Goal: Task Accomplishment & Management: Manage account settings

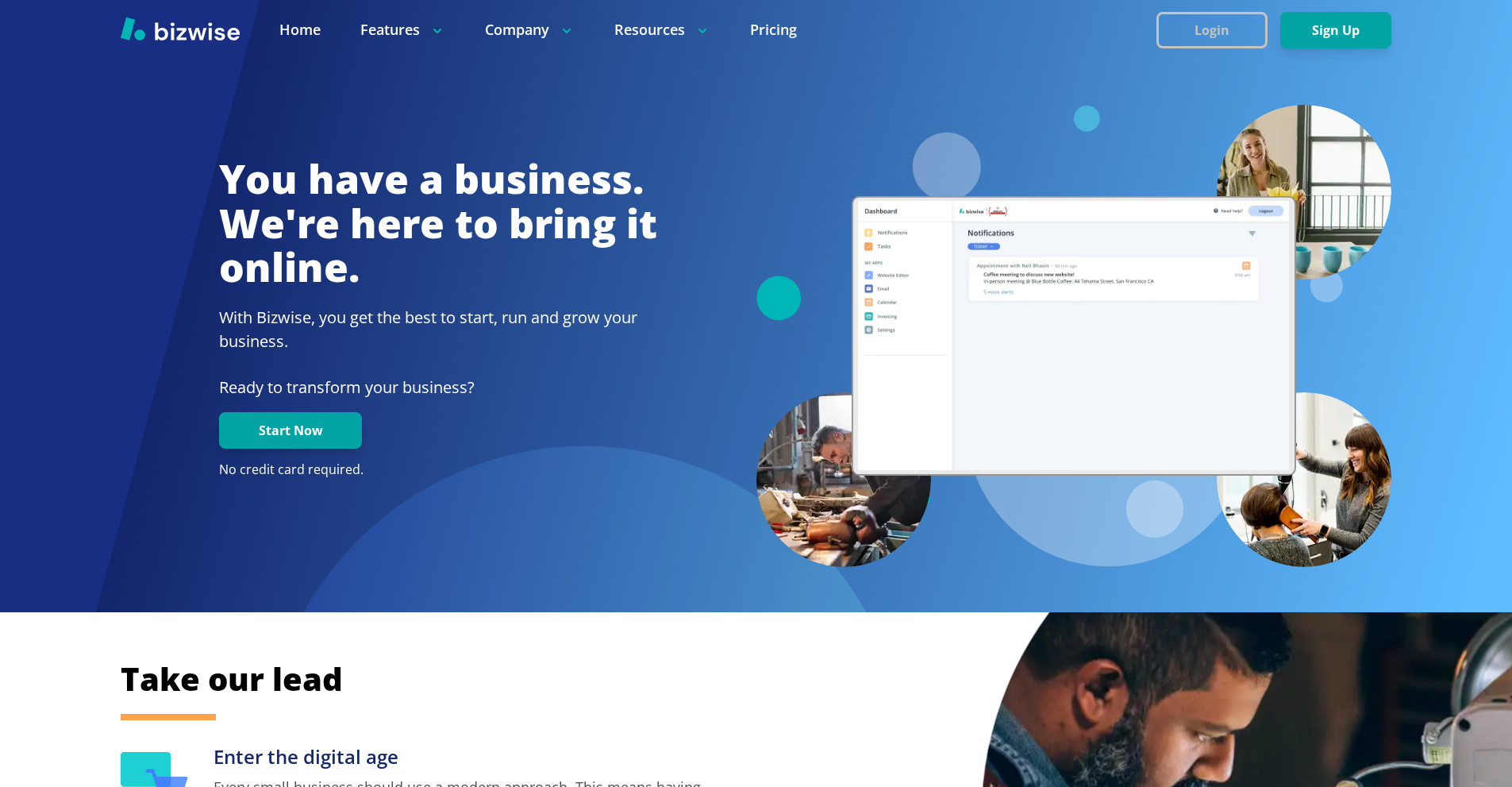
click at [1198, 26] on button "Login" at bounding box center [1212, 30] width 111 height 37
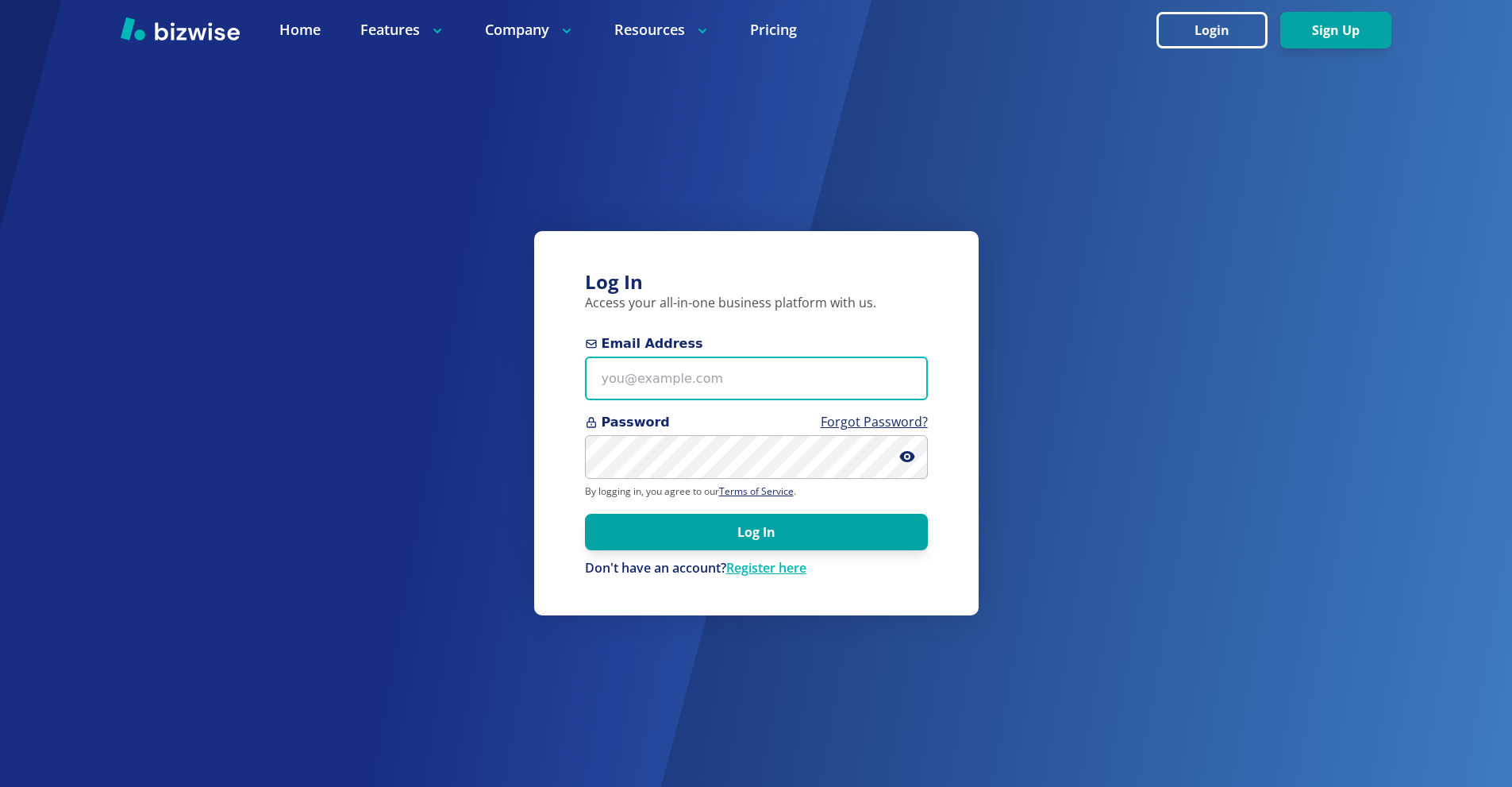
drag, startPoint x: 762, startPoint y: 380, endPoint x: 706, endPoint y: 306, distance: 92.8
click at [762, 381] on input "Email Address" at bounding box center [756, 378] width 343 height 43
paste input "mike@luxlandscapes.net"
type input "mike@luxlandscapes.net"
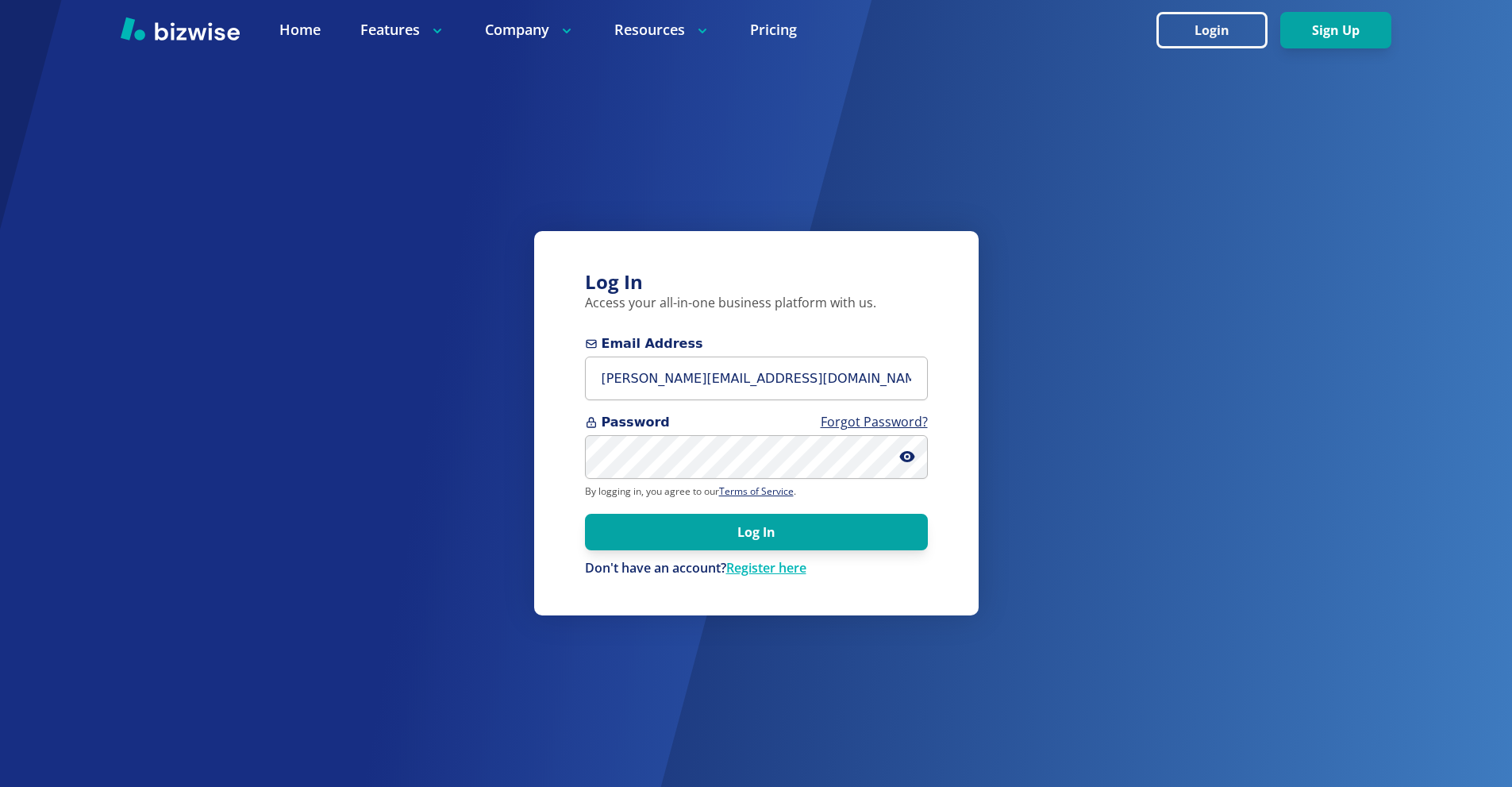
drag, startPoint x: 790, startPoint y: 537, endPoint x: 522, endPoint y: 288, distance: 365.8
click at [788, 536] on button "Log In" at bounding box center [756, 532] width 343 height 37
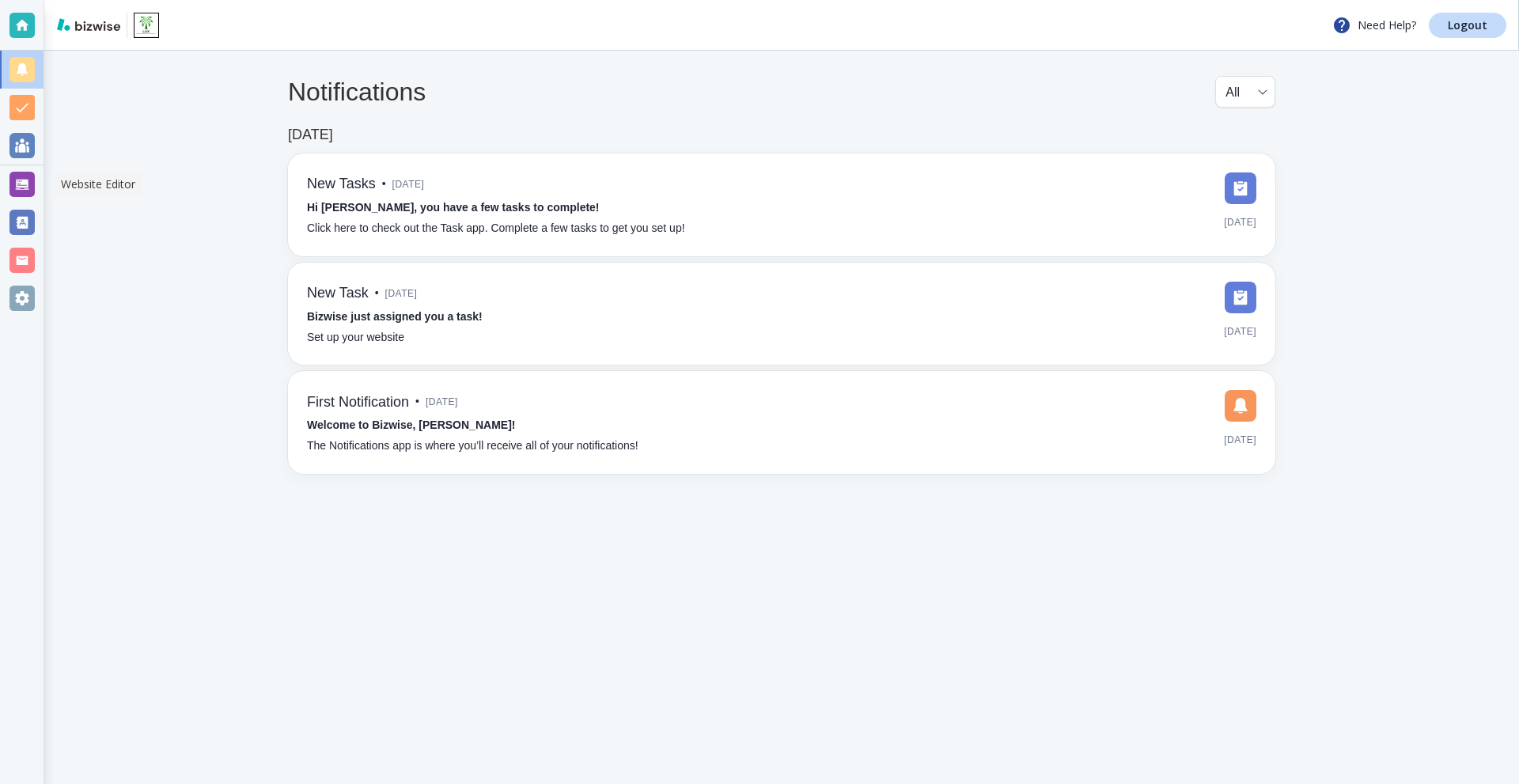
click at [28, 195] on div at bounding box center [22, 184] width 25 height 25
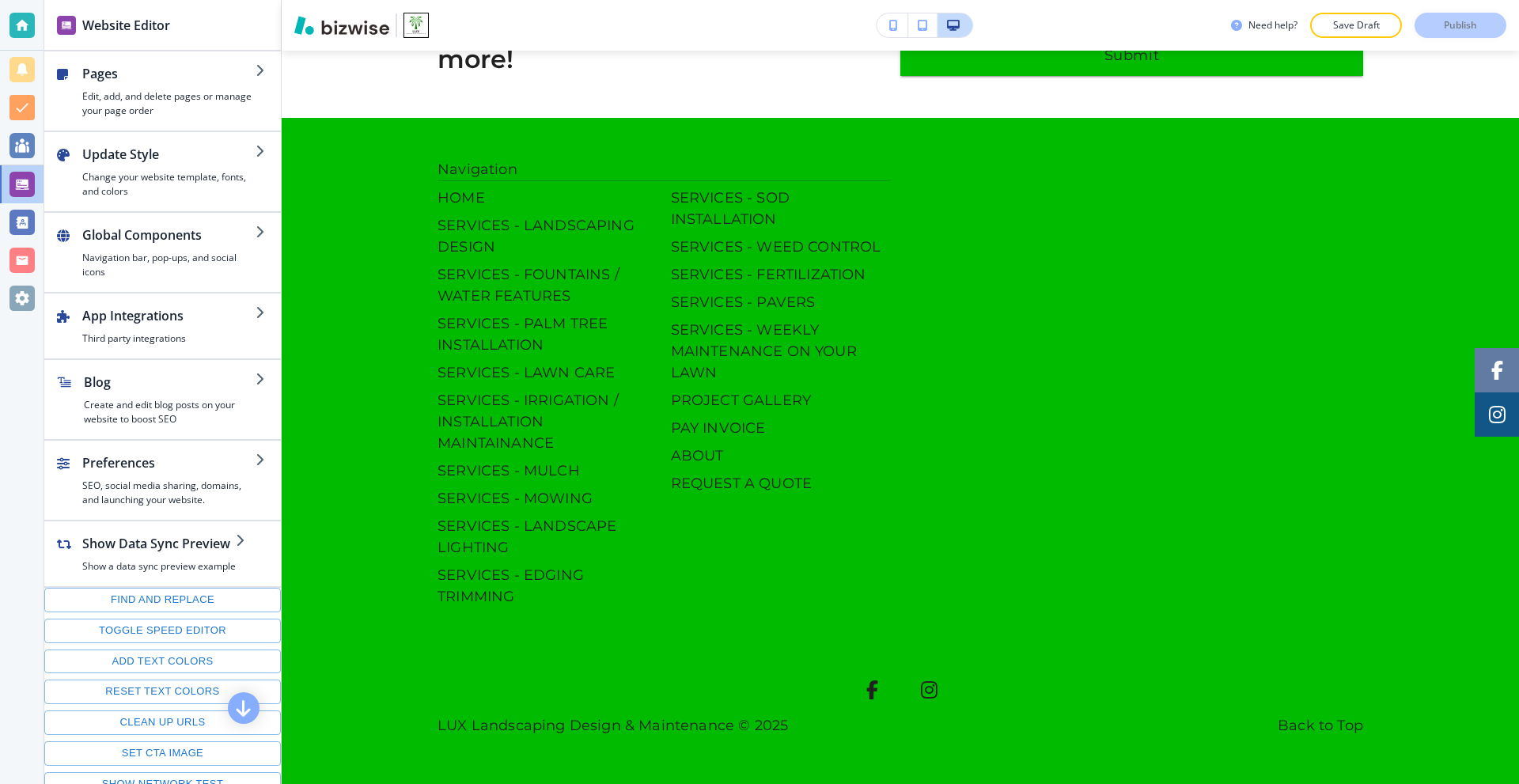
click at [24, 67] on div at bounding box center [22, 70] width 25 height 25
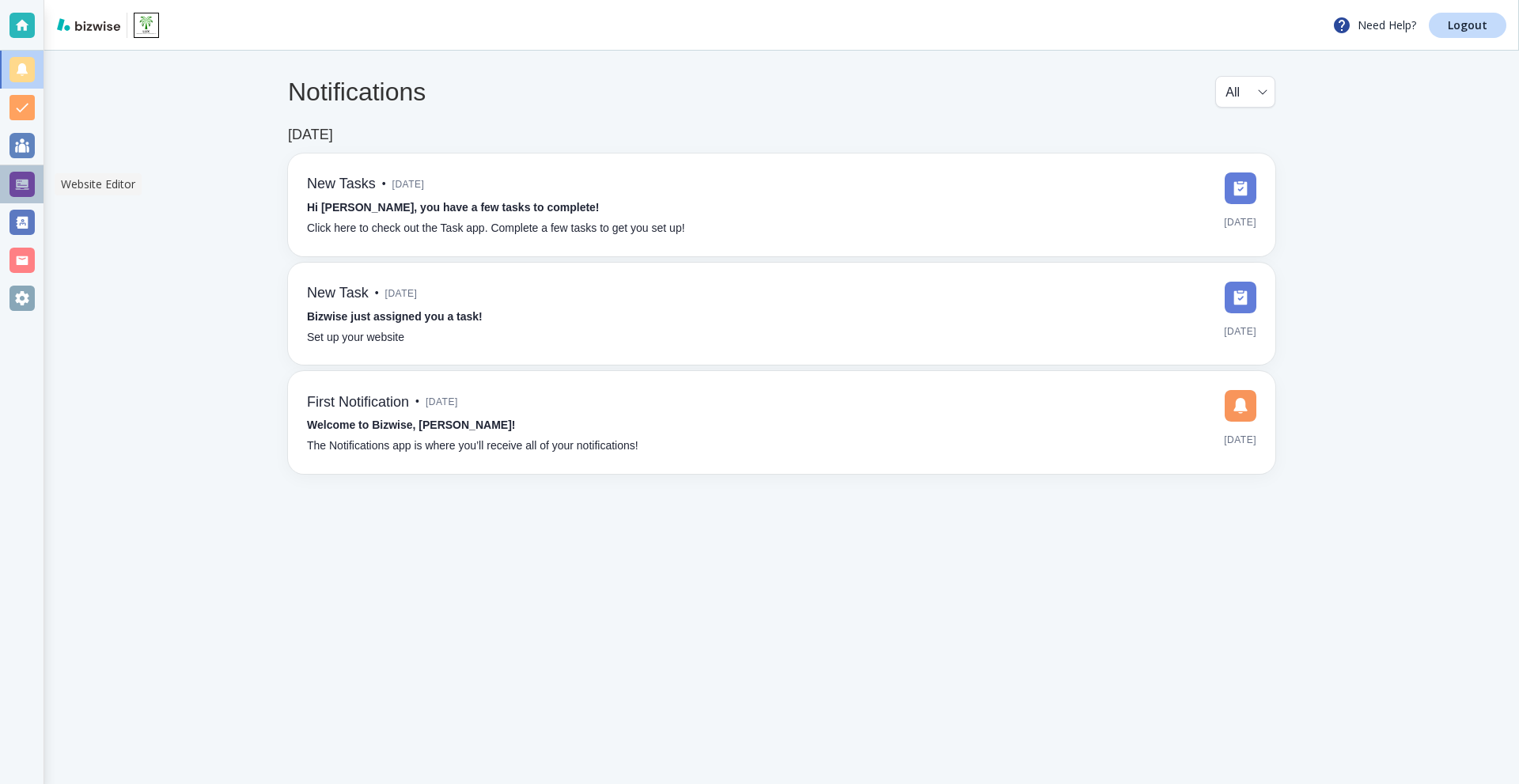
click at [24, 185] on div at bounding box center [22, 184] width 25 height 25
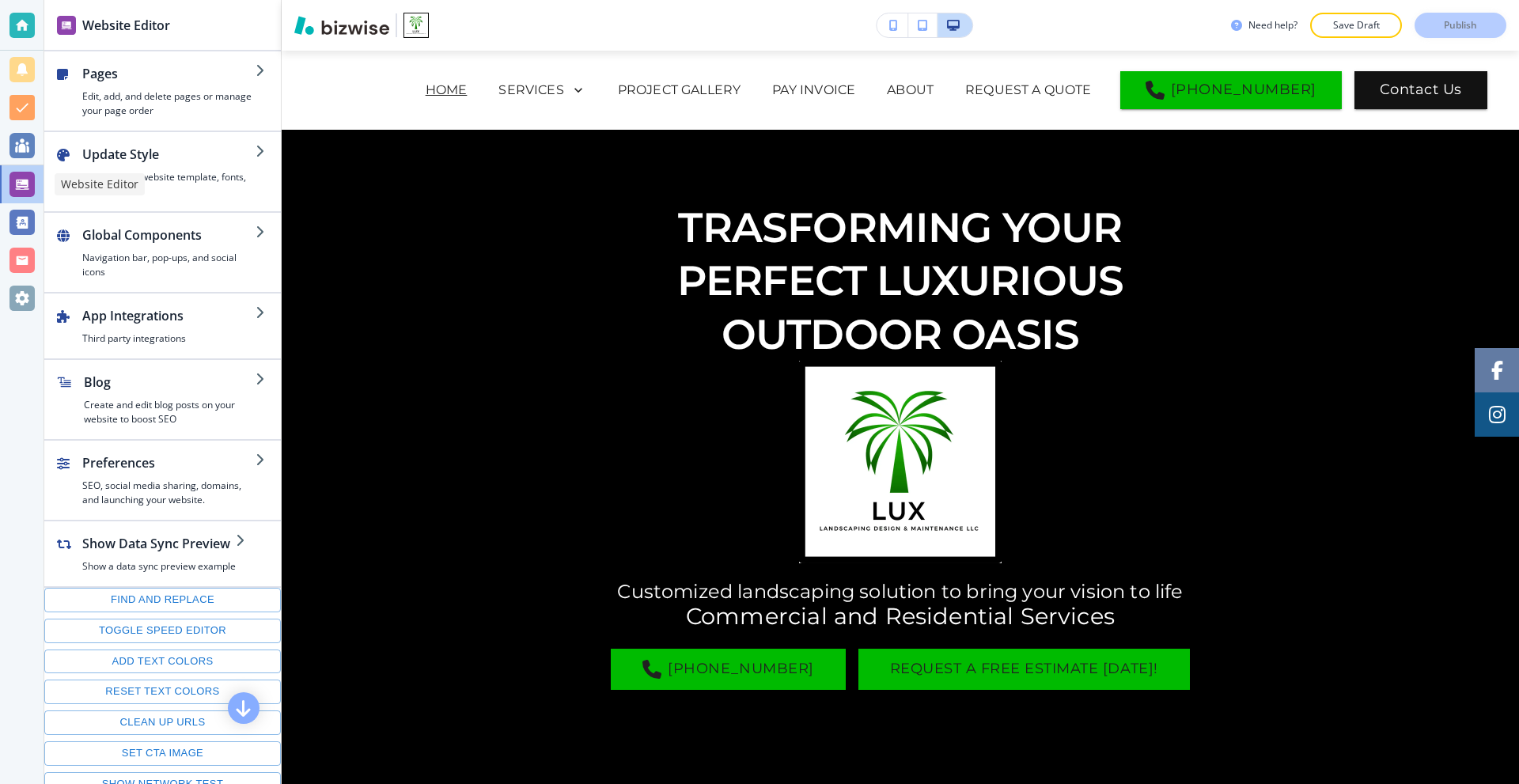
click at [24, 185] on div at bounding box center [22, 184] width 25 height 25
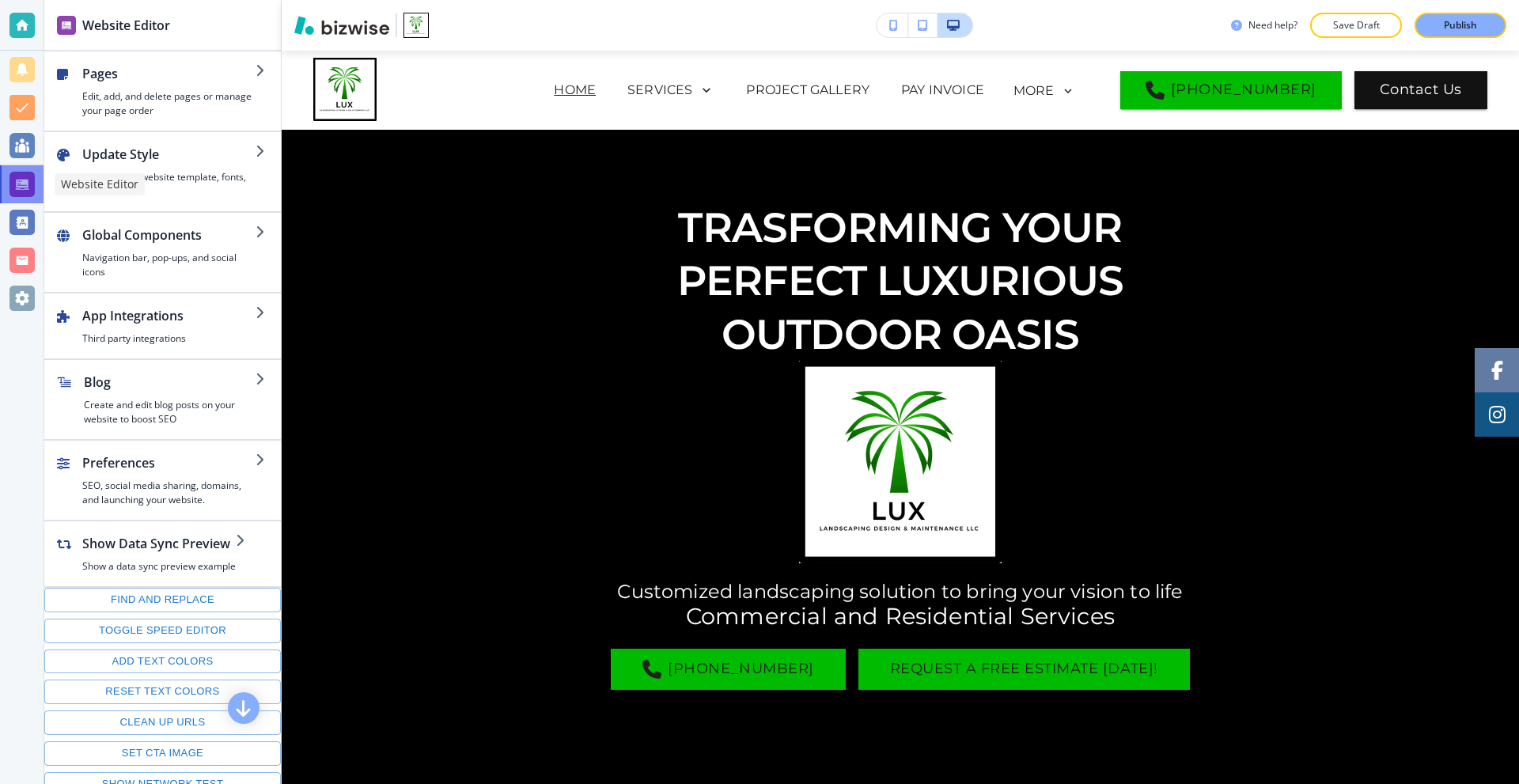
click at [26, 181] on div at bounding box center [22, 184] width 25 height 25
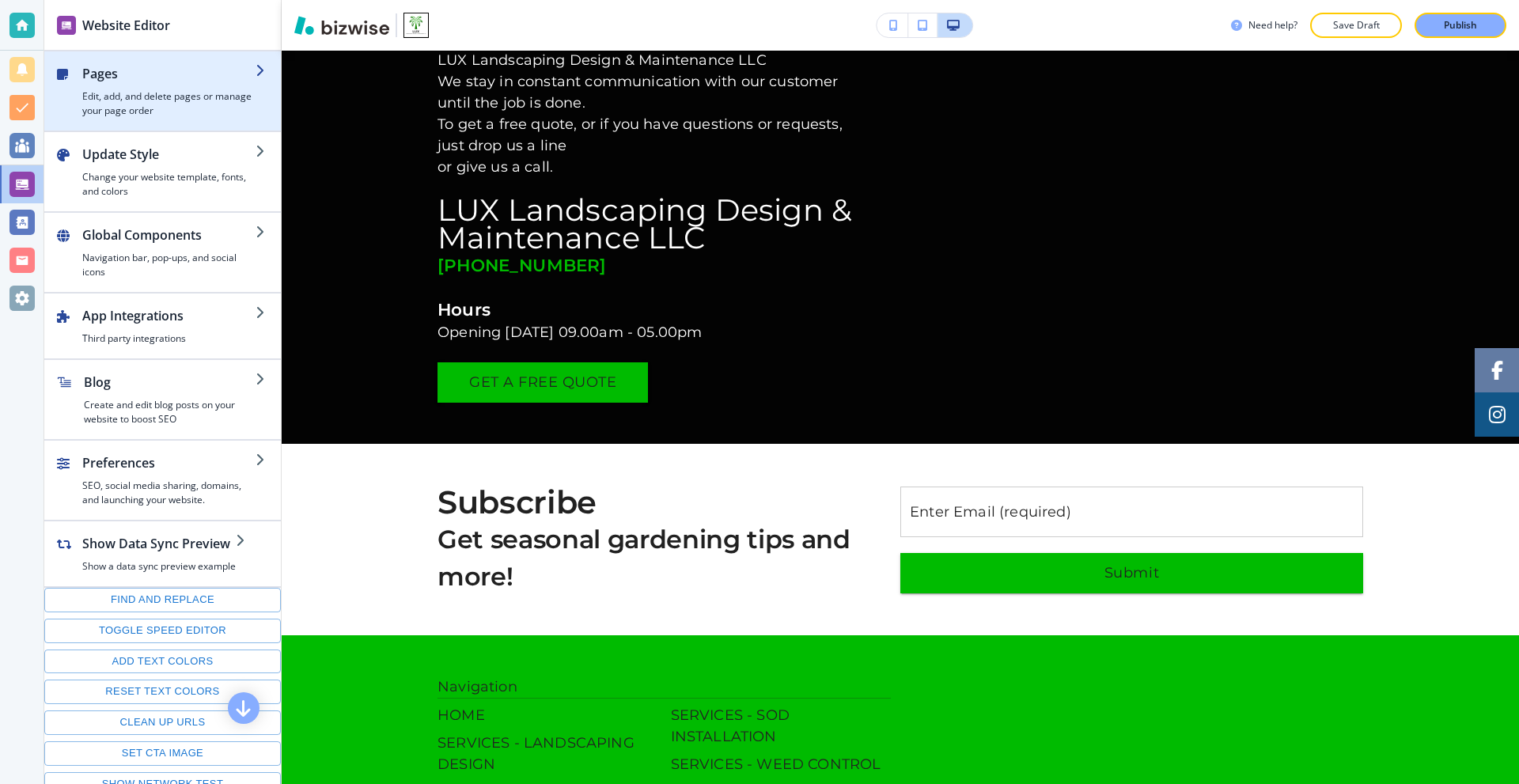
scroll to position [5169, 0]
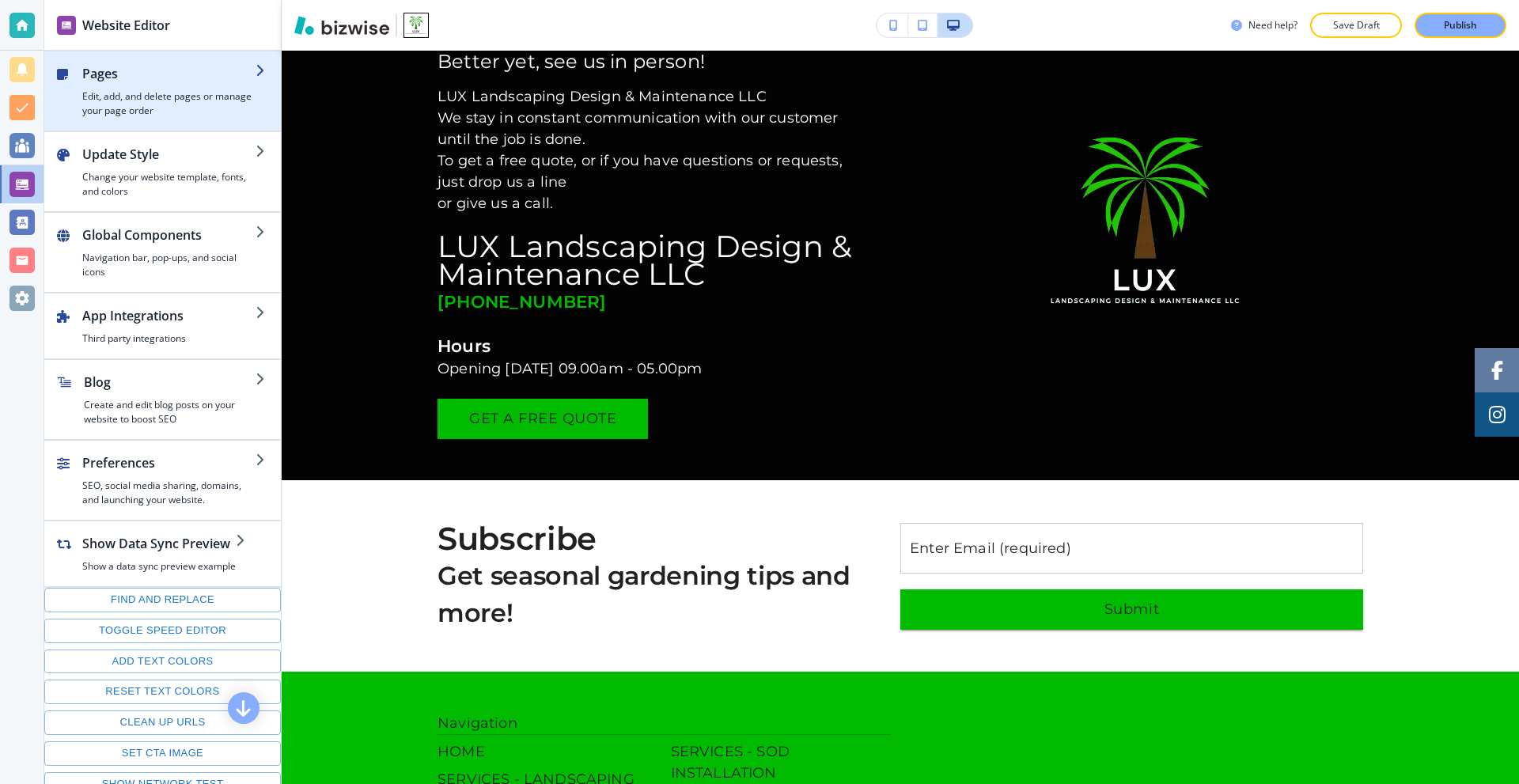
click at [136, 86] on div "button" at bounding box center [169, 86] width 173 height 7
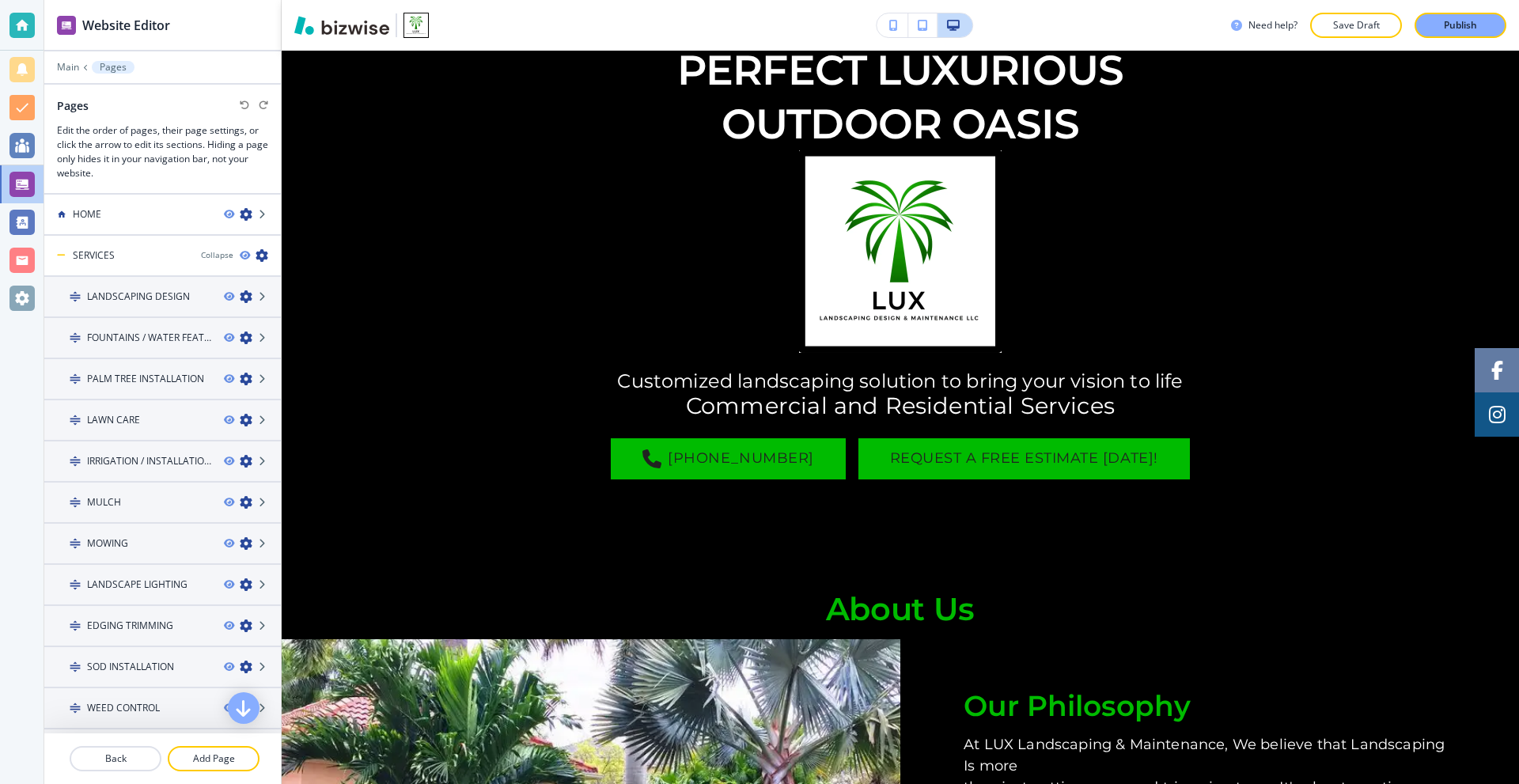
scroll to position [0, 0]
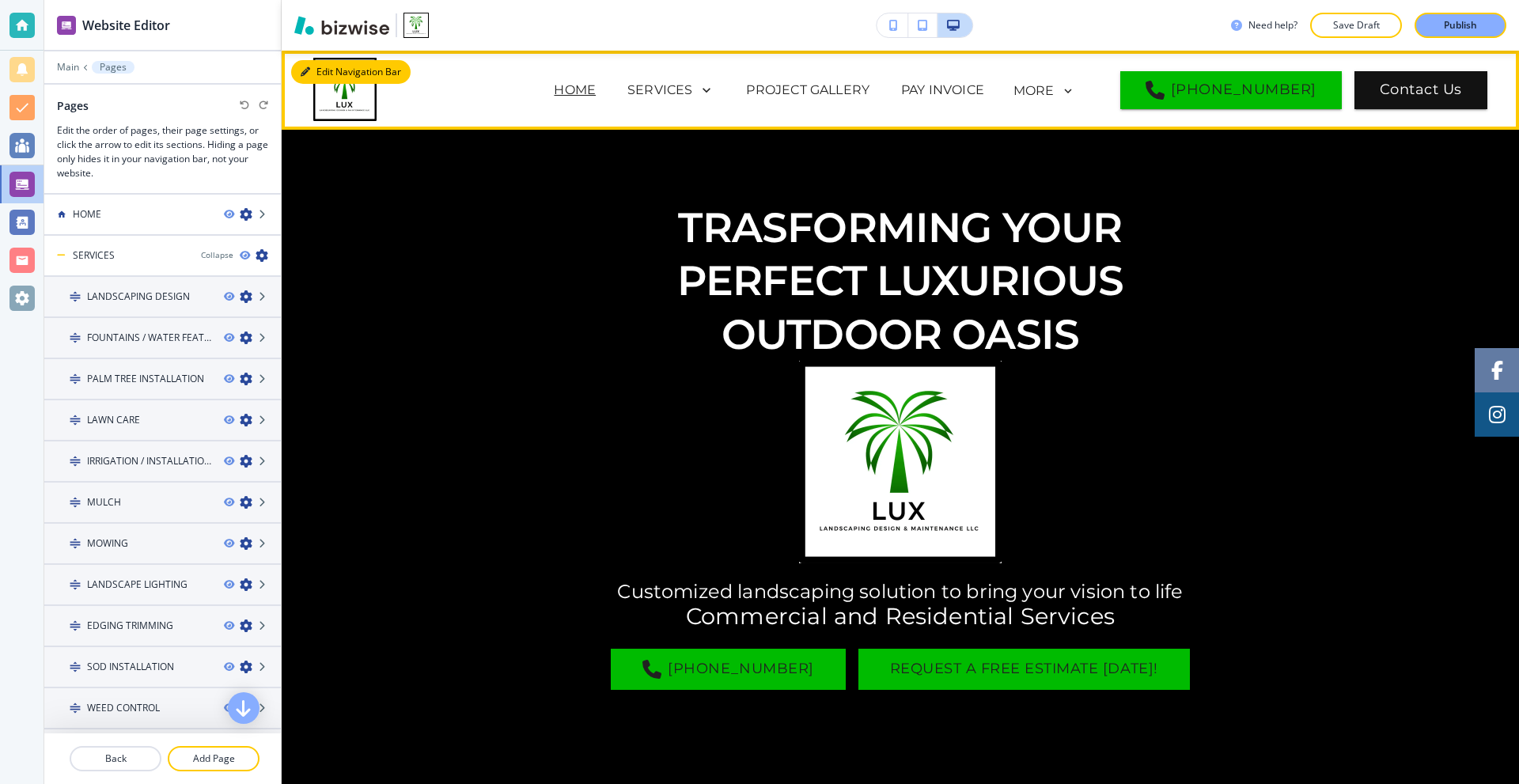
click at [322, 69] on button "Edit Navigation Bar" at bounding box center [350, 72] width 120 height 24
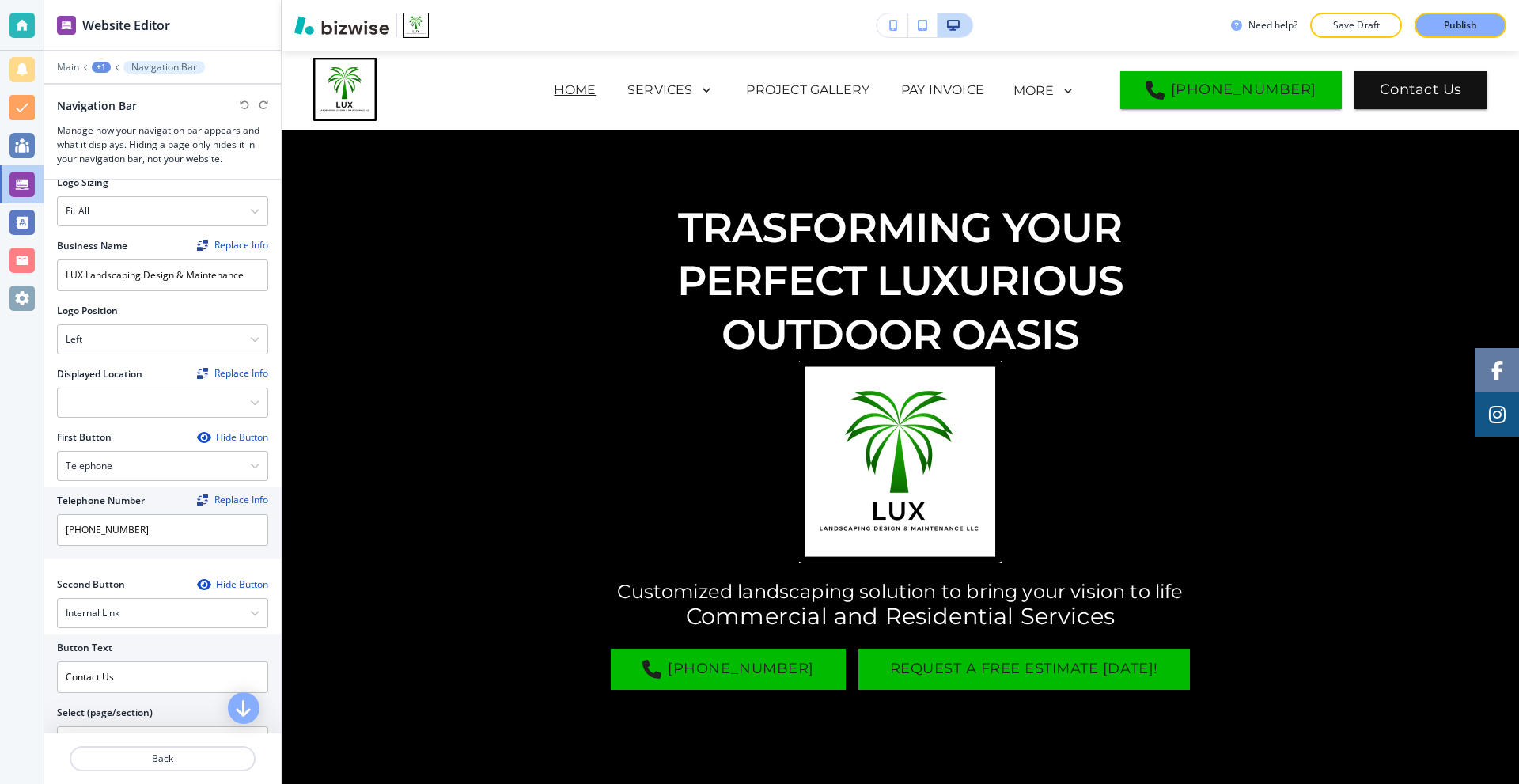
scroll to position [474, 0]
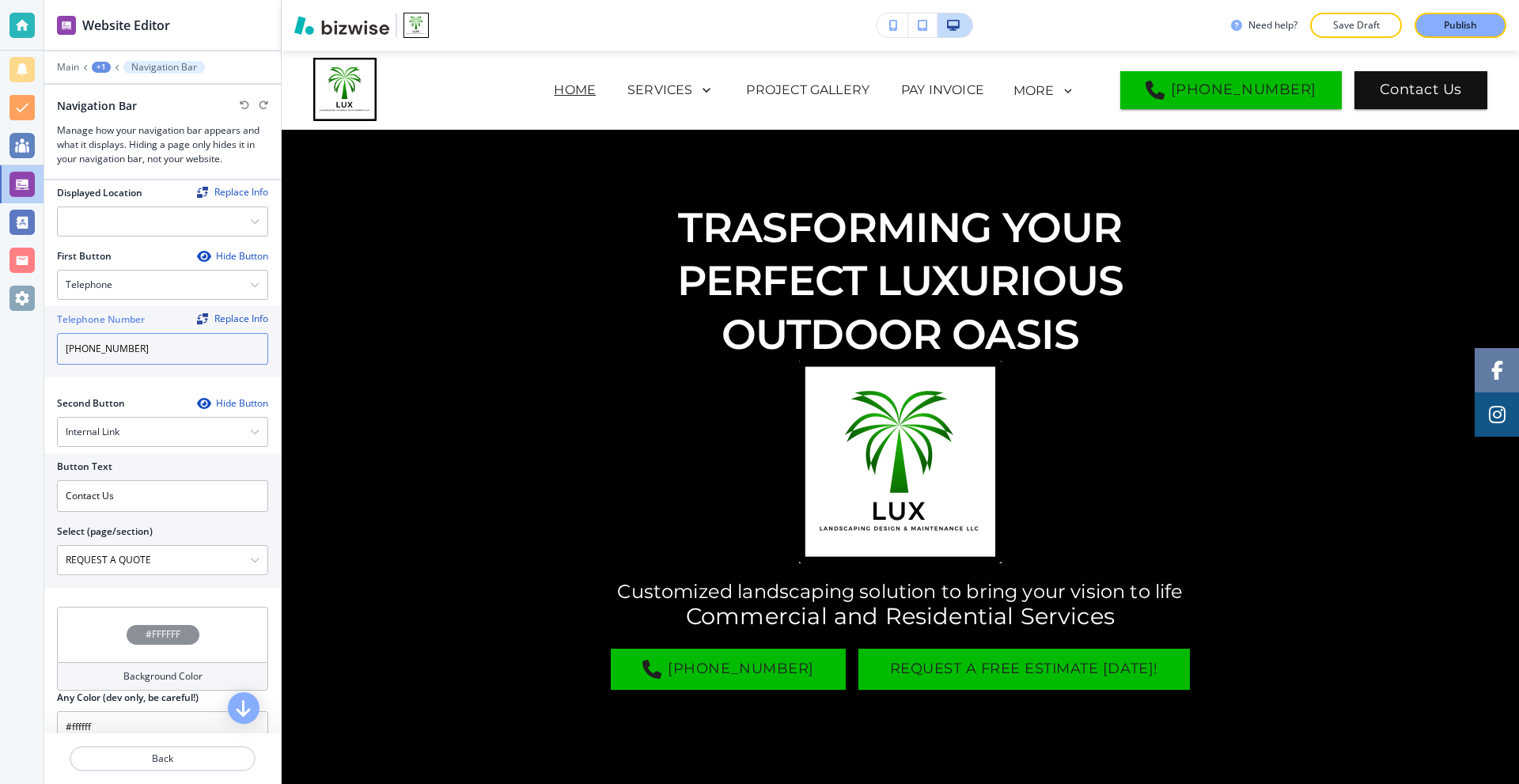
drag, startPoint x: 106, startPoint y: 344, endPoint x: 91, endPoint y: 344, distance: 15.0
click at [91, 344] on input "(941) 352-7438" at bounding box center [163, 349] width 211 height 32
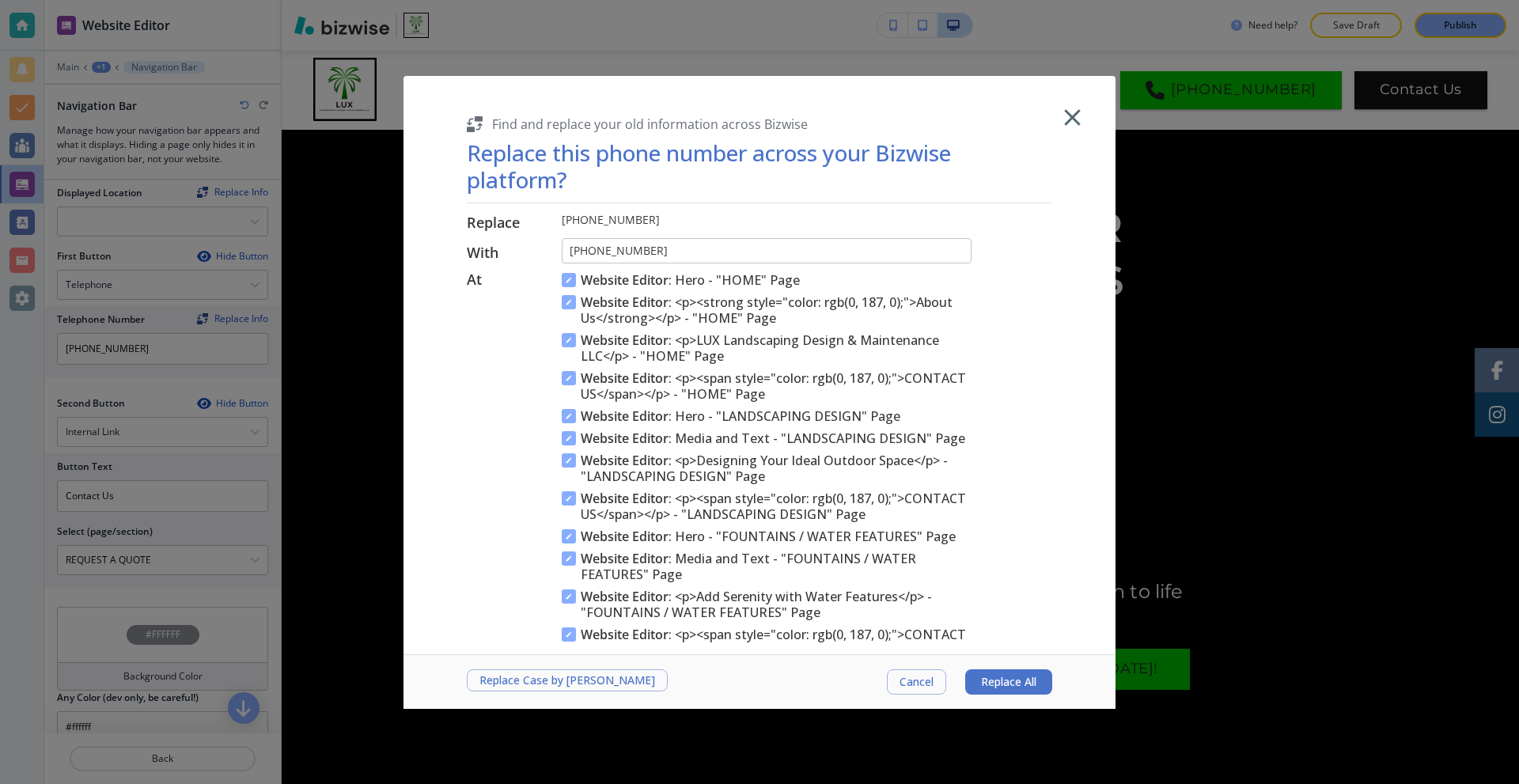
drag, startPoint x: 1064, startPoint y: 113, endPoint x: 230, endPoint y: 368, distance: 872.1
click at [1064, 114] on icon "button" at bounding box center [1072, 117] width 27 height 27
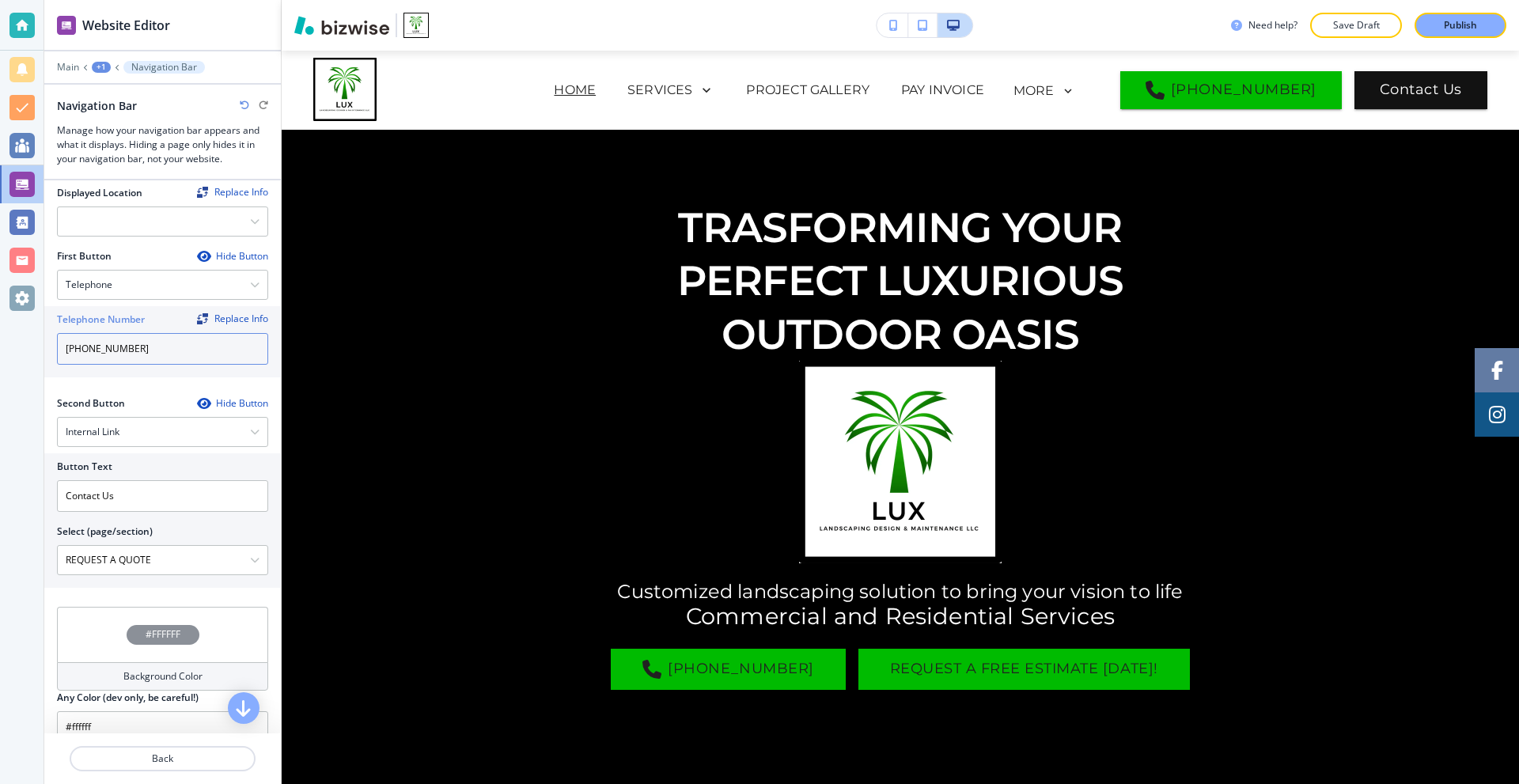
drag, startPoint x: 166, startPoint y: 338, endPoint x: 111, endPoint y: 344, distance: 55.3
click at [111, 344] on input "(941) 293-7438" at bounding box center [163, 349] width 211 height 32
type input "(941) 293-5220"
click at [232, 313] on div "Replace Info" at bounding box center [233, 319] width 72 height 11
click at [226, 313] on div "Replace Info" at bounding box center [233, 319] width 72 height 11
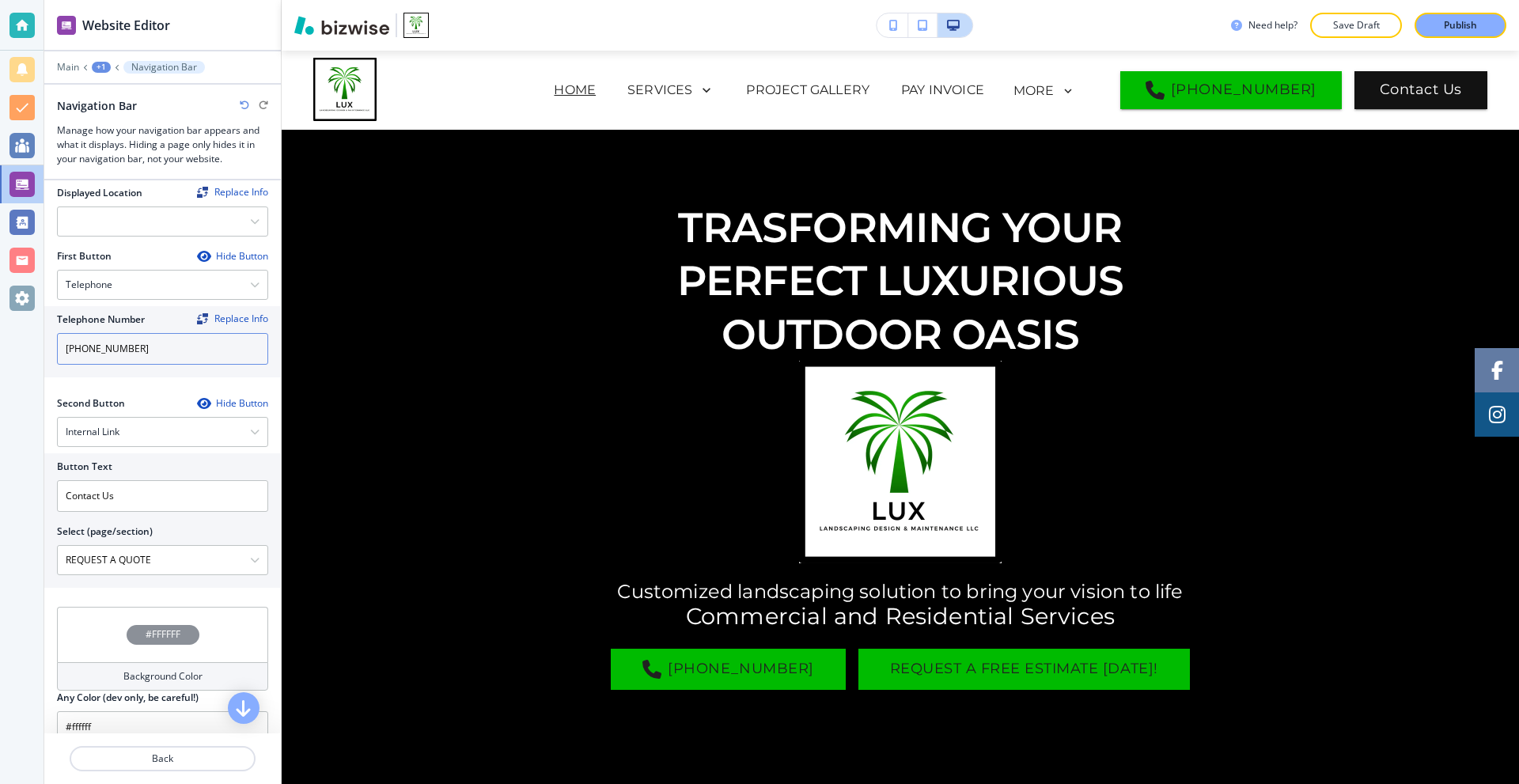
click at [171, 346] on input "(941) 293-5220" at bounding box center [163, 349] width 211 height 32
click at [204, 313] on div "Replace Info" at bounding box center [233, 319] width 72 height 11
click at [154, 363] on div "Telephone Number Replace Info (941) 293-5220" at bounding box center [162, 342] width 236 height 72
click at [170, 333] on input "(941) 293-5220" at bounding box center [163, 349] width 211 height 32
click at [221, 313] on div "Replace Info" at bounding box center [233, 319] width 72 height 11
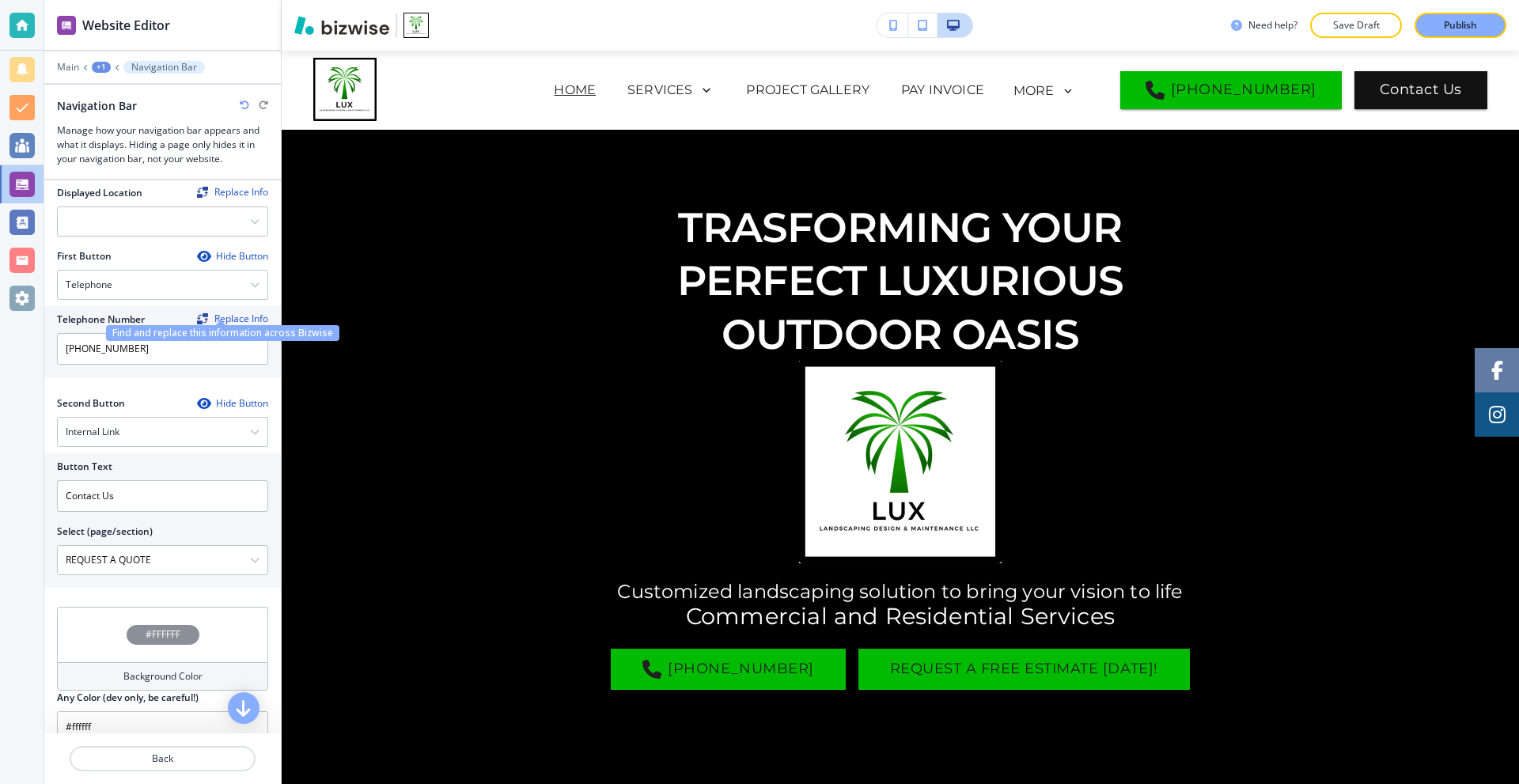
click at [143, 396] on div "Second Button Hide Button" at bounding box center [163, 403] width 211 height 14
drag, startPoint x: 161, startPoint y: 340, endPoint x: 23, endPoint y: 341, distance: 138.0
click at [23, 341] on div "Website Editor Main +1 Navigation Bar Navigation Bar Manage how your navigation…" at bounding box center [759, 392] width 1519 height 784
click at [138, 365] on div "First Button Hide Button Telephone Telephone External Link Social Media Email F…" at bounding box center [163, 316] width 211 height 135
click at [146, 333] on input "(941) 293-5220" at bounding box center [163, 349] width 211 height 32
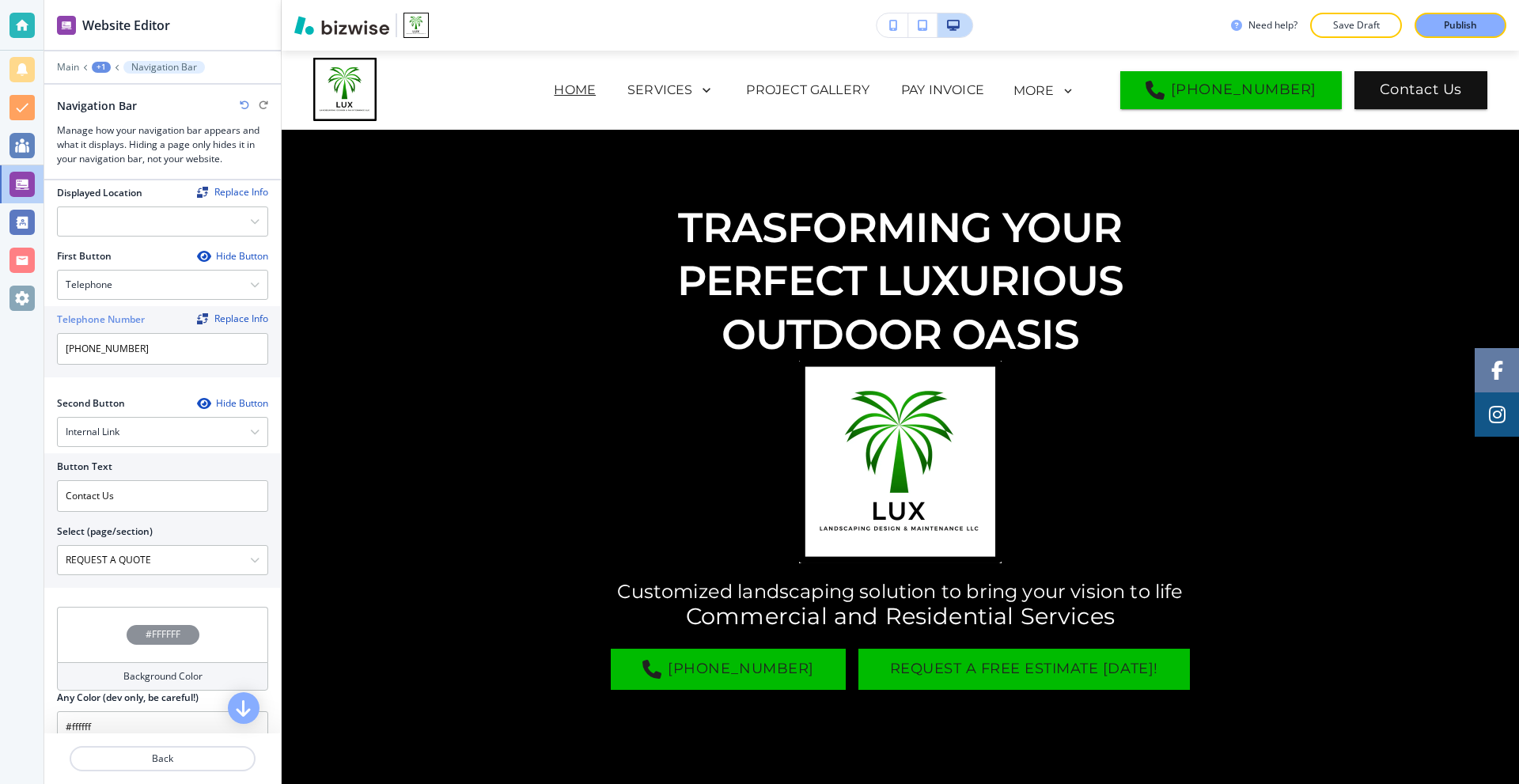
click at [142, 364] on div "Telephone Number Replace Info (941) 293-5220" at bounding box center [162, 342] width 236 height 72
click at [210, 313] on div "Replace Info" at bounding box center [233, 319] width 72 height 11
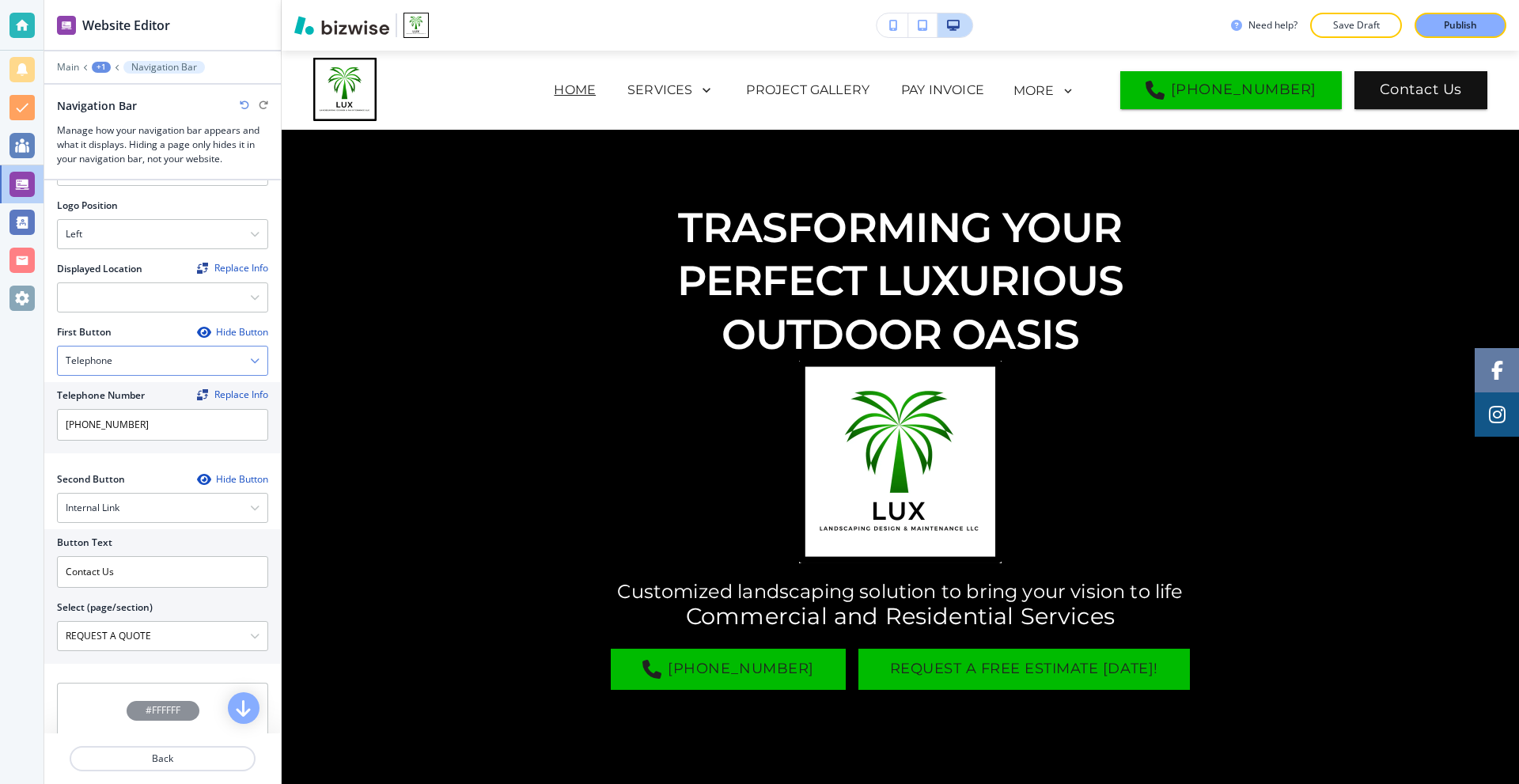
scroll to position [395, 0]
click at [70, 67] on p "Main" at bounding box center [69, 68] width 23 height 11
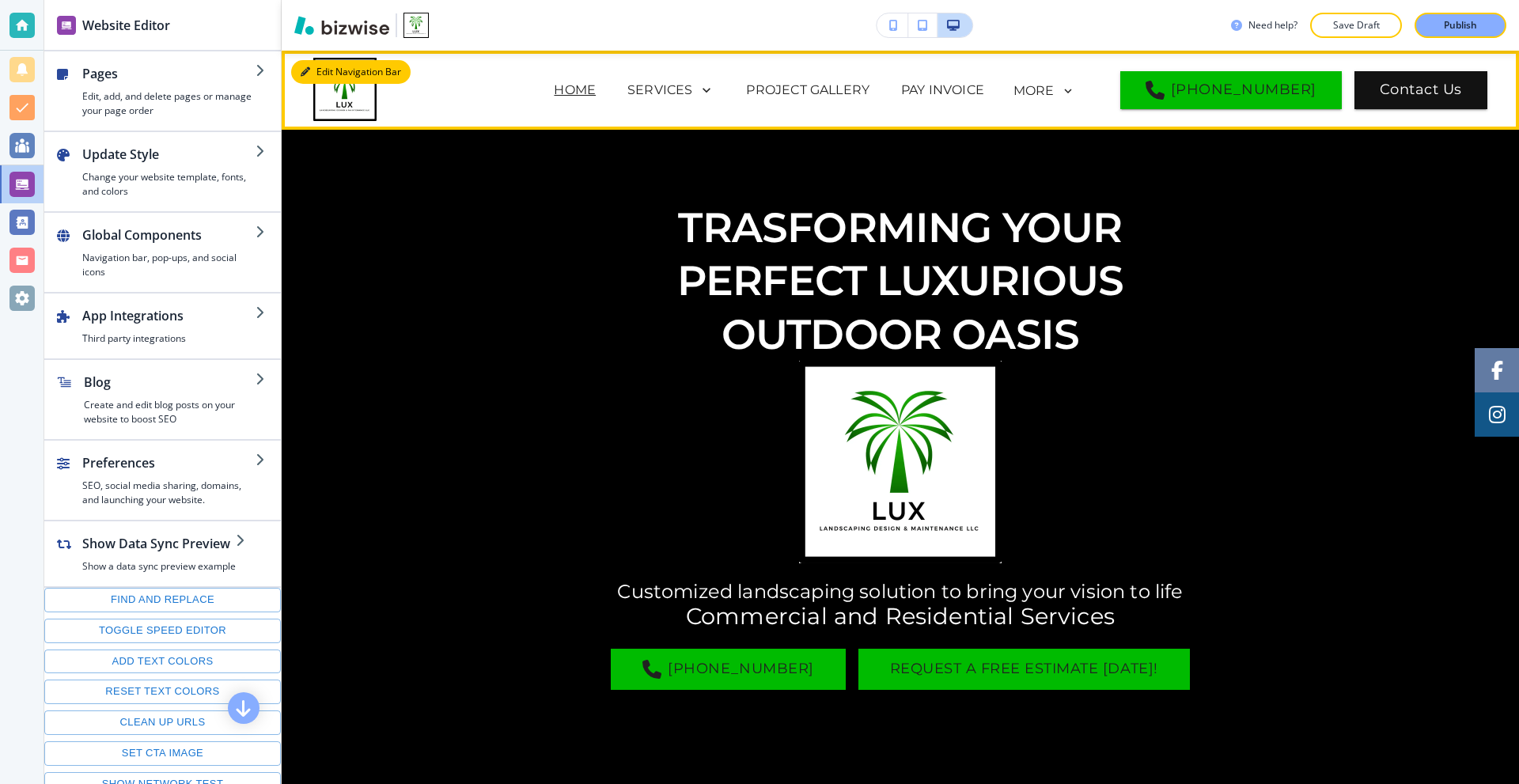
click at [319, 65] on button "Edit Navigation Bar" at bounding box center [350, 72] width 120 height 24
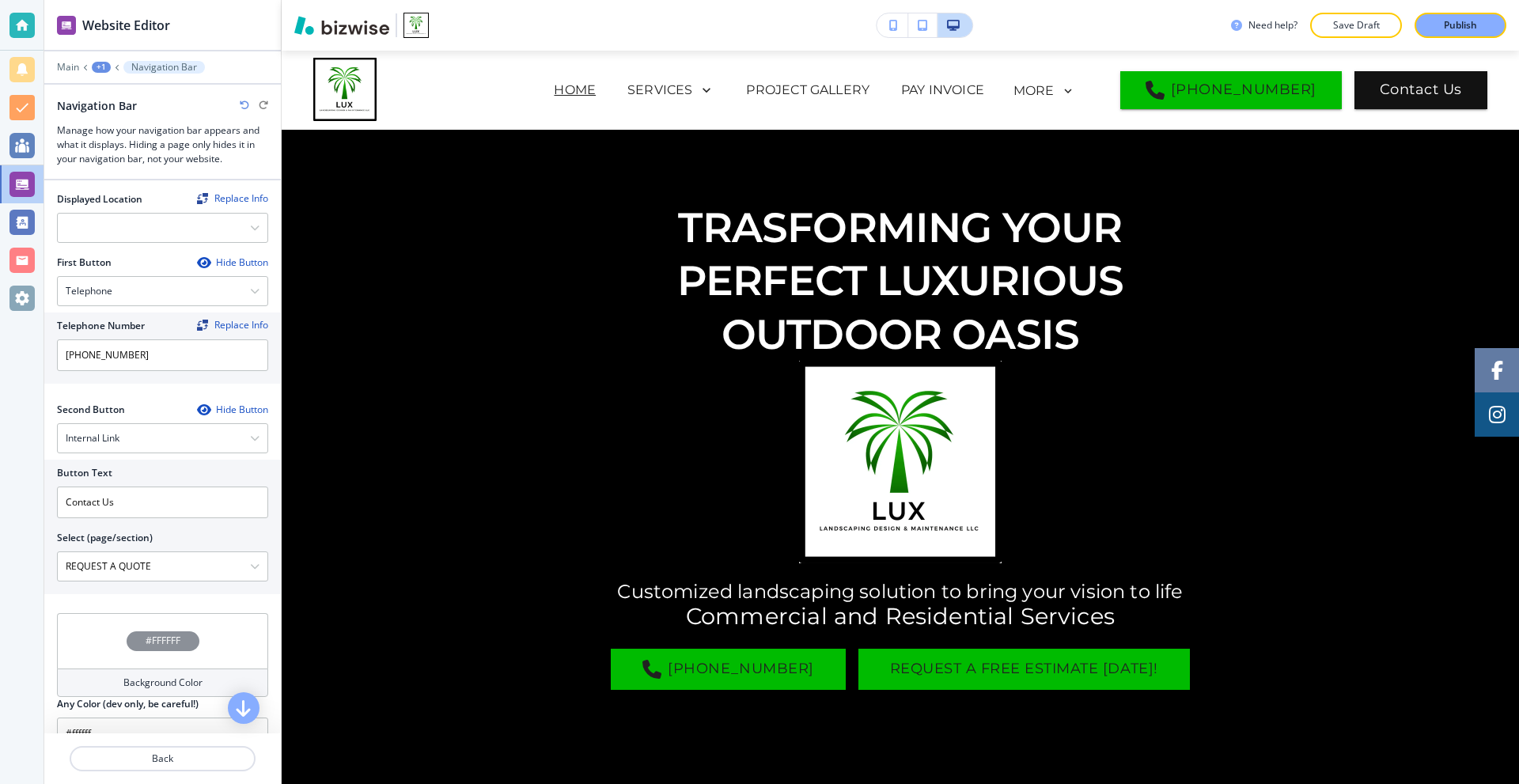
scroll to position [474, 0]
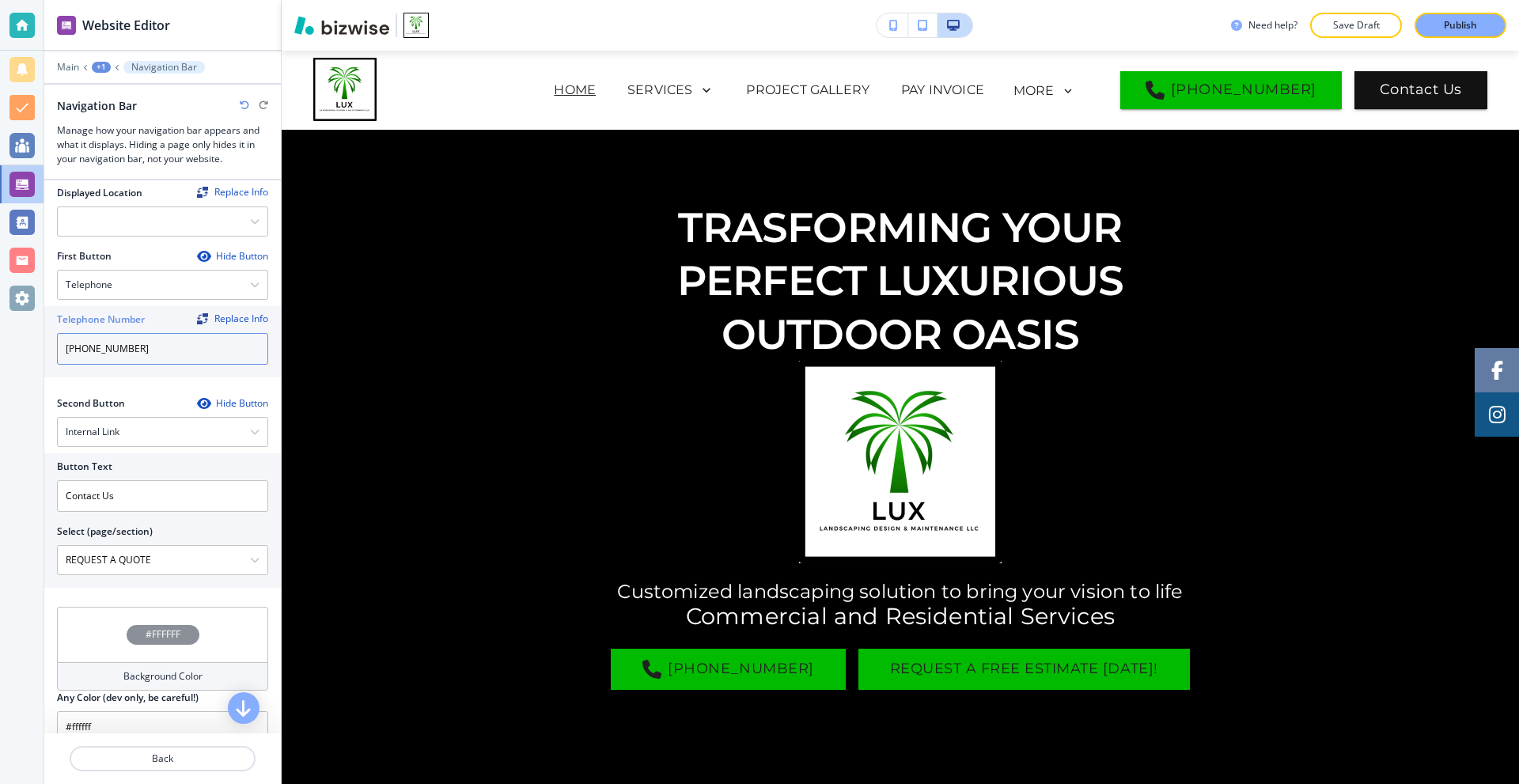
click at [184, 343] on input "(941) 293-5220" at bounding box center [163, 349] width 211 height 32
paste input "(941) 293-5220"
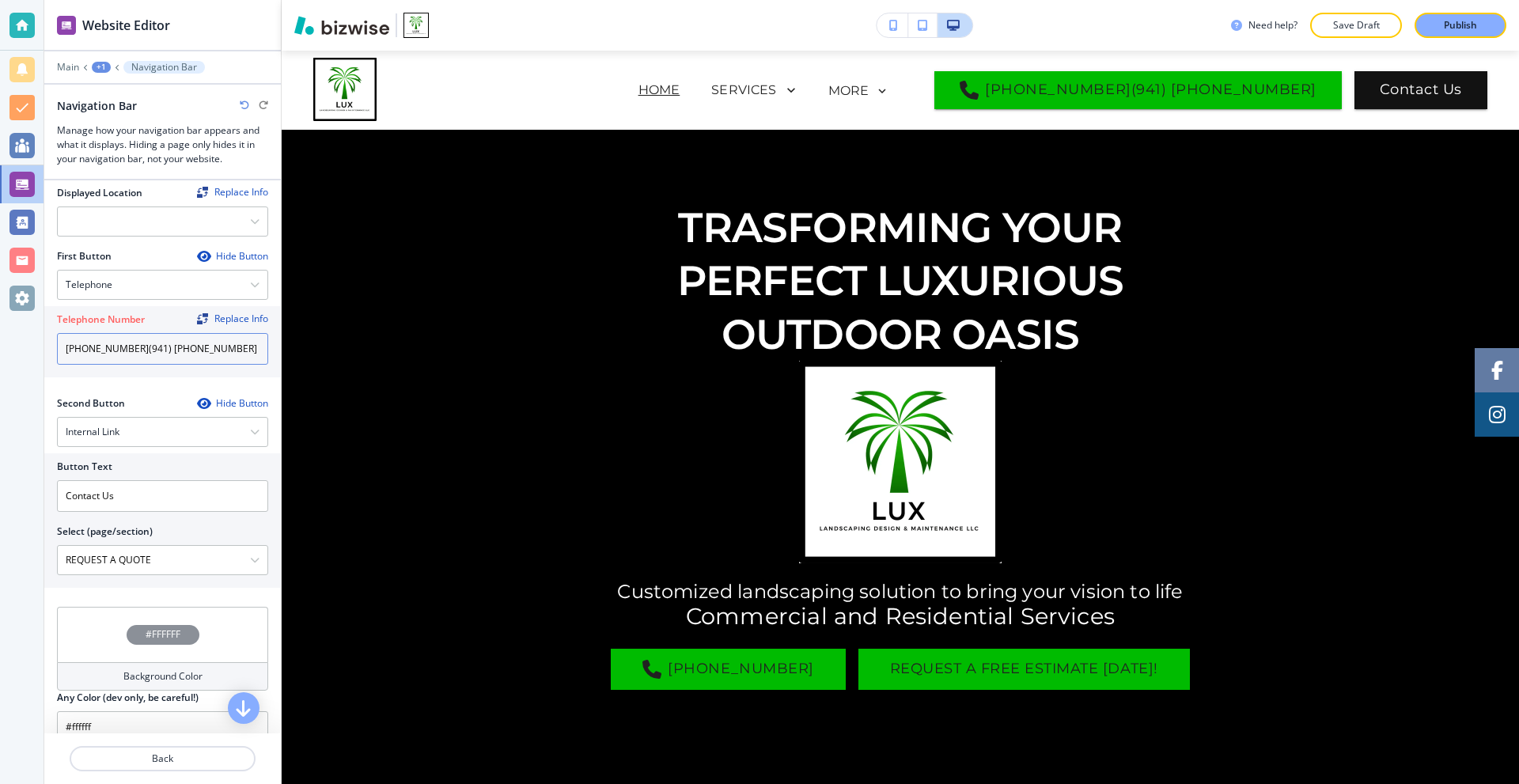
paste input "text"
type input "(941) 293-5220"
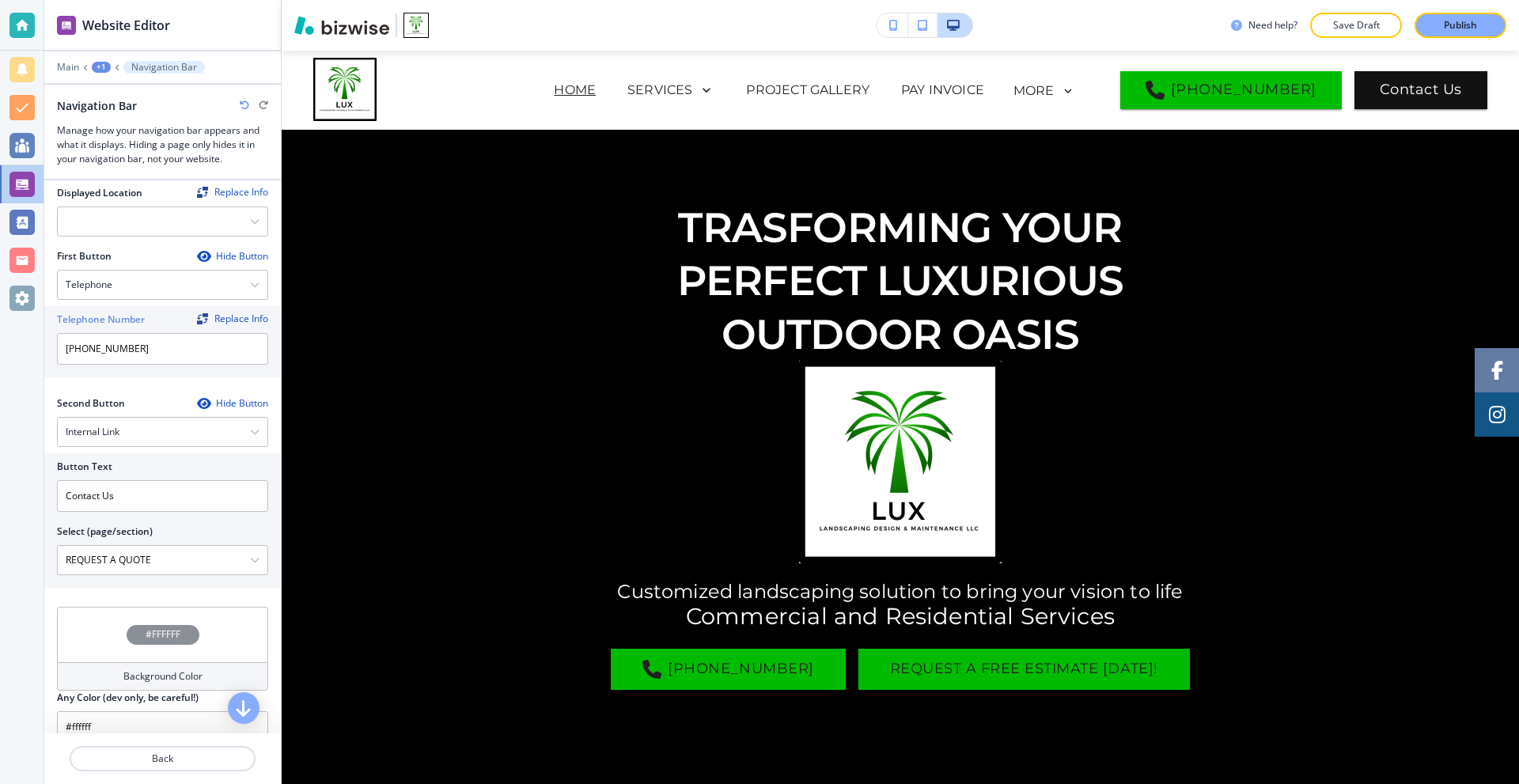
click at [186, 370] on div "First Button Hide Button Telephone Telephone External Link Social Media Email F…" at bounding box center [163, 316] width 211 height 135
click at [227, 313] on div "Replace Info" at bounding box center [233, 319] width 72 height 11
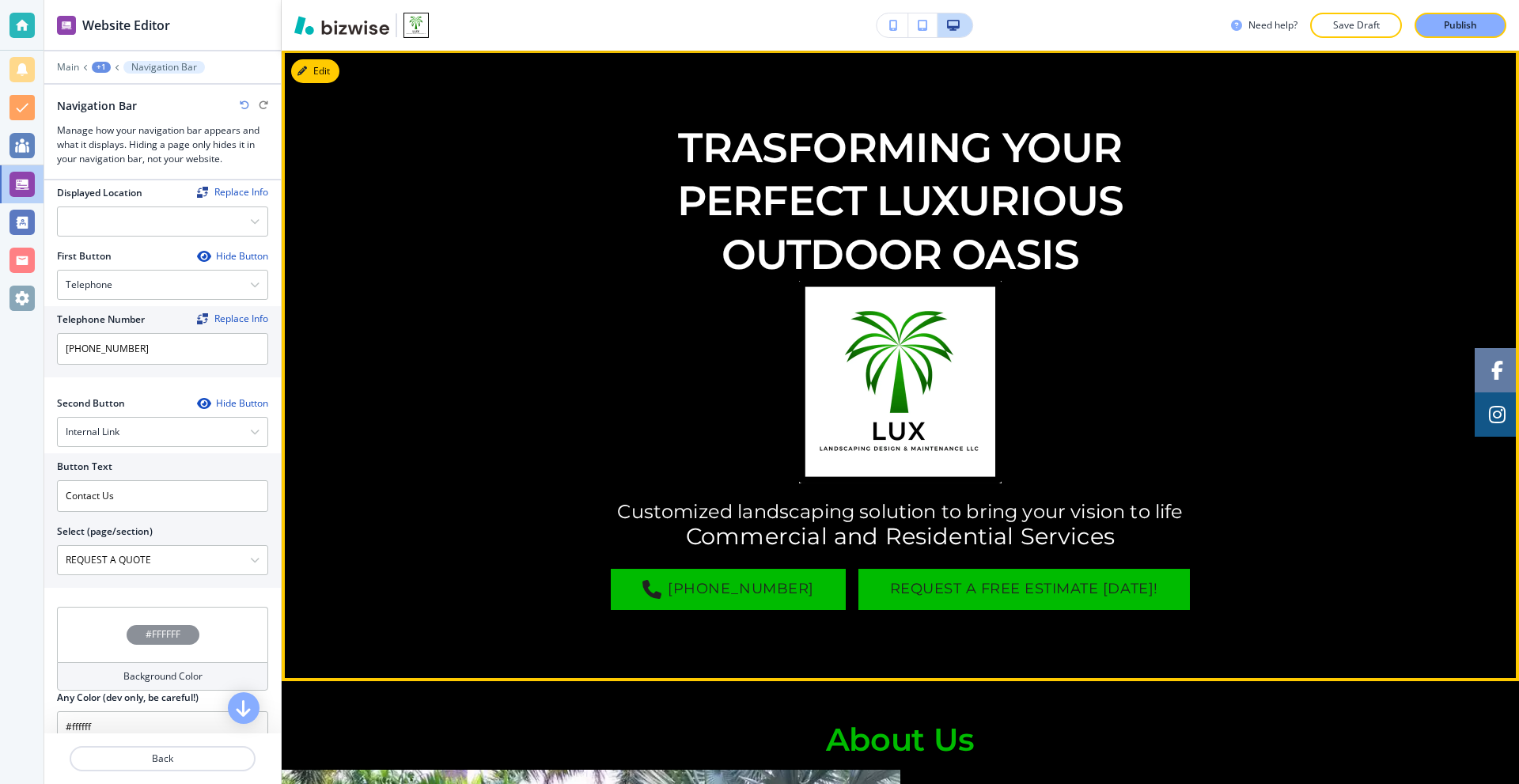
scroll to position [79, 0]
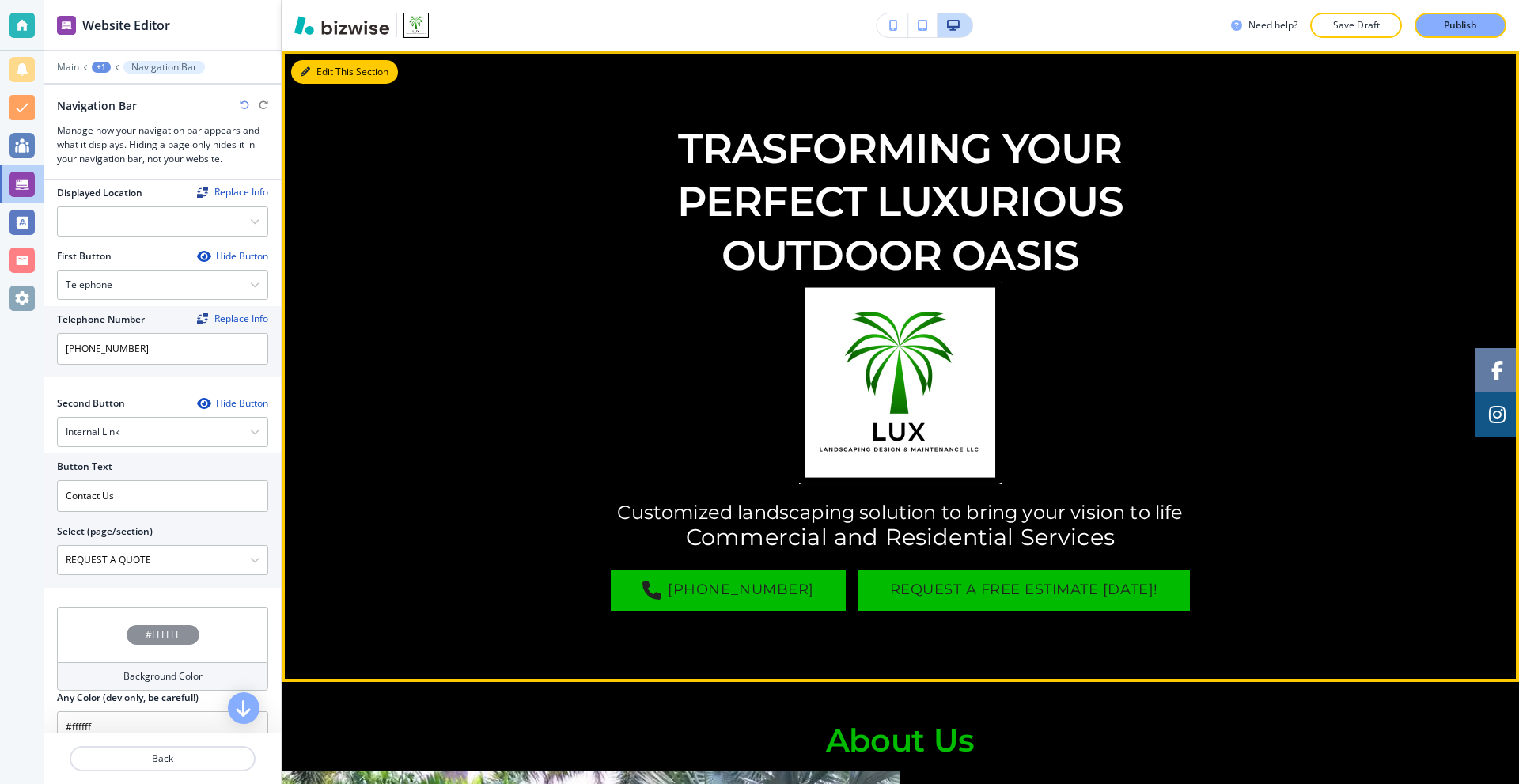
click at [315, 76] on button "Edit This Section" at bounding box center [344, 72] width 106 height 24
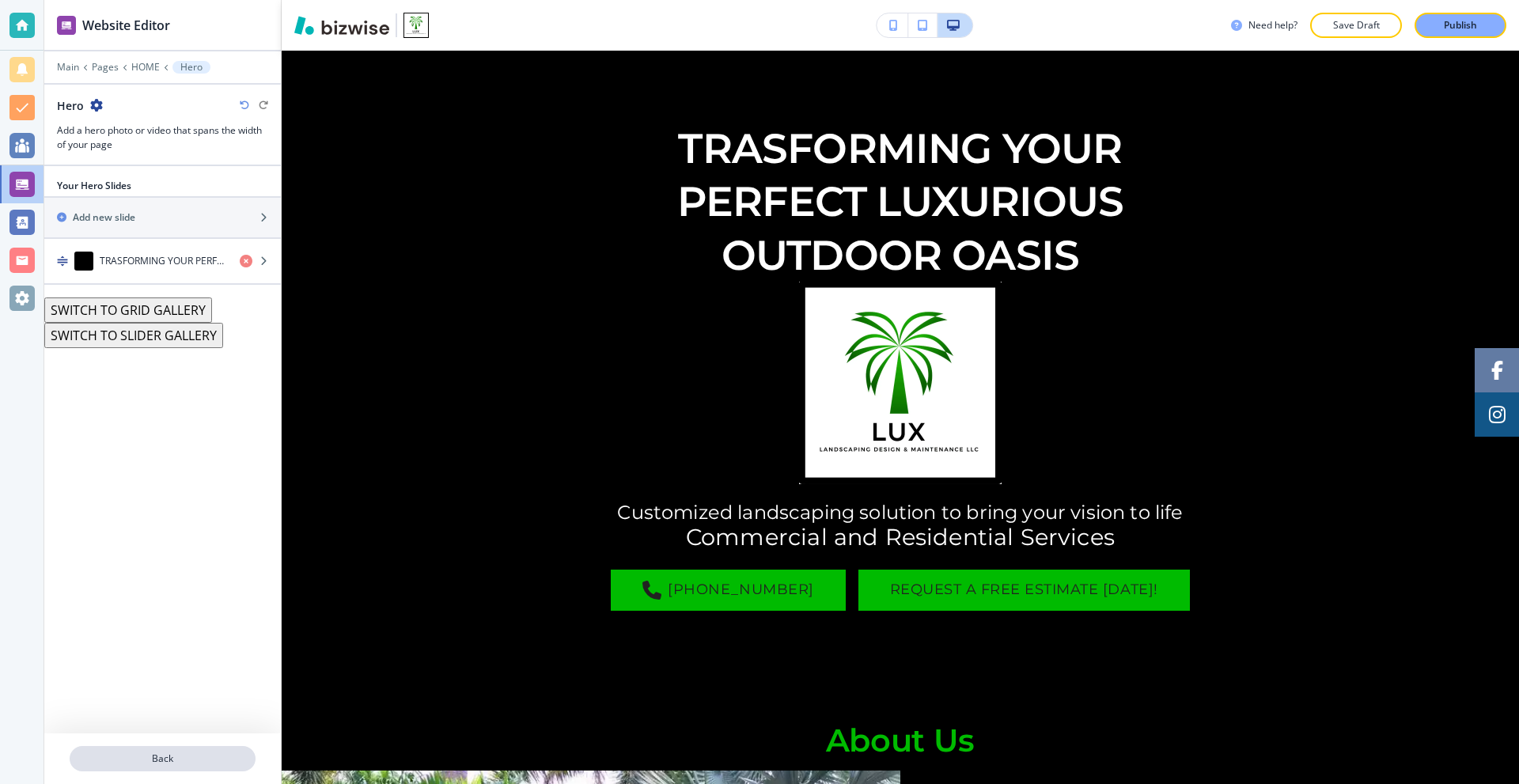
click at [168, 751] on p "Back" at bounding box center [163, 758] width 183 height 14
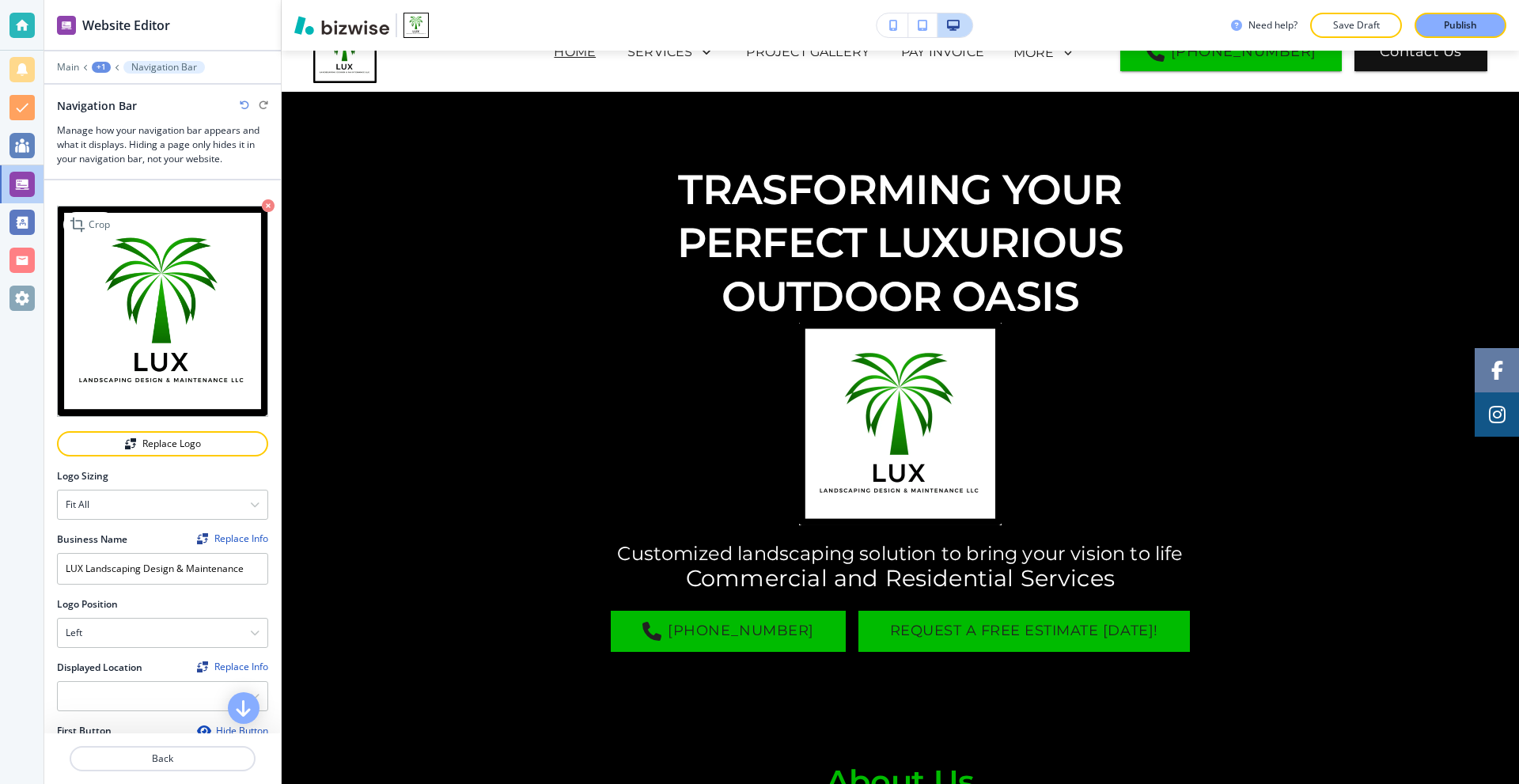
scroll to position [0, 0]
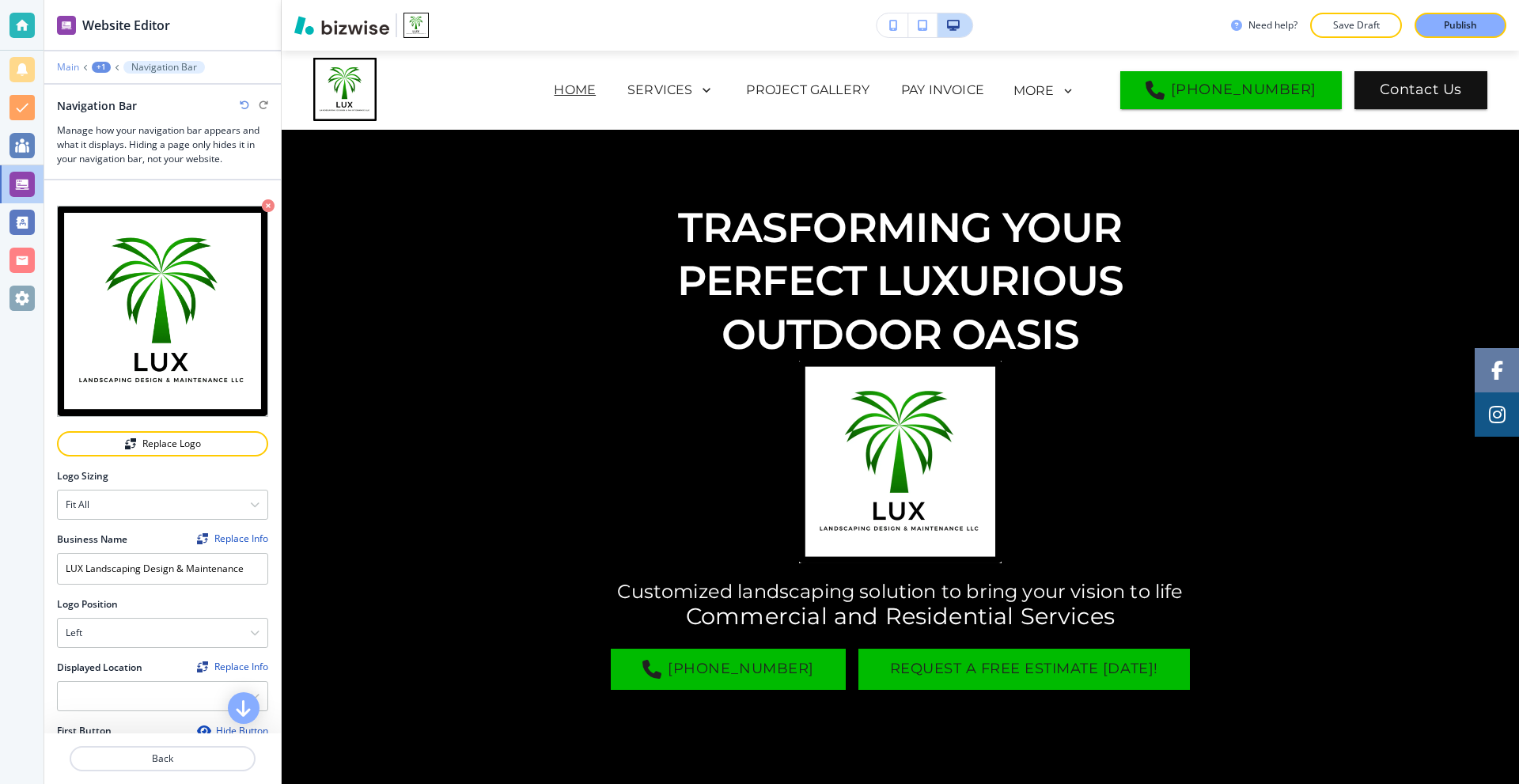
click at [67, 69] on p "Main" at bounding box center [69, 68] width 23 height 11
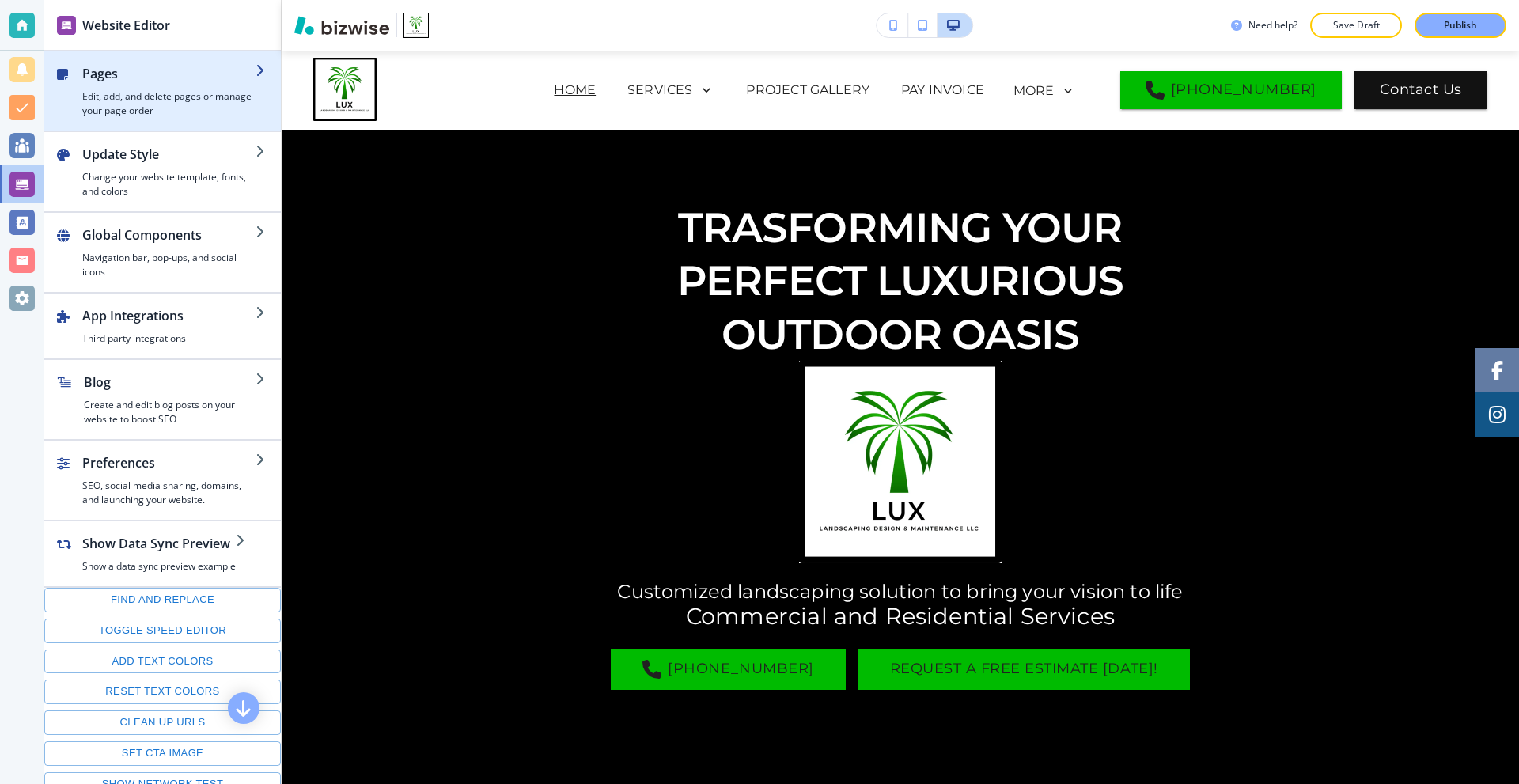
click at [185, 102] on h4 "Edit, add, and delete pages or manage your page order" at bounding box center [169, 104] width 173 height 28
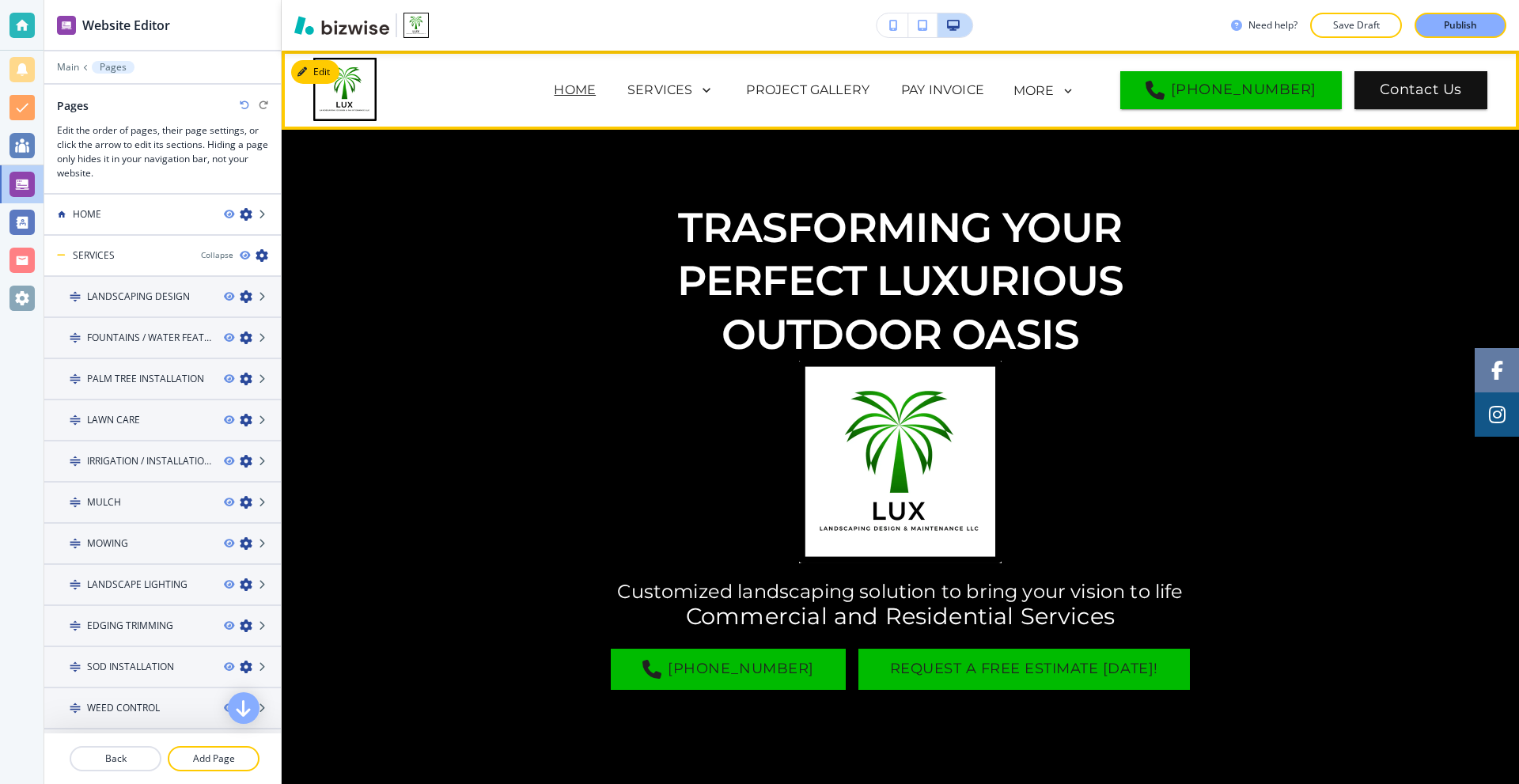
click at [340, 66] on img at bounding box center [393, 88] width 158 height 63
click at [314, 71] on button "Edit" at bounding box center [315, 72] width 48 height 24
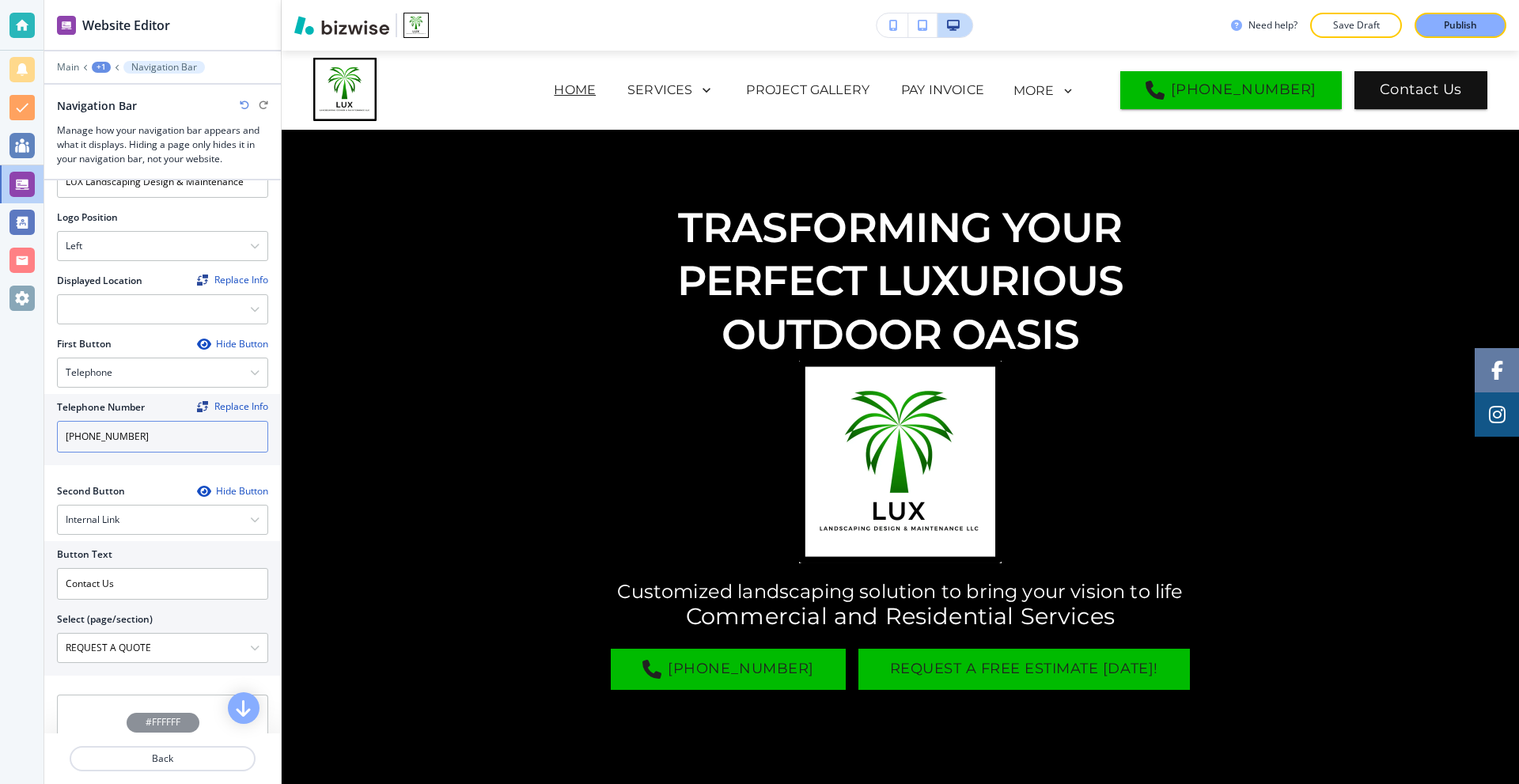
scroll to position [395, 0]
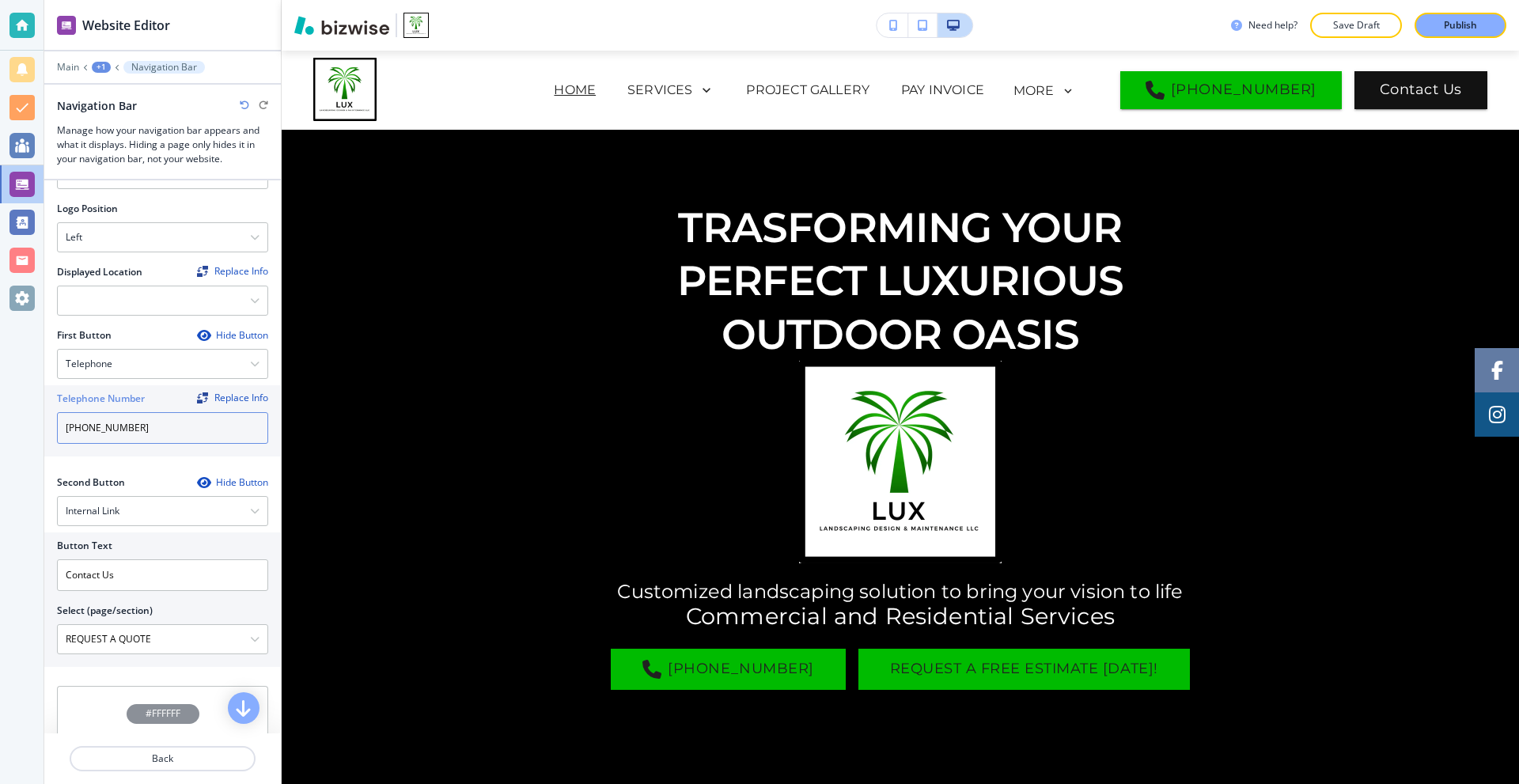
click at [102, 424] on input "(941) 293-5220" at bounding box center [163, 428] width 211 height 32
click at [135, 463] on div at bounding box center [163, 469] width 211 height 12
click at [146, 412] on input "(941) 203-5220" at bounding box center [163, 428] width 211 height 32
drag, startPoint x: 144, startPoint y: 413, endPoint x: 28, endPoint y: 411, distance: 116.0
click at [33, 412] on div "Website Editor Main +1 Navigation Bar Navigation Bar Manage how your navigation…" at bounding box center [759, 392] width 1519 height 784
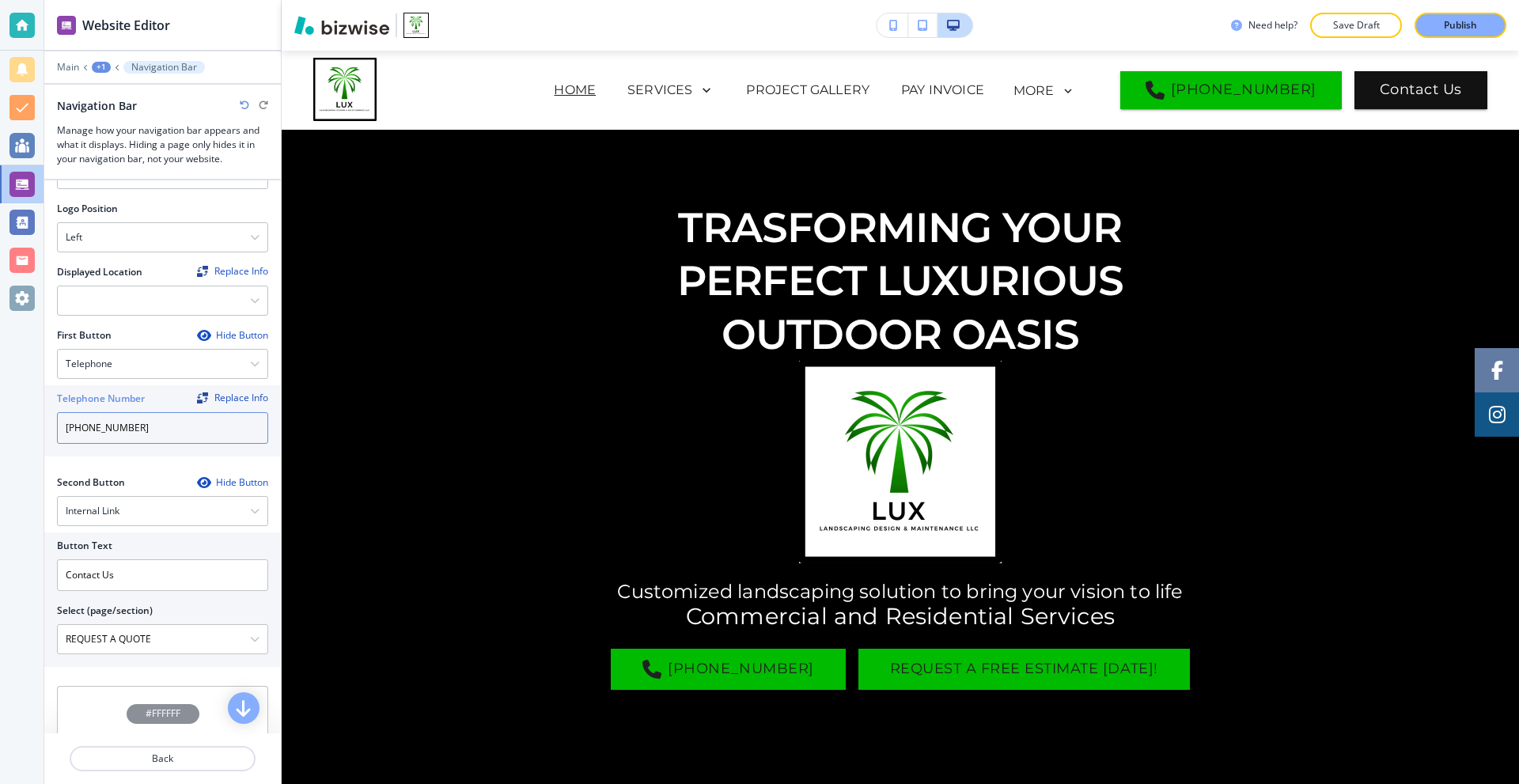
paste input "9"
click at [141, 463] on div at bounding box center [163, 469] width 211 height 12
click at [219, 392] on div "Replace Info" at bounding box center [233, 398] width 72 height 11
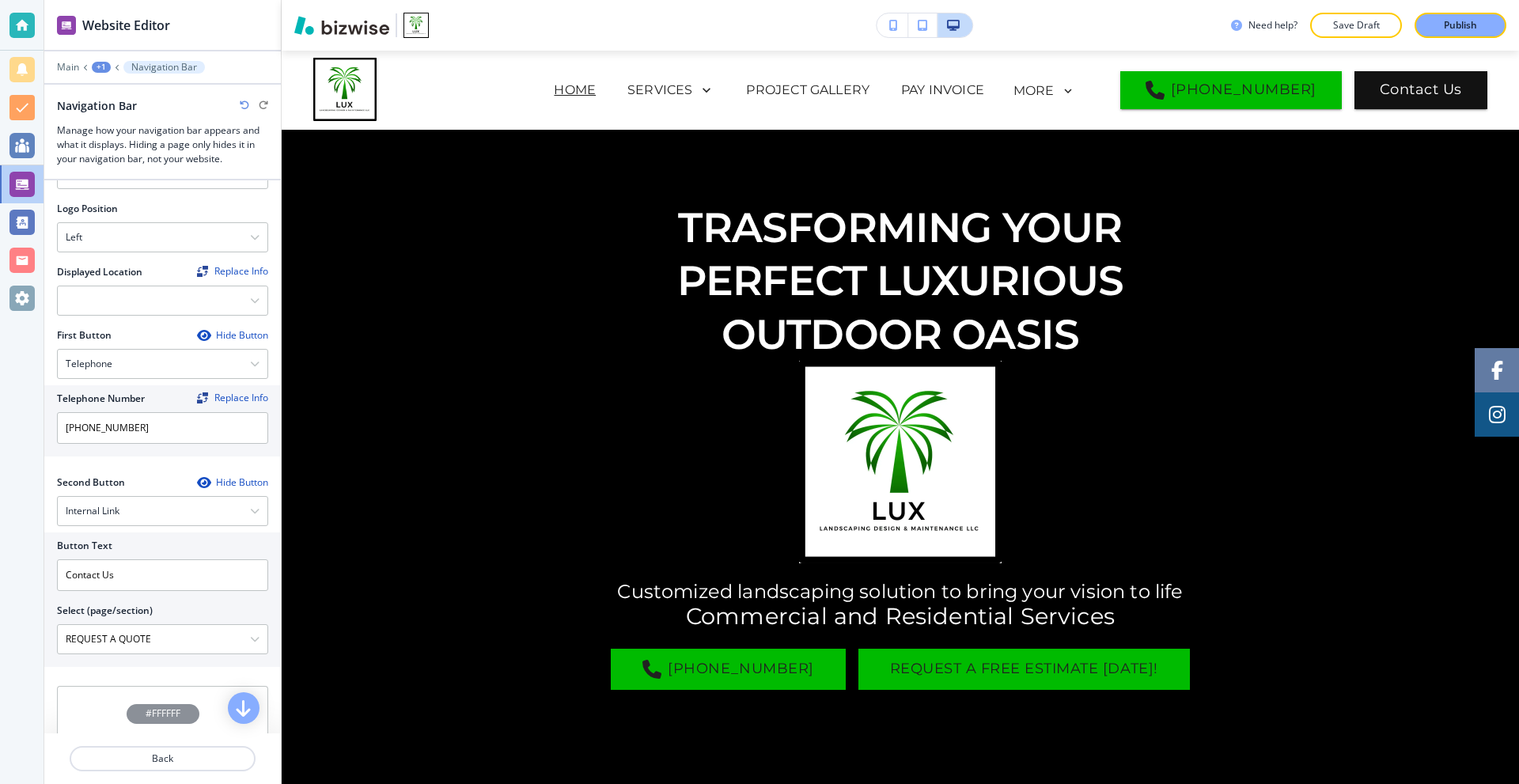
drag, startPoint x: 254, startPoint y: 443, endPoint x: 181, endPoint y: 409, distance: 80.5
click at [253, 443] on div "Telephone Number Replace Info (941) 293-5220" at bounding box center [162, 421] width 236 height 72
click at [176, 412] on input "(941) 293-5220" at bounding box center [163, 428] width 211 height 32
type input "(941) 293-5220"
drag, startPoint x: 194, startPoint y: 399, endPoint x: 204, endPoint y: 396, distance: 10.4
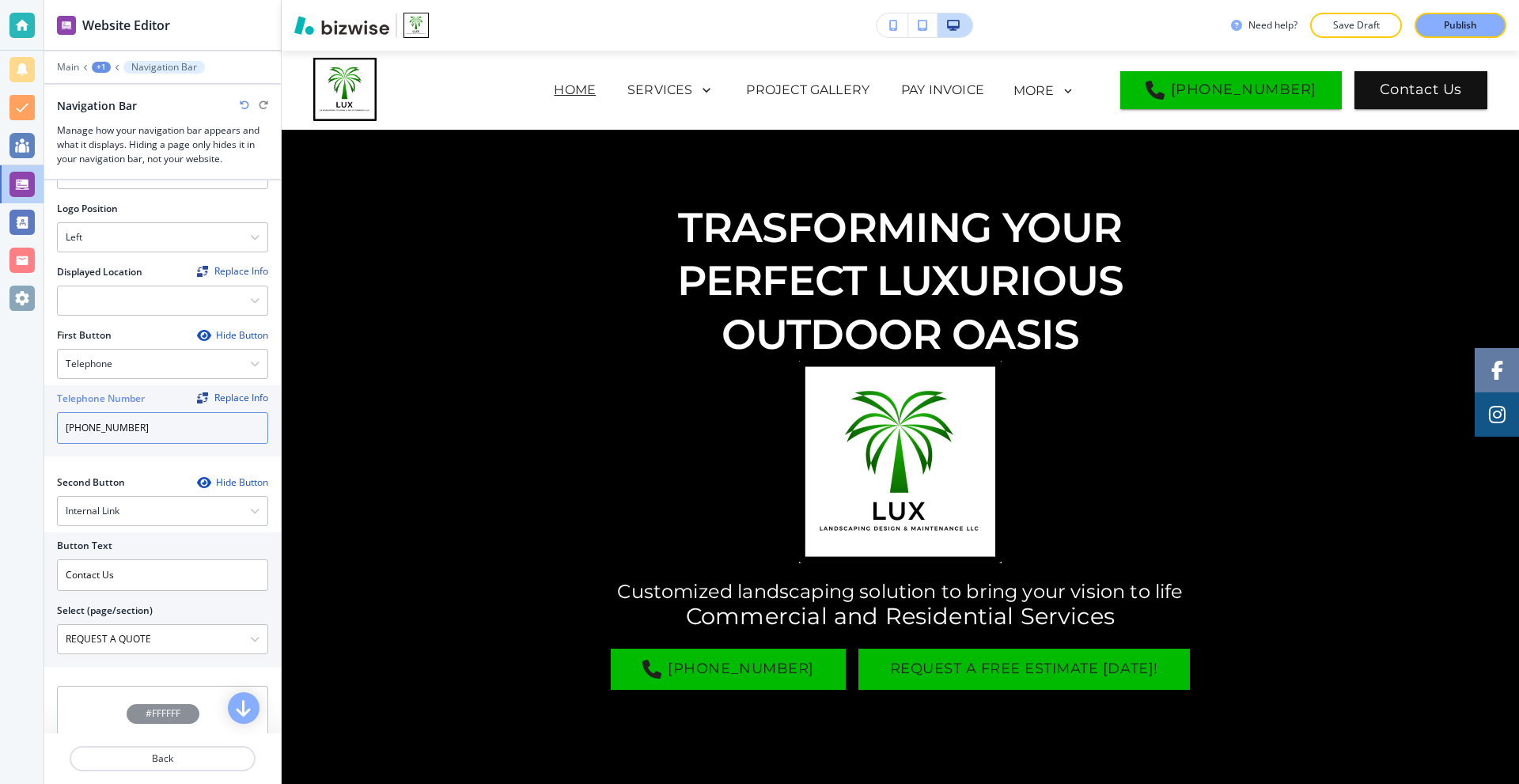
click at [200, 398] on div "Telephone Number Replace Info (941) 293-5220" at bounding box center [163, 417] width 211 height 52
click at [204, 406] on div at bounding box center [163, 408] width 211 height 7
click at [205, 406] on div at bounding box center [163, 408] width 211 height 7
click at [214, 392] on div "Replace Info" at bounding box center [233, 398] width 72 height 11
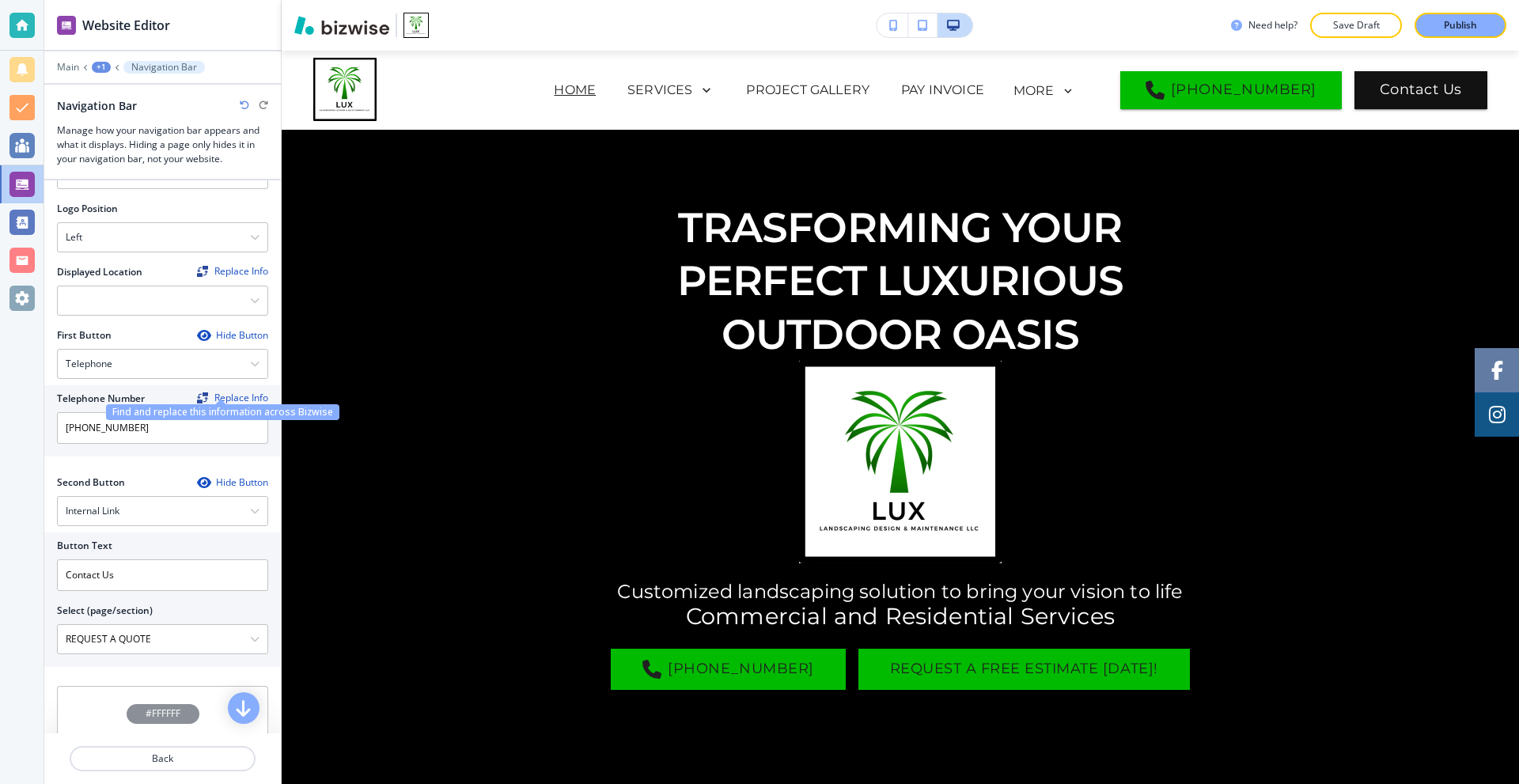
click at [215, 392] on div "Replace Info" at bounding box center [233, 398] width 72 height 11
click at [162, 414] on input "(941) 293-5220" at bounding box center [163, 428] width 211 height 32
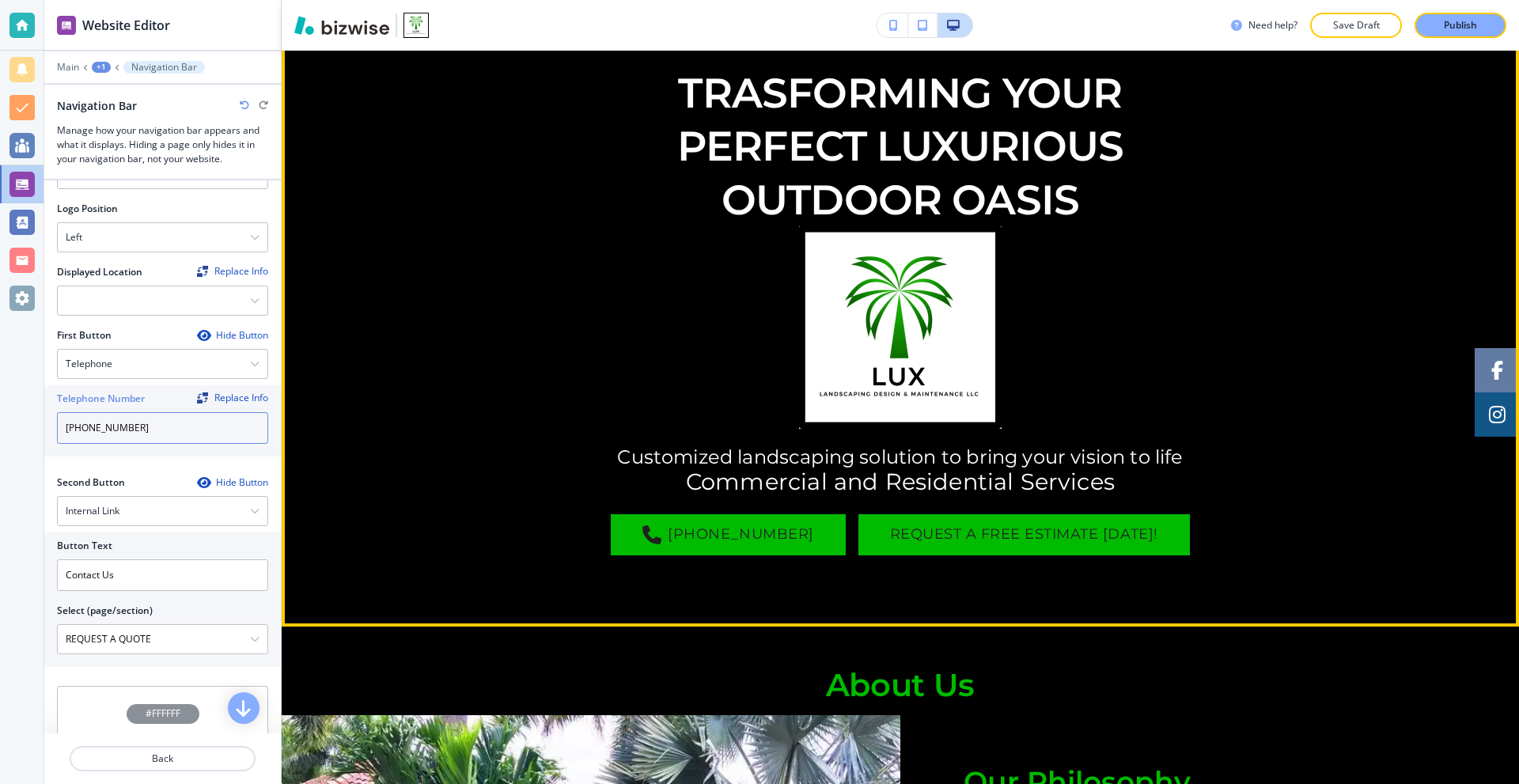
scroll to position [0, 0]
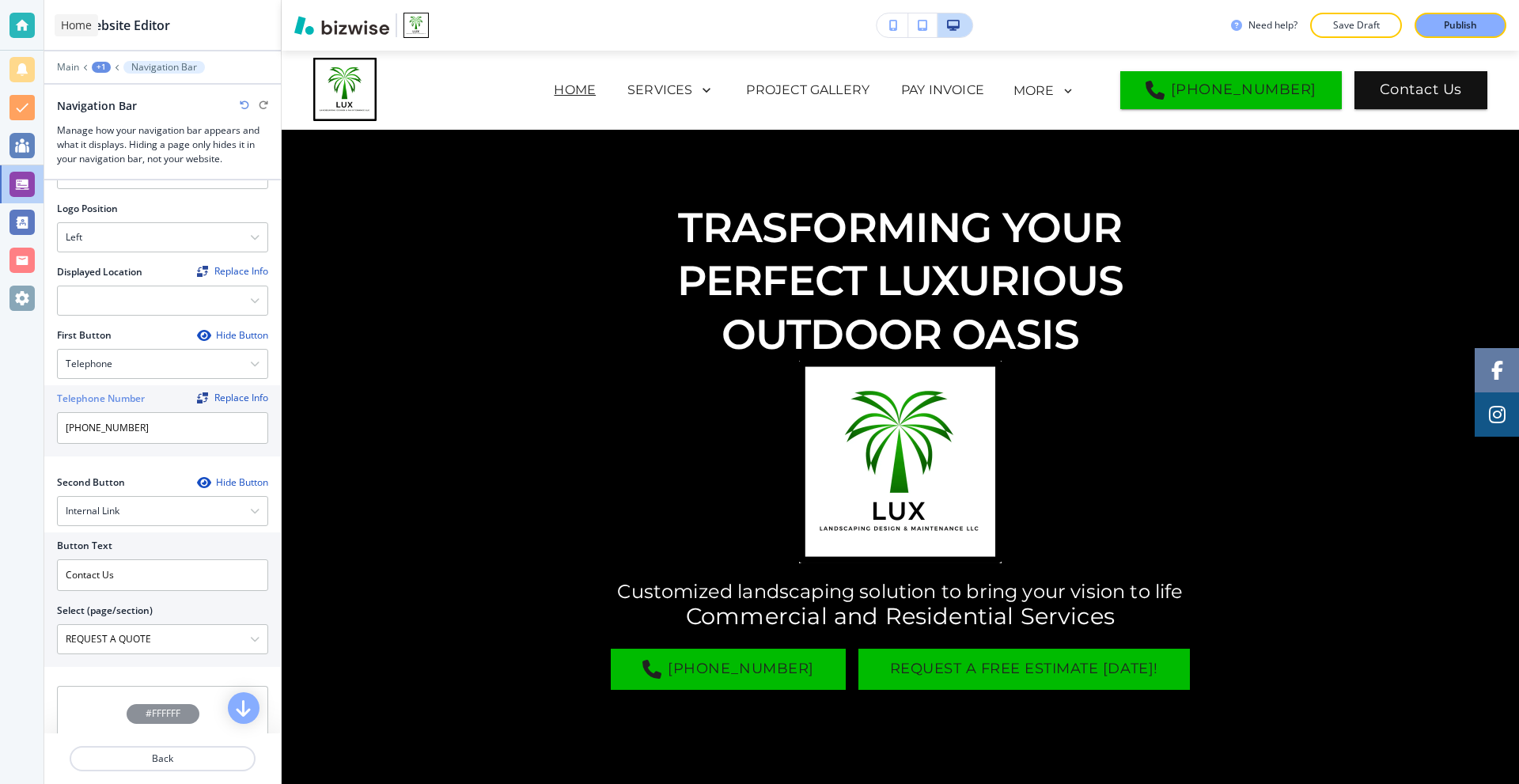
click at [27, 18] on div at bounding box center [22, 24] width 25 height 25
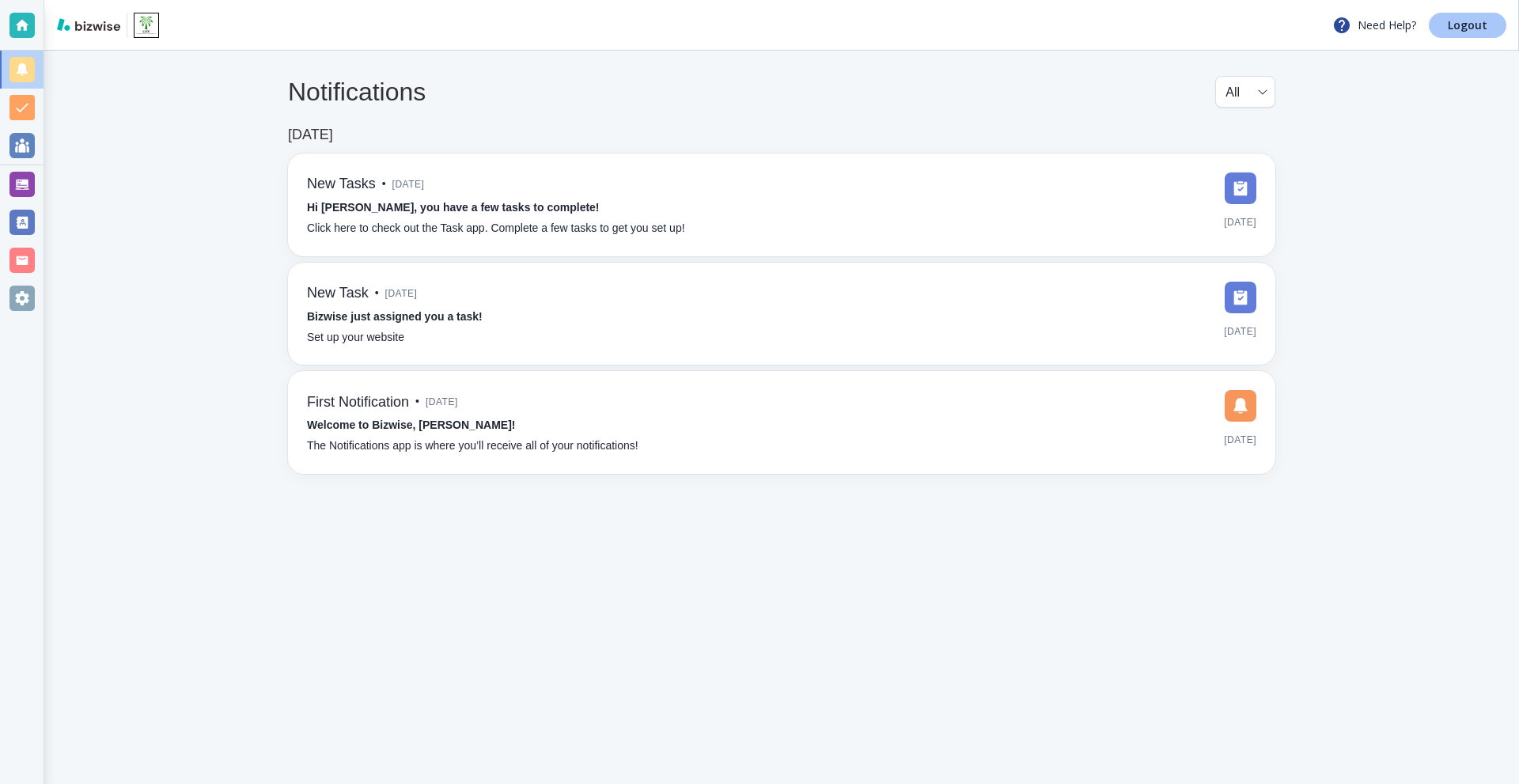
click at [1450, 26] on p "Logout" at bounding box center [1468, 25] width 40 height 11
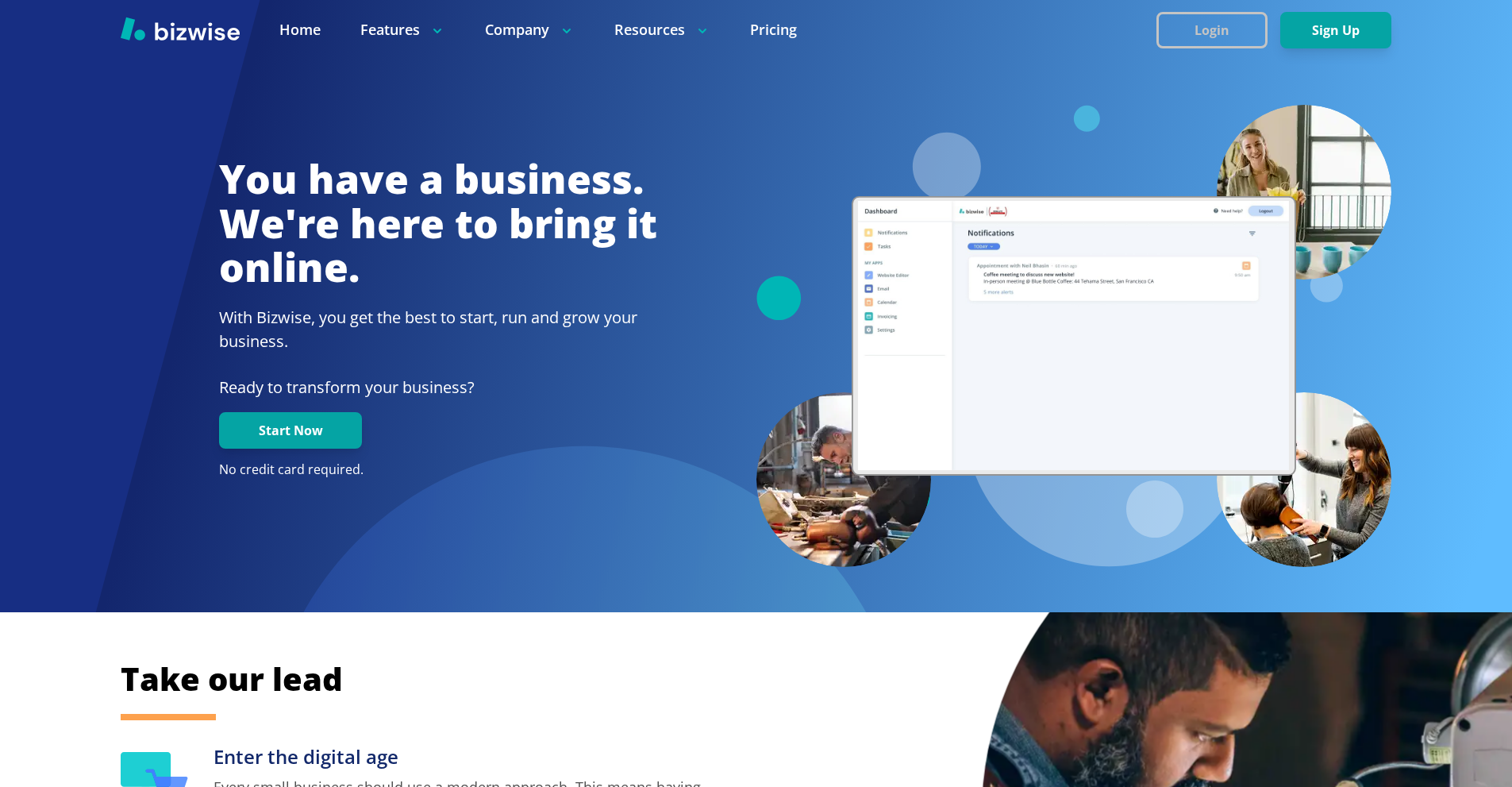
click at [1170, 19] on button "Login" at bounding box center [1212, 30] width 111 height 37
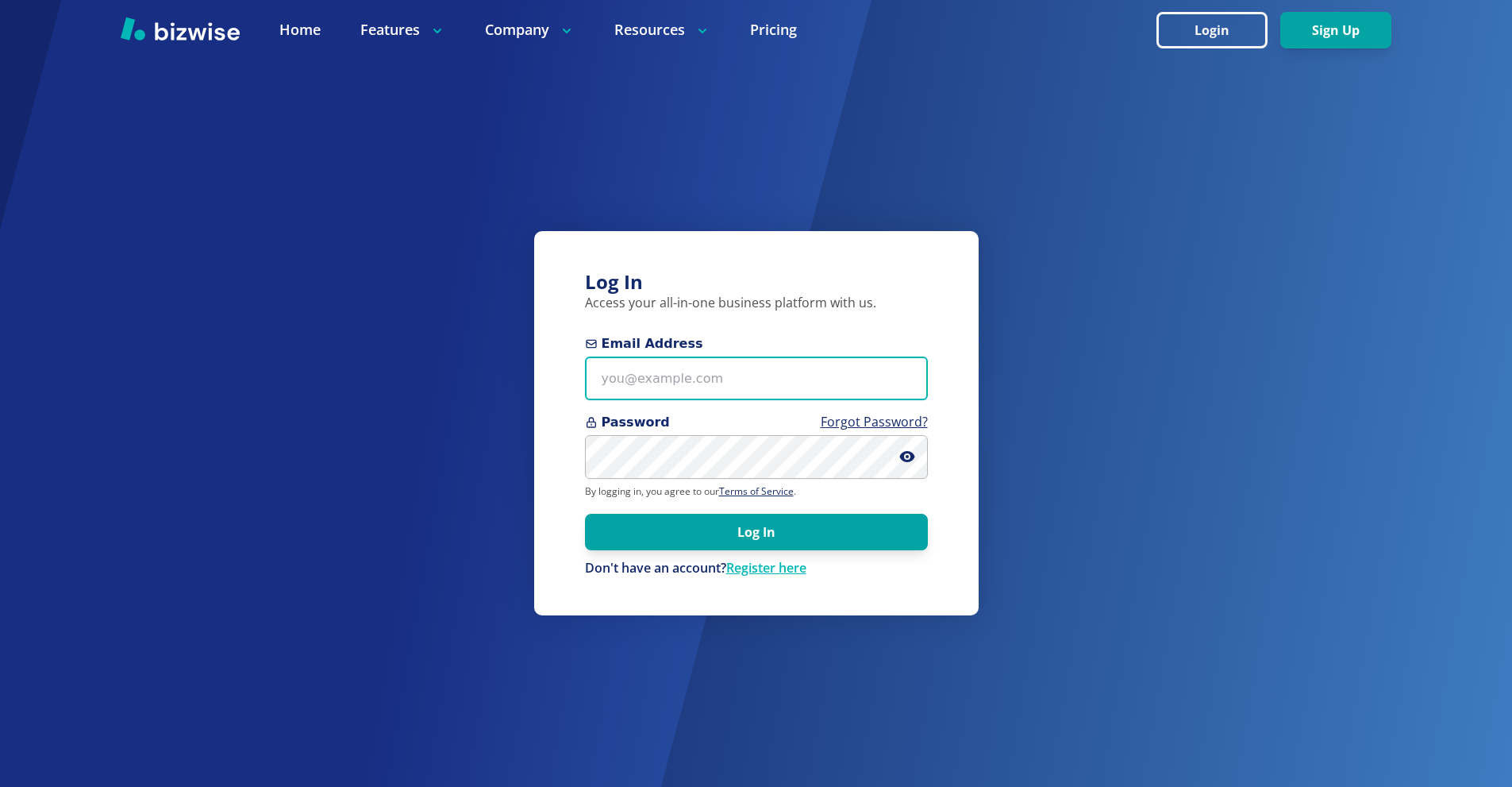
drag, startPoint x: 748, startPoint y: 385, endPoint x: 507, endPoint y: 18, distance: 439.1
click at [748, 385] on input "Email Address" at bounding box center [756, 378] width 343 height 43
paste input "mike@luxlandscapes.net"
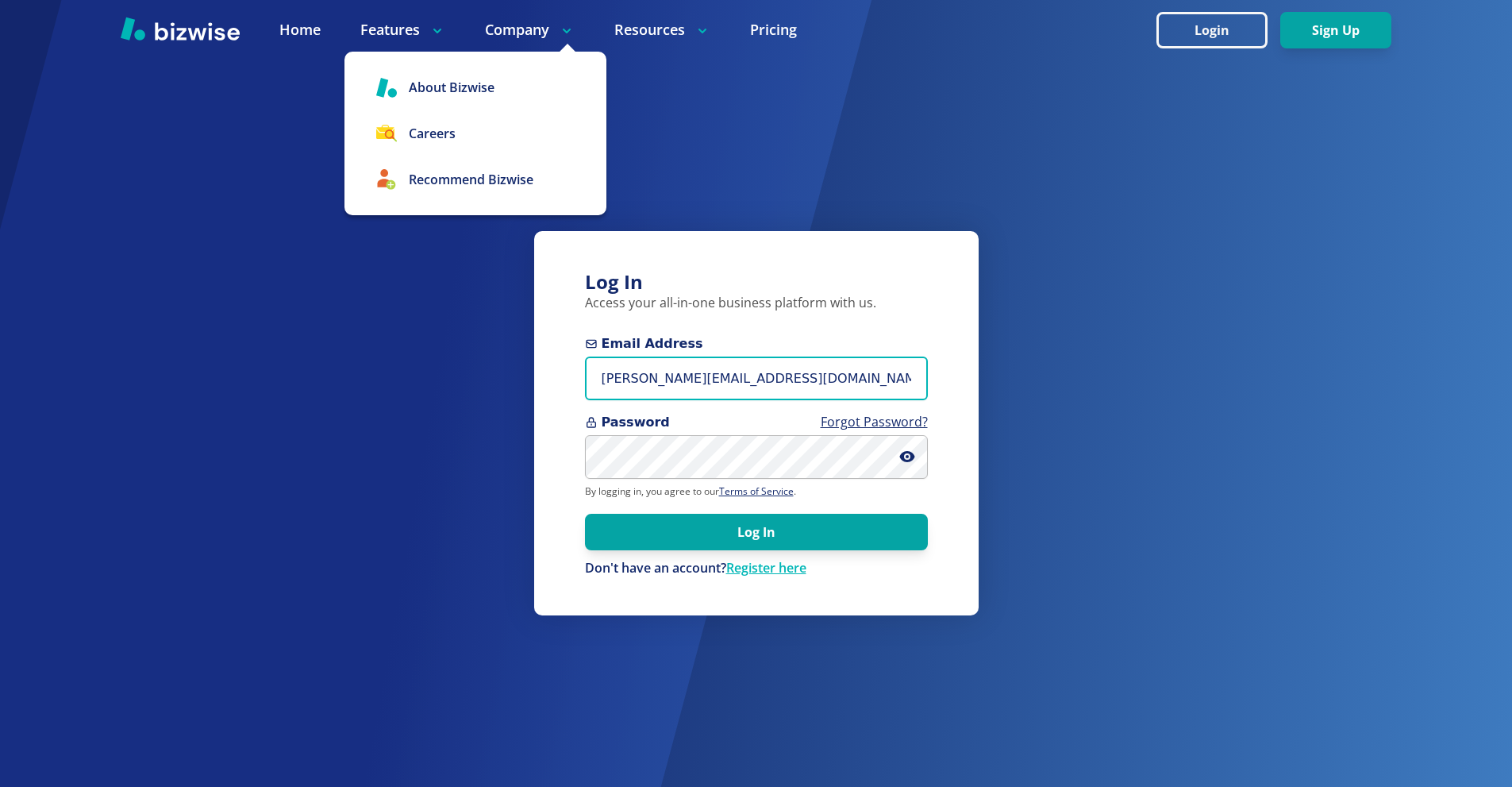
type input "mike@luxlandscapes.net"
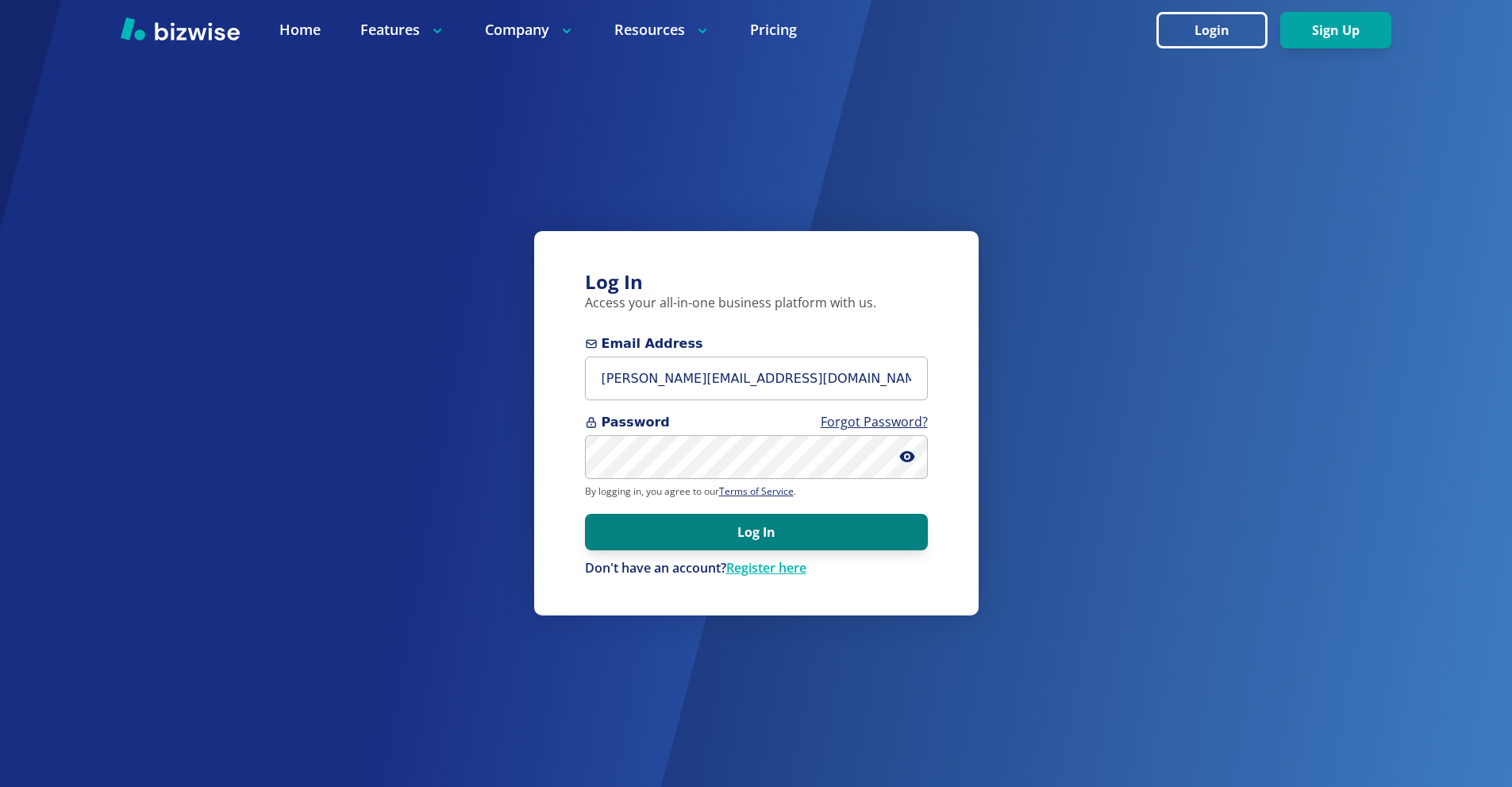
click at [848, 522] on button "Log In" at bounding box center [756, 532] width 343 height 37
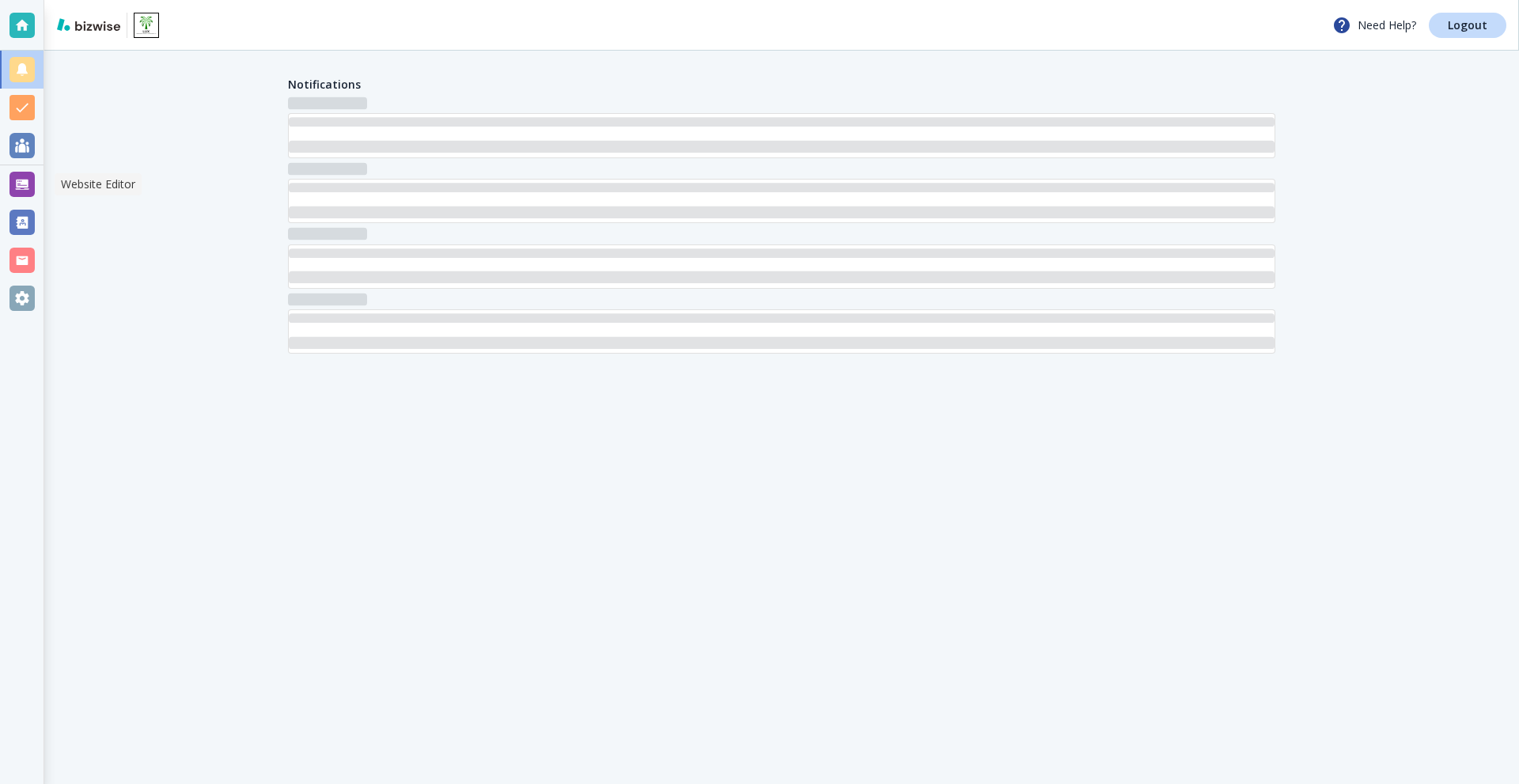
click at [28, 170] on div at bounding box center [22, 184] width 43 height 38
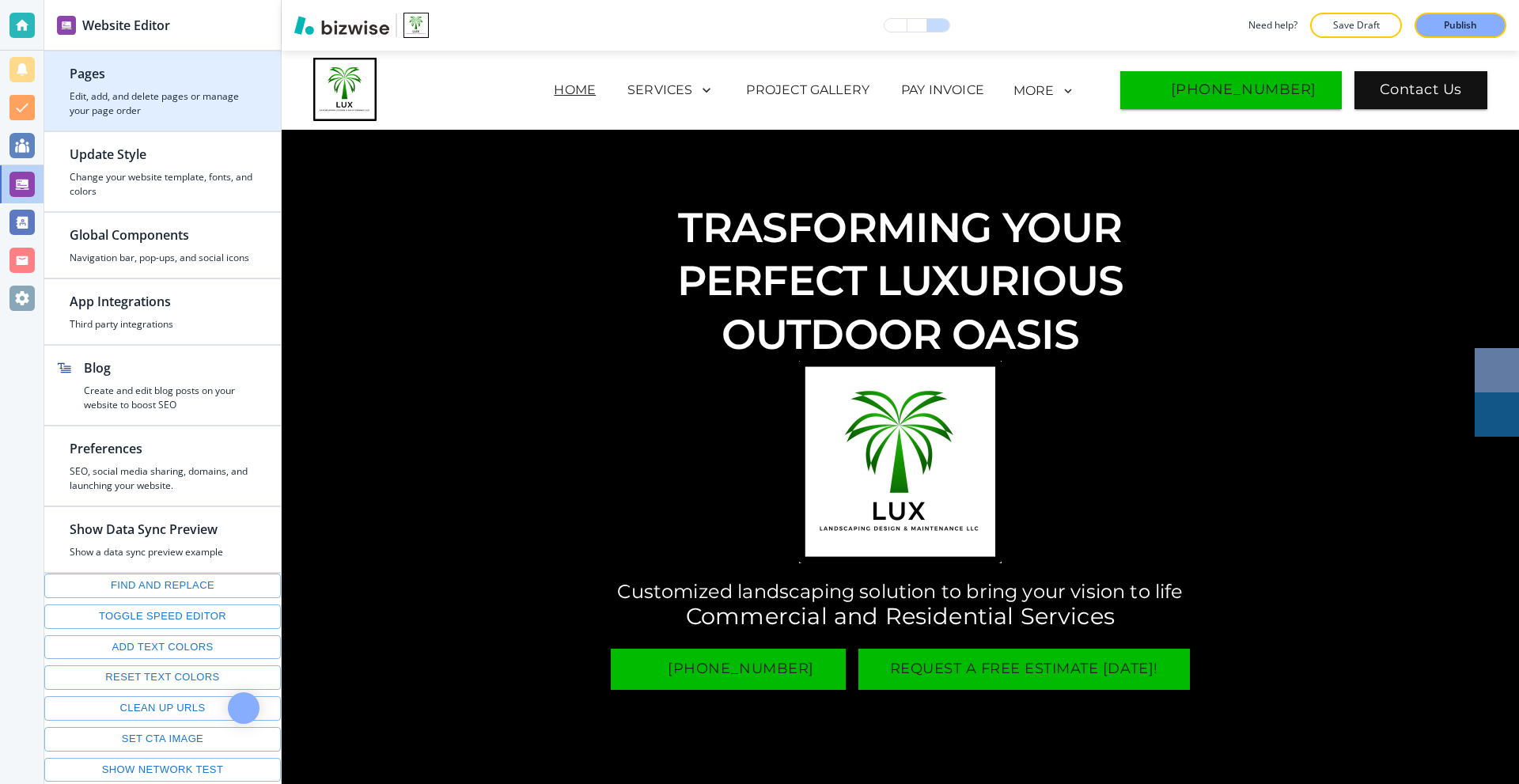
click at [116, 77] on h2 "Pages" at bounding box center [162, 73] width 186 height 19
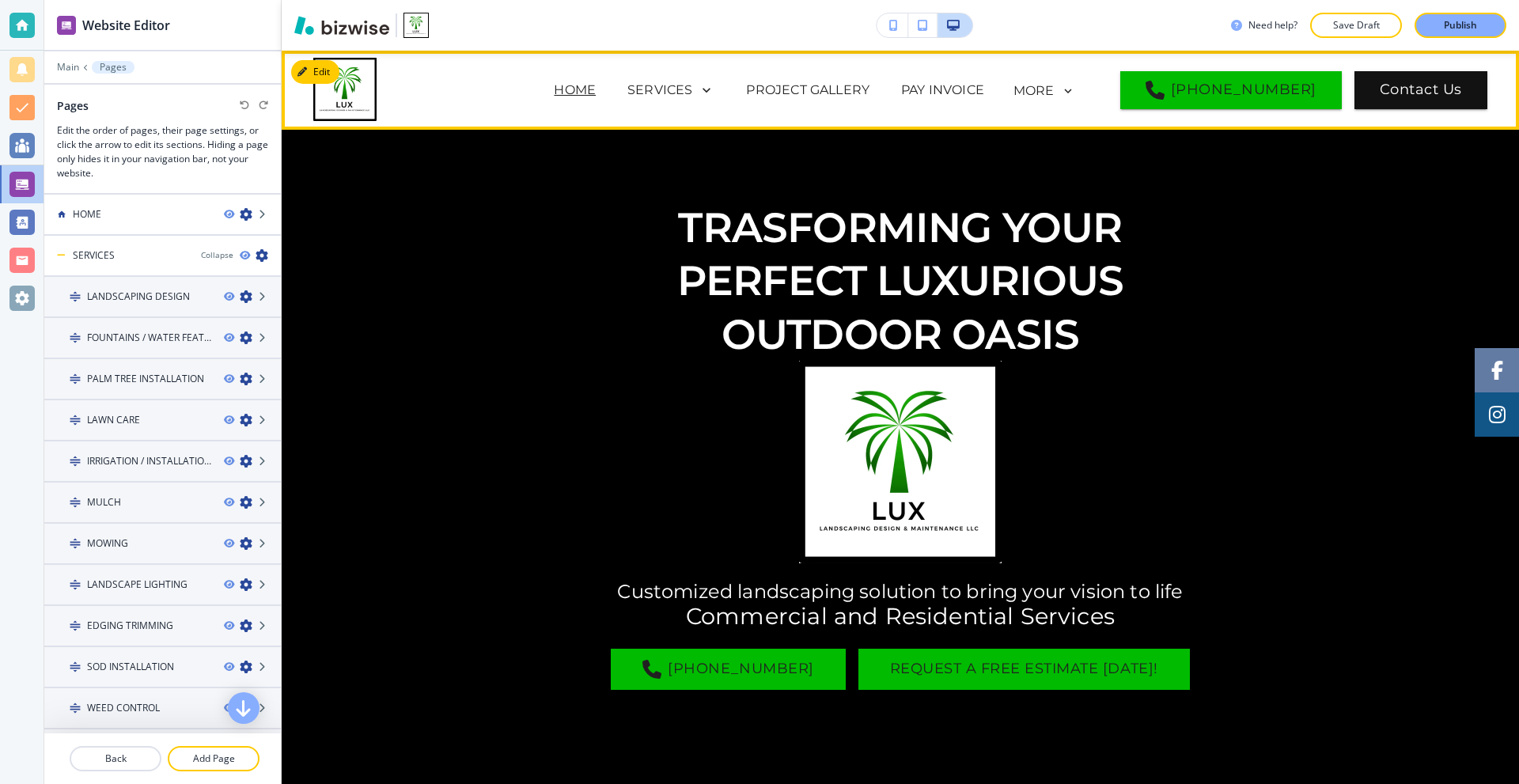
click at [310, 64] on button "Edit" at bounding box center [315, 72] width 48 height 24
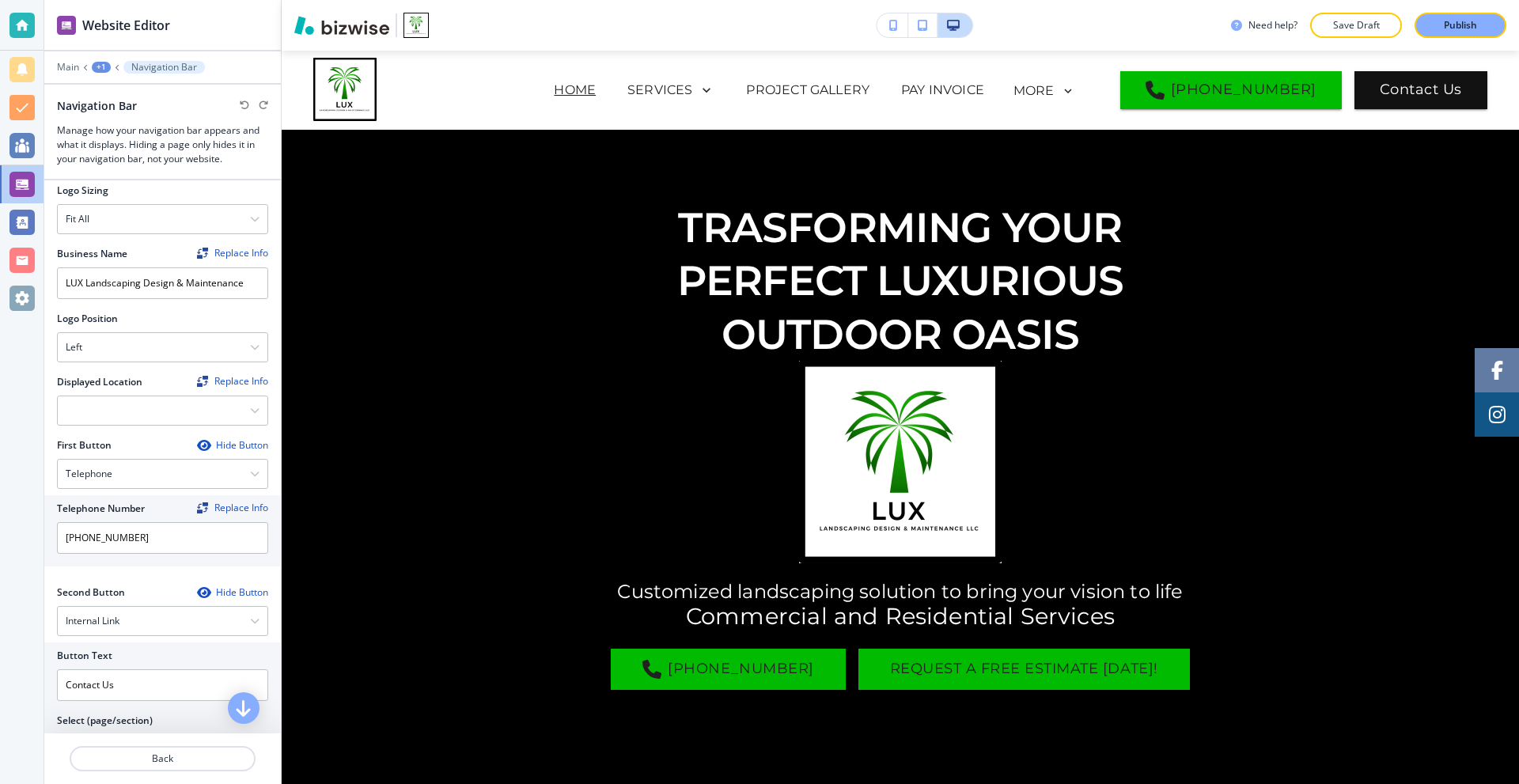
scroll to position [316, 0]
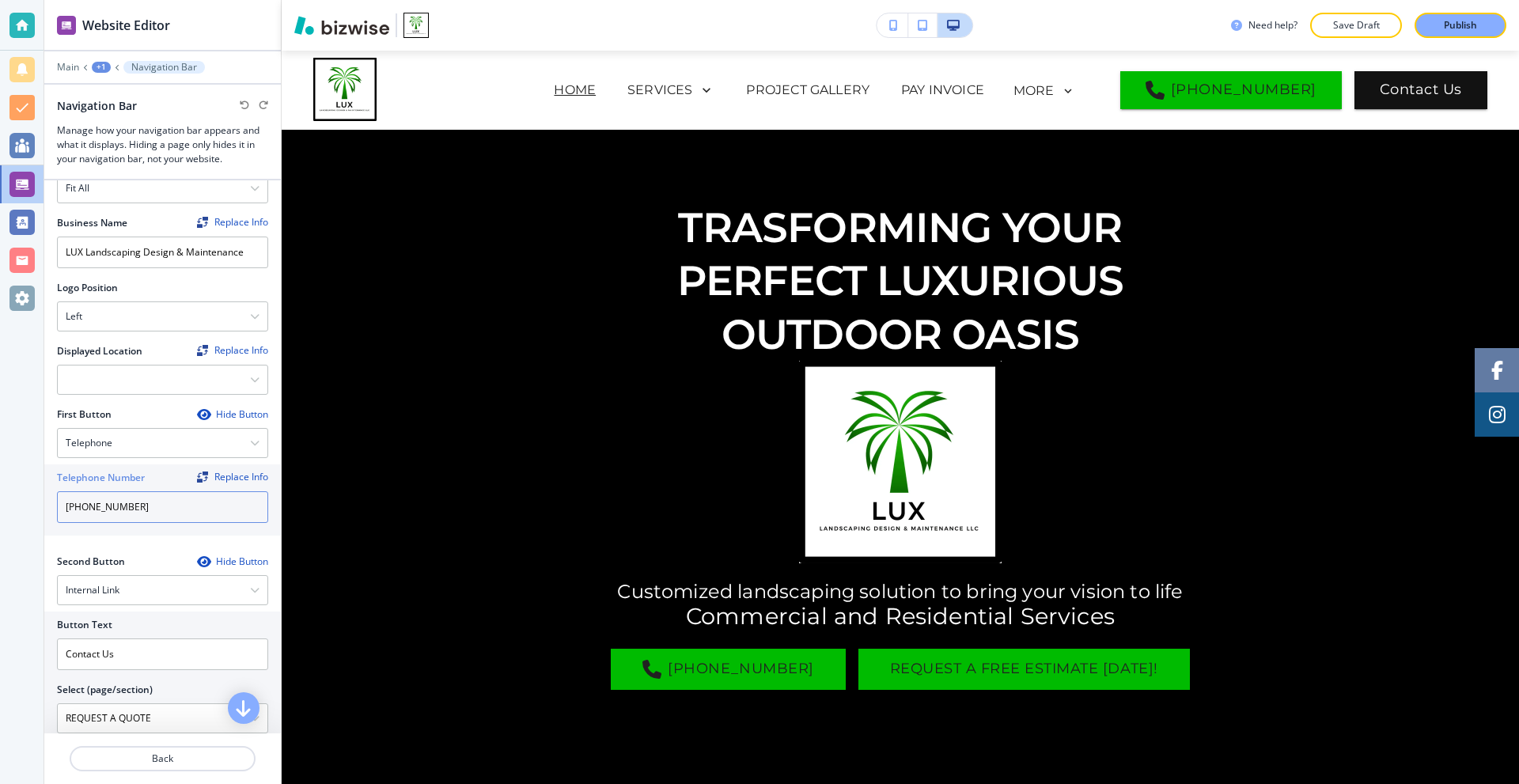
click at [170, 505] on input "(941) 293-5220" at bounding box center [163, 507] width 211 height 32
type input "(941) 293-5220"
click at [157, 528] on div "First Button Hide Button Telephone Telephone External Link Social Media Email F…" at bounding box center [163, 474] width 211 height 135
click at [231, 472] on div "Replace Info" at bounding box center [233, 477] width 72 height 11
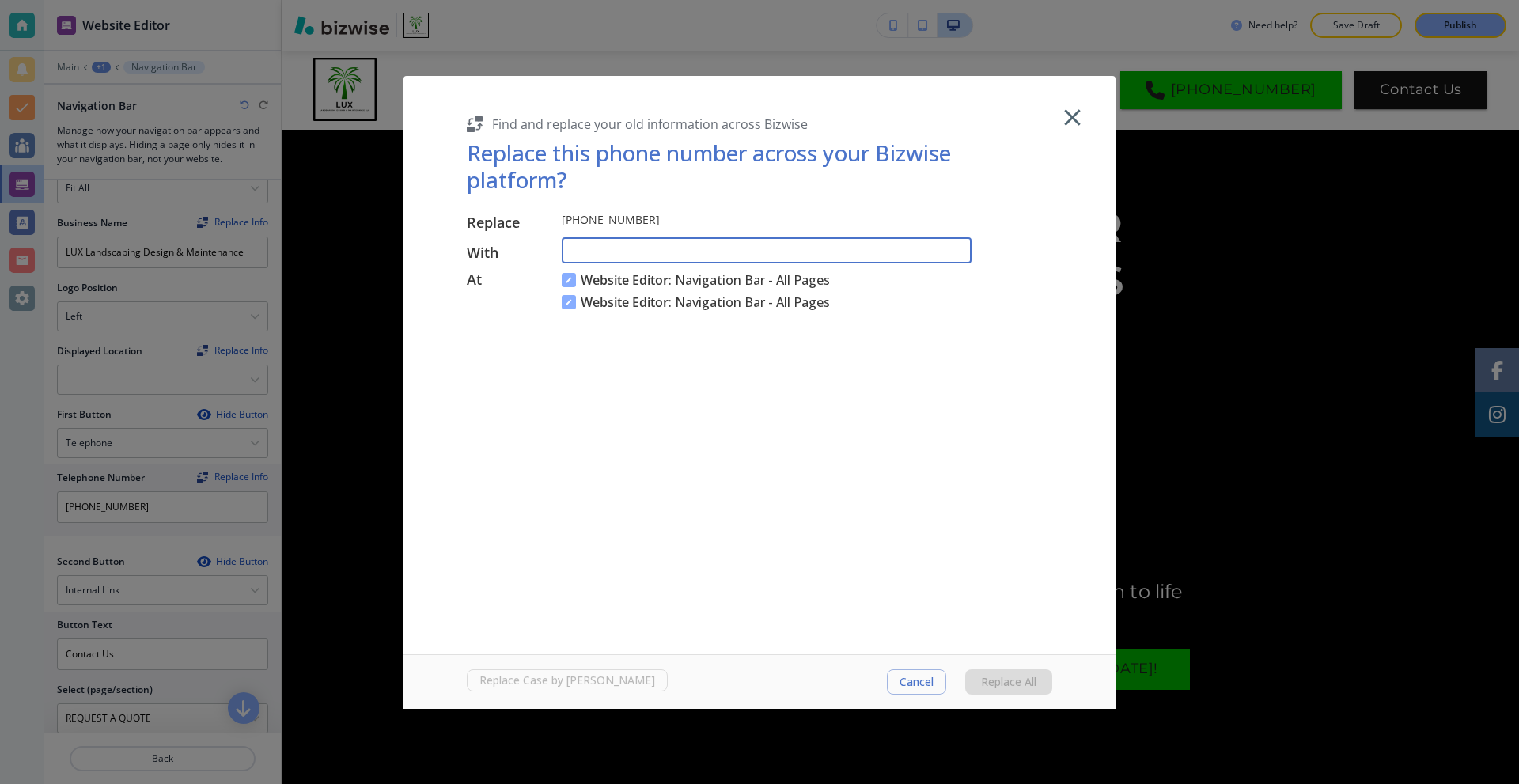
click at [635, 250] on input "text" at bounding box center [767, 251] width 410 height 26
paste input ",6H:R>3Nt)%{"
type input "(941) 293-5220"
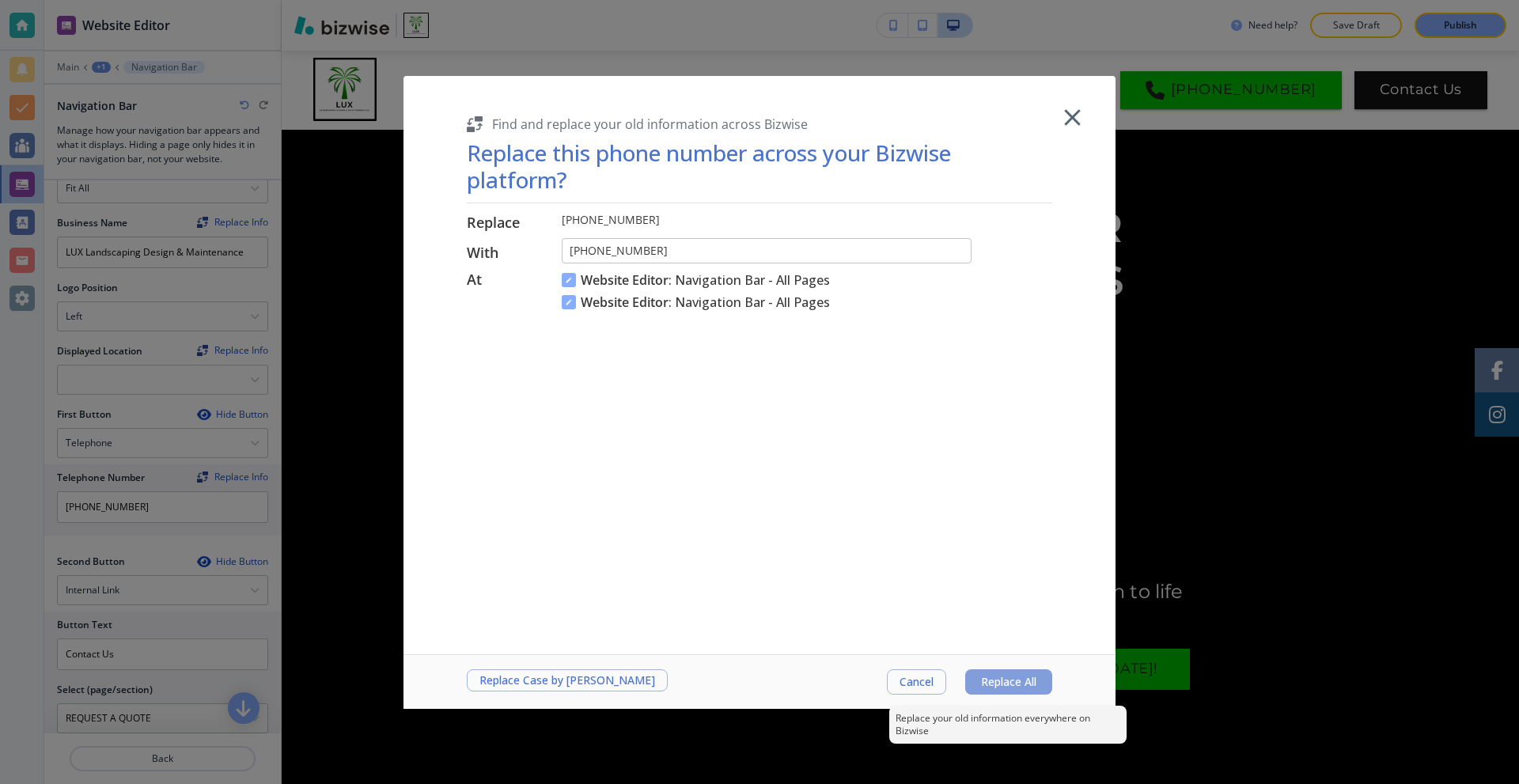
click at [1009, 669] on button "Replace All" at bounding box center [1009, 681] width 87 height 25
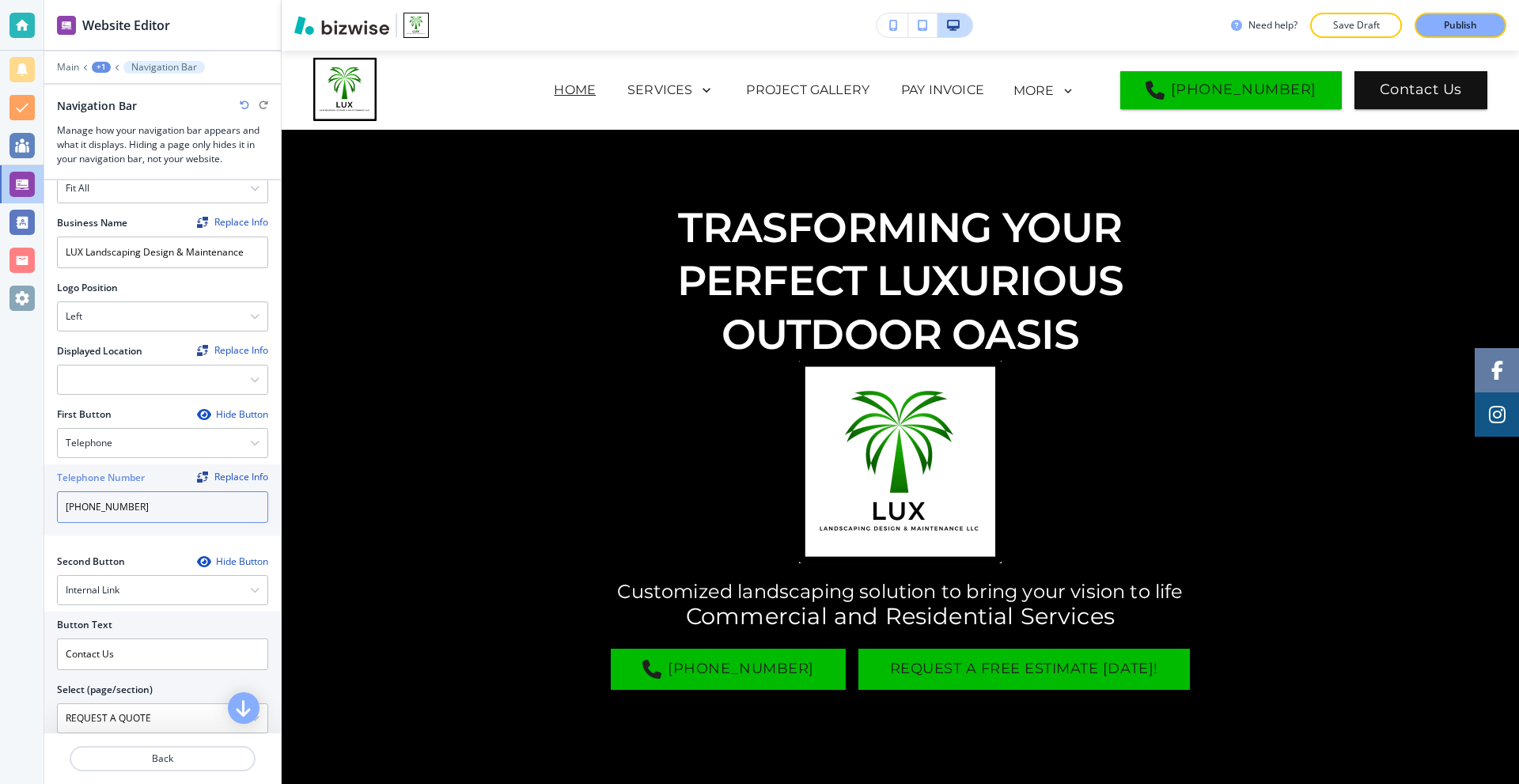
click at [163, 493] on input "(941) 293-5220" at bounding box center [163, 507] width 211 height 32
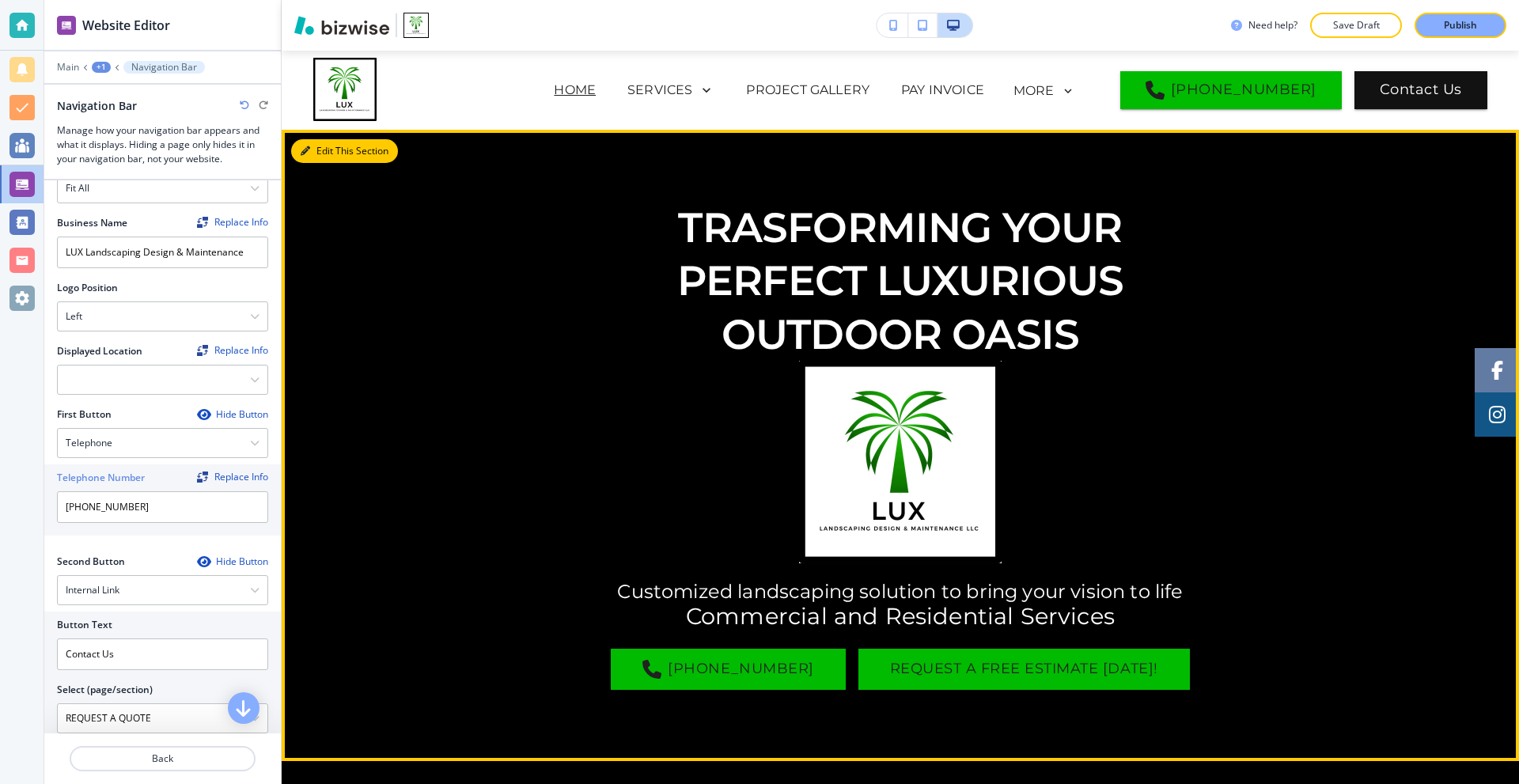
click at [326, 155] on button "Edit This Section" at bounding box center [344, 151] width 106 height 24
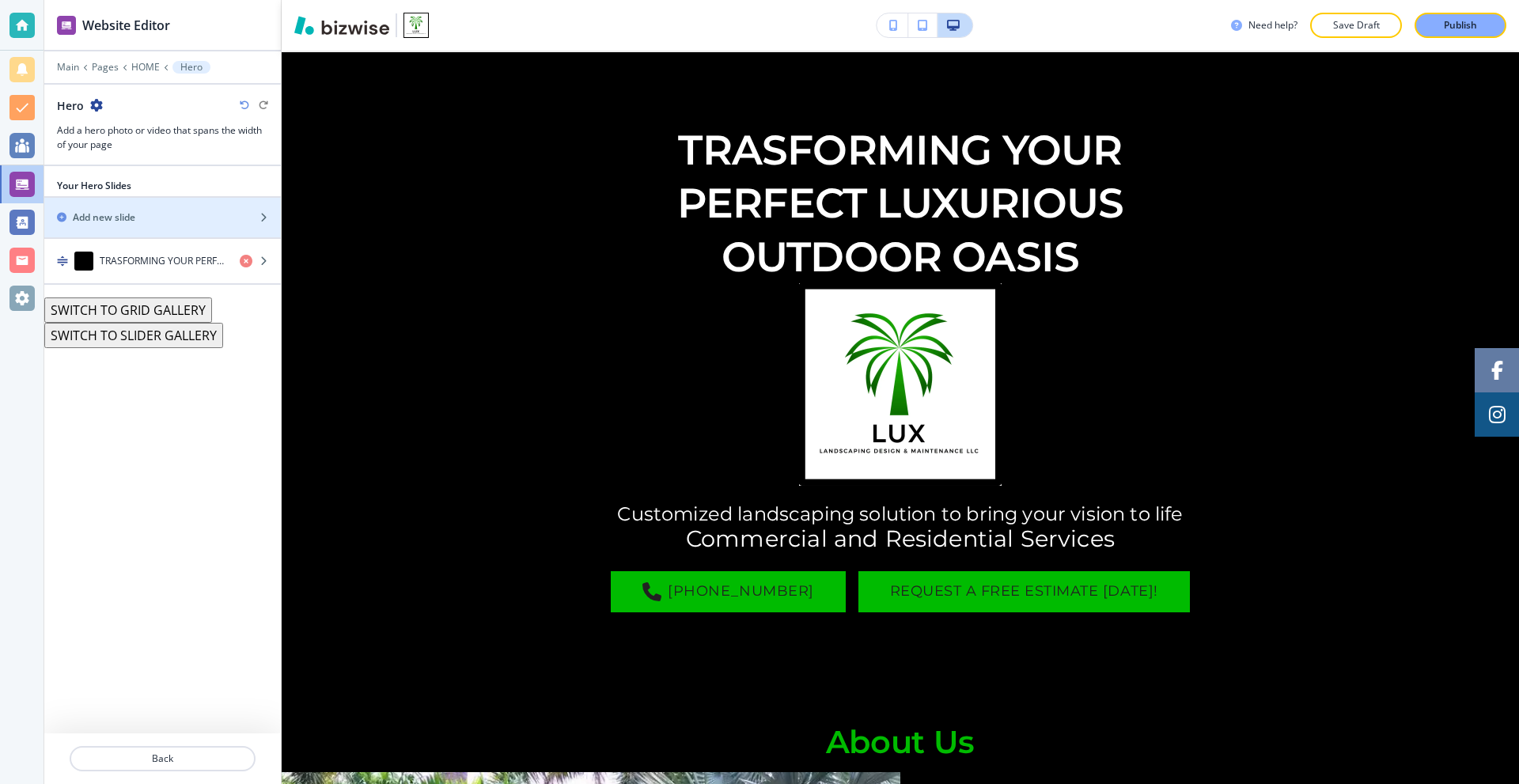
scroll to position [79, 0]
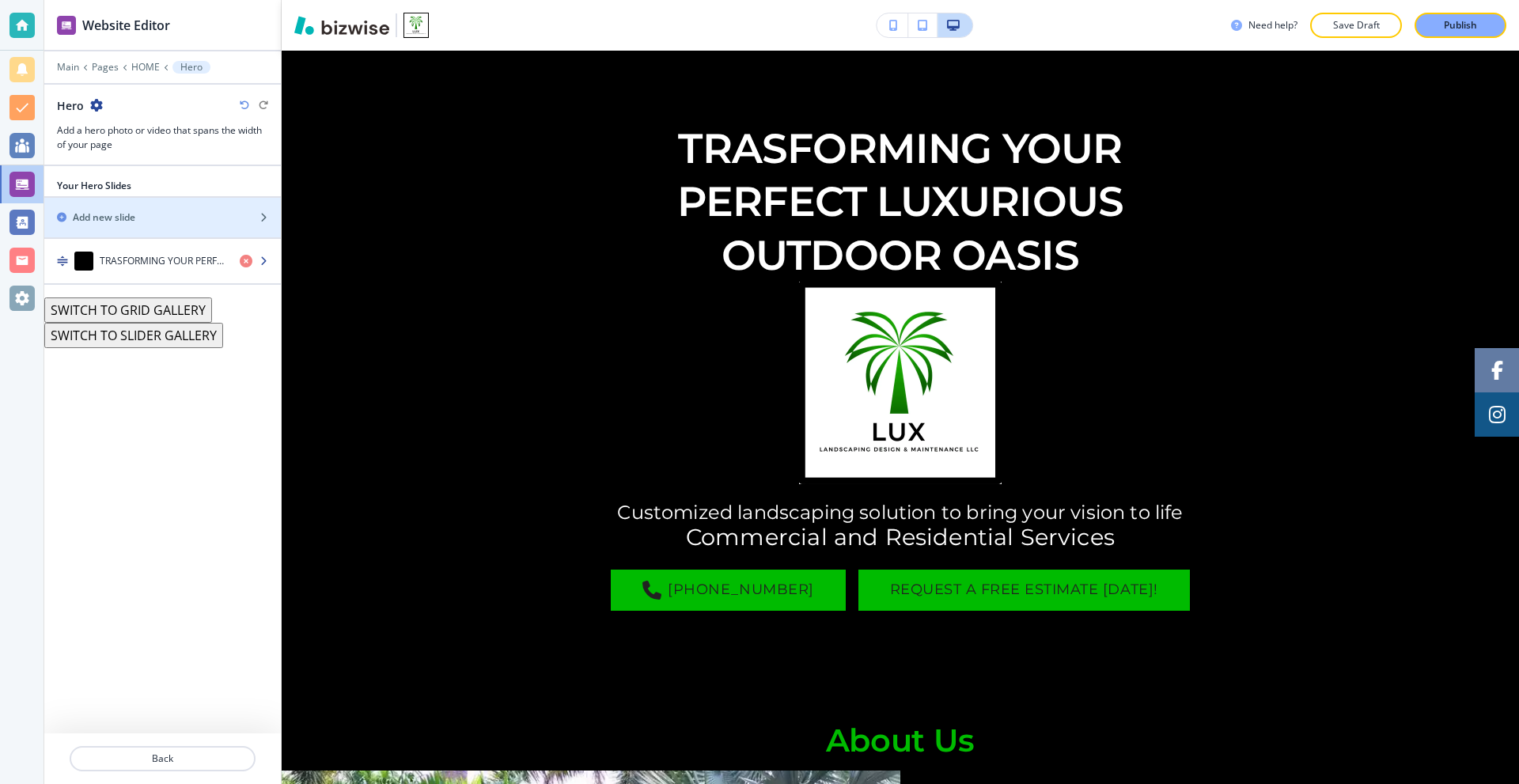
click at [143, 260] on h4 "TRASFORMING YOUR PERFECT LUXURIOUS OUTDOOR OASIS" at bounding box center [163, 261] width 127 height 14
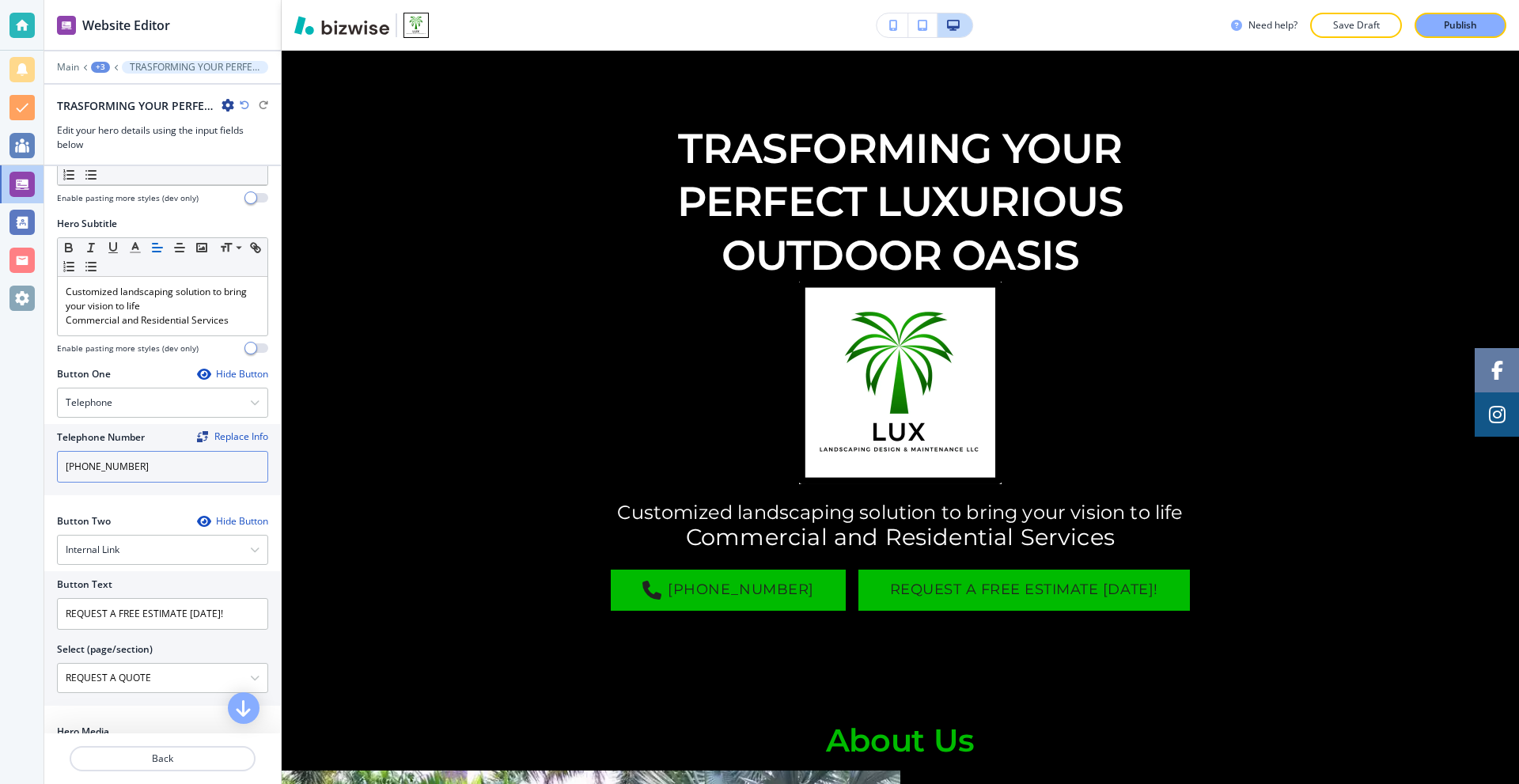
scroll to position [316, 0]
drag, startPoint x: 165, startPoint y: 454, endPoint x: 20, endPoint y: 460, distance: 145.1
click at [0, 453] on div "Website Editor Main +3 TRASFORMING YOUR PERFECT LUXURIOUS OUTDOOR OASIS TRASFOR…" at bounding box center [759, 392] width 1519 height 784
paste input "293-5220"
type input "(941) 293-5220"
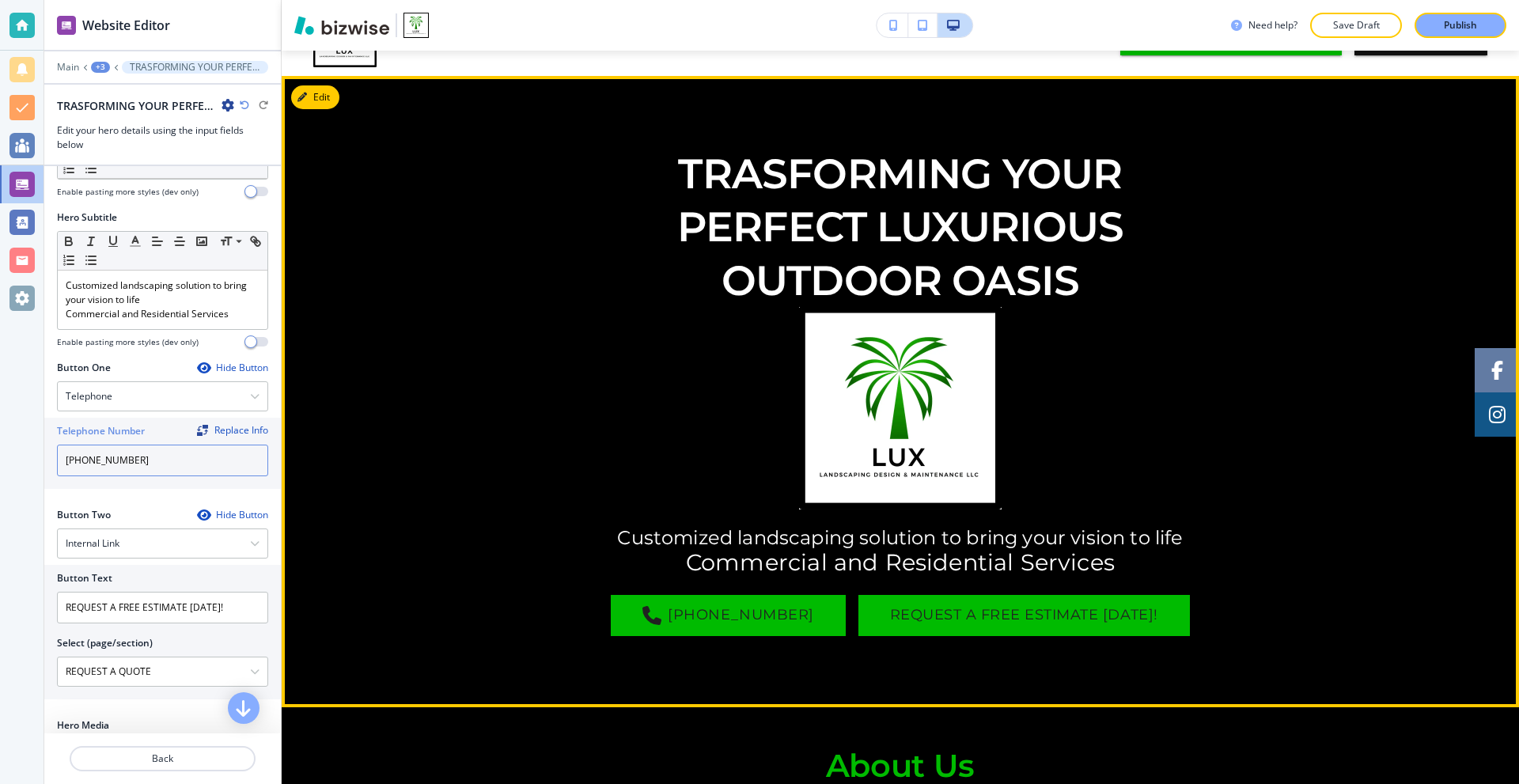
scroll to position [0, 0]
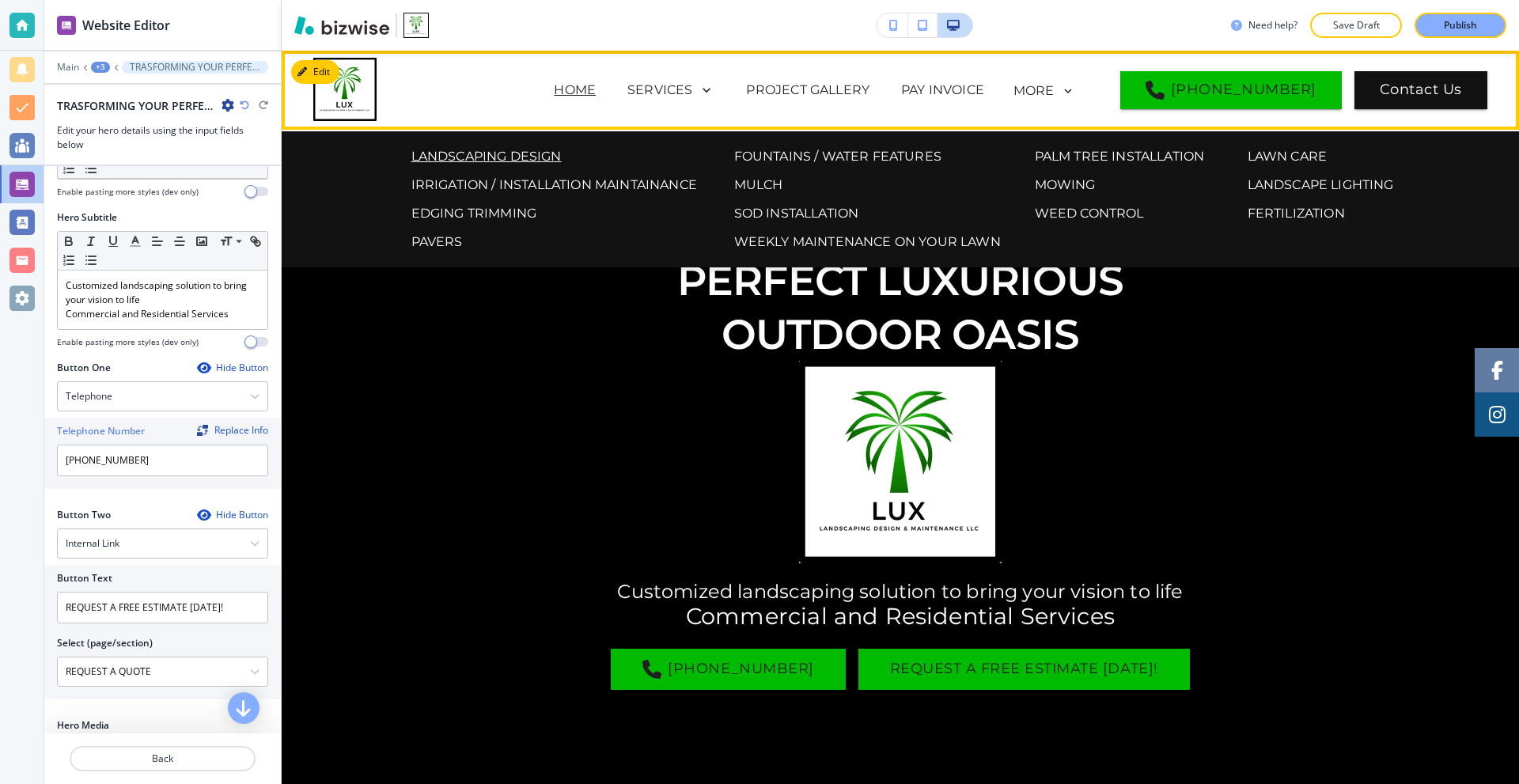
click at [493, 152] on p "LANDSCAPING DESIGN" at bounding box center [487, 156] width 151 height 19
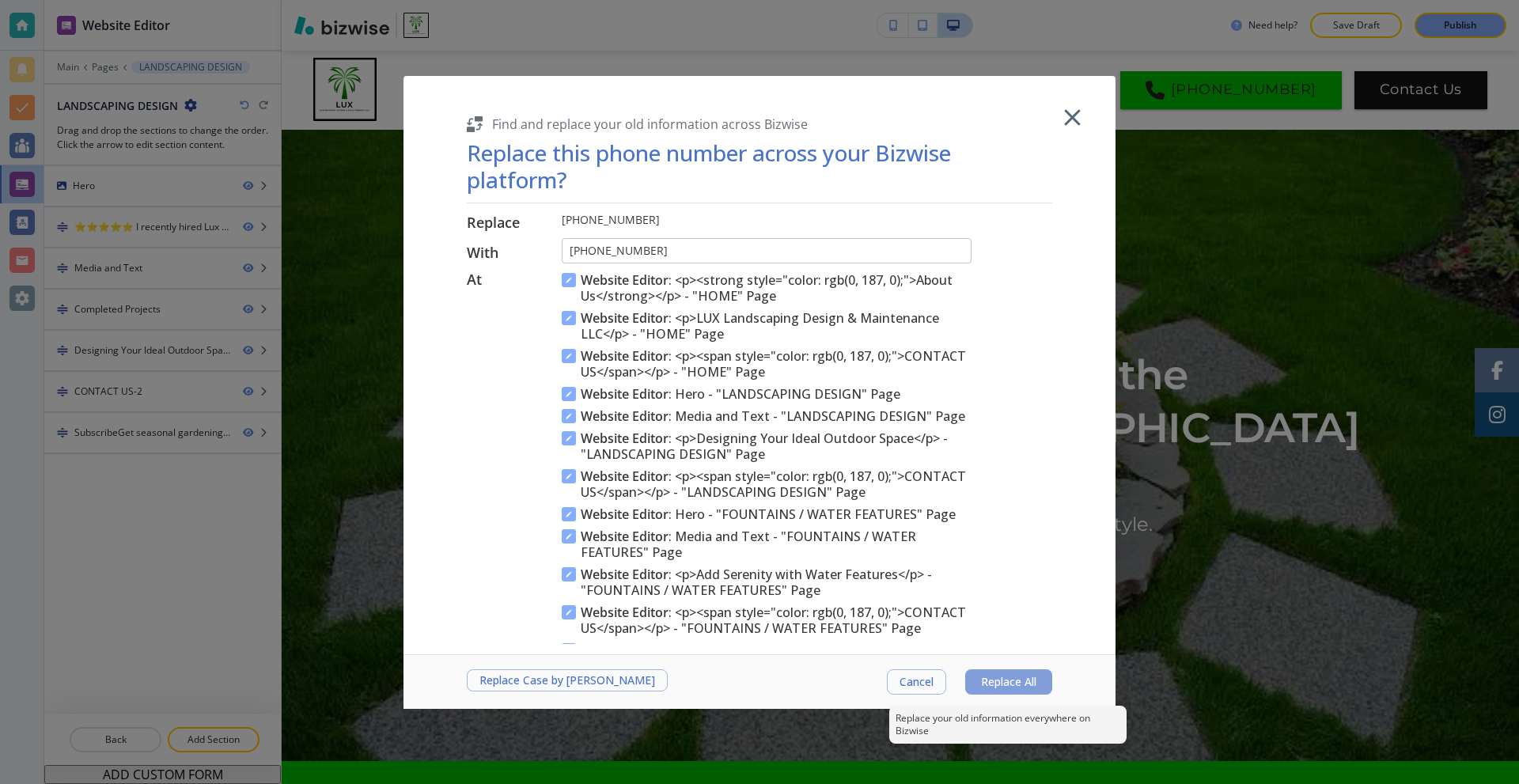
click at [1020, 677] on span "Replace All" at bounding box center [1009, 681] width 56 height 12
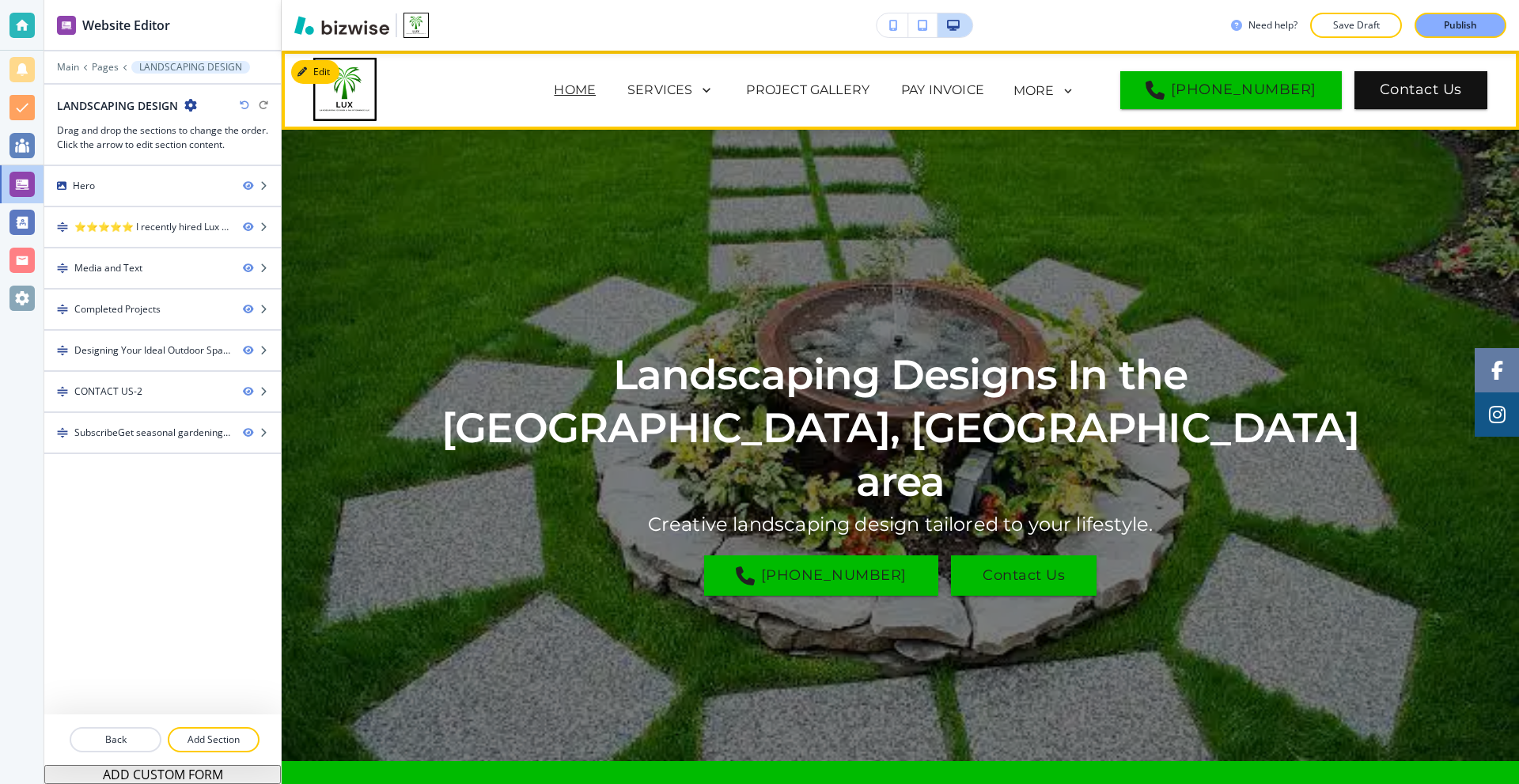
click at [554, 88] on p "HOME" at bounding box center [574, 90] width 42 height 19
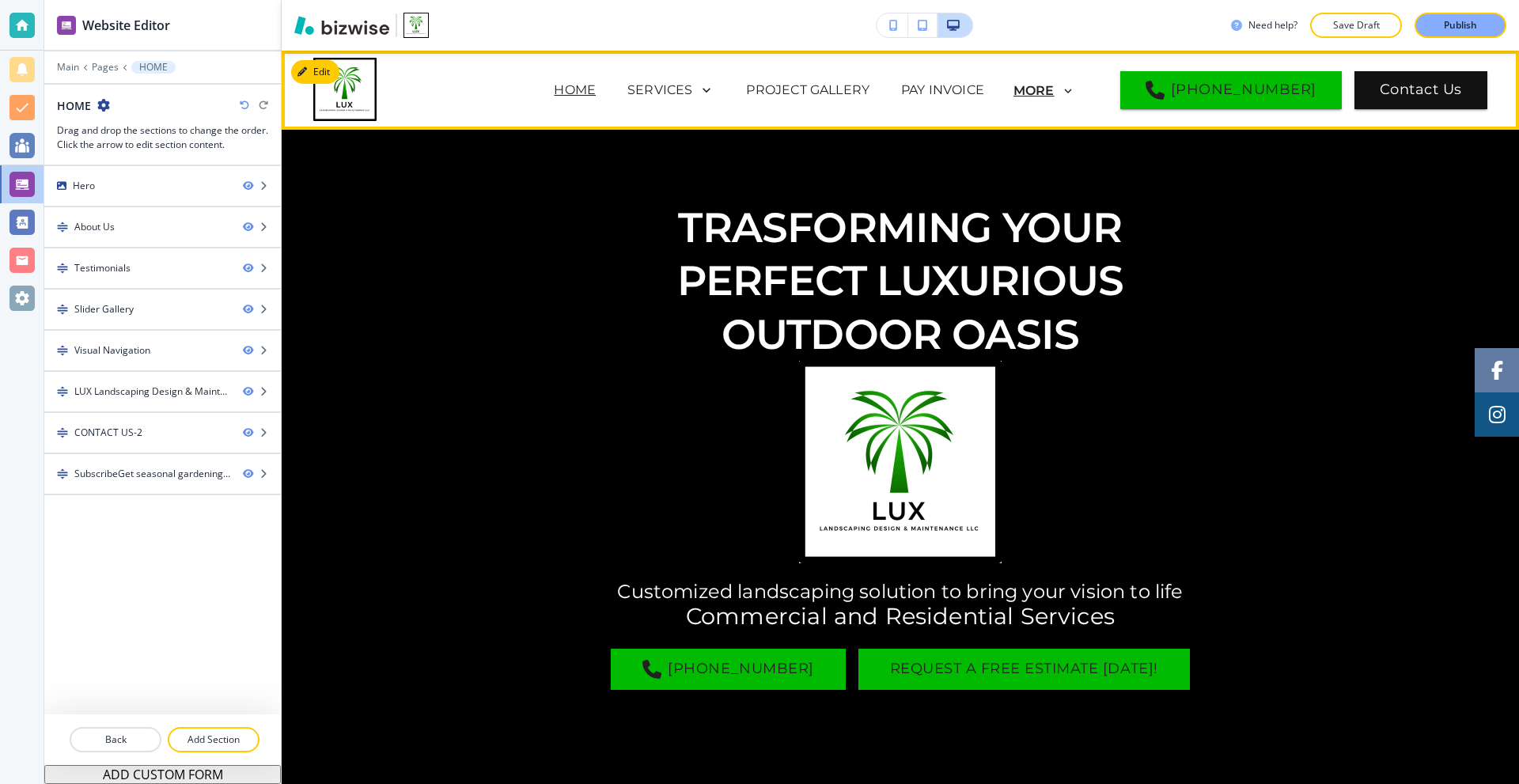
click at [1055, 88] on p "MORE" at bounding box center [1034, 90] width 41 height 14
click at [1072, 92] on icon at bounding box center [1068, 90] width 8 height 5
click at [1055, 84] on p "MORE" at bounding box center [1034, 90] width 41 height 14
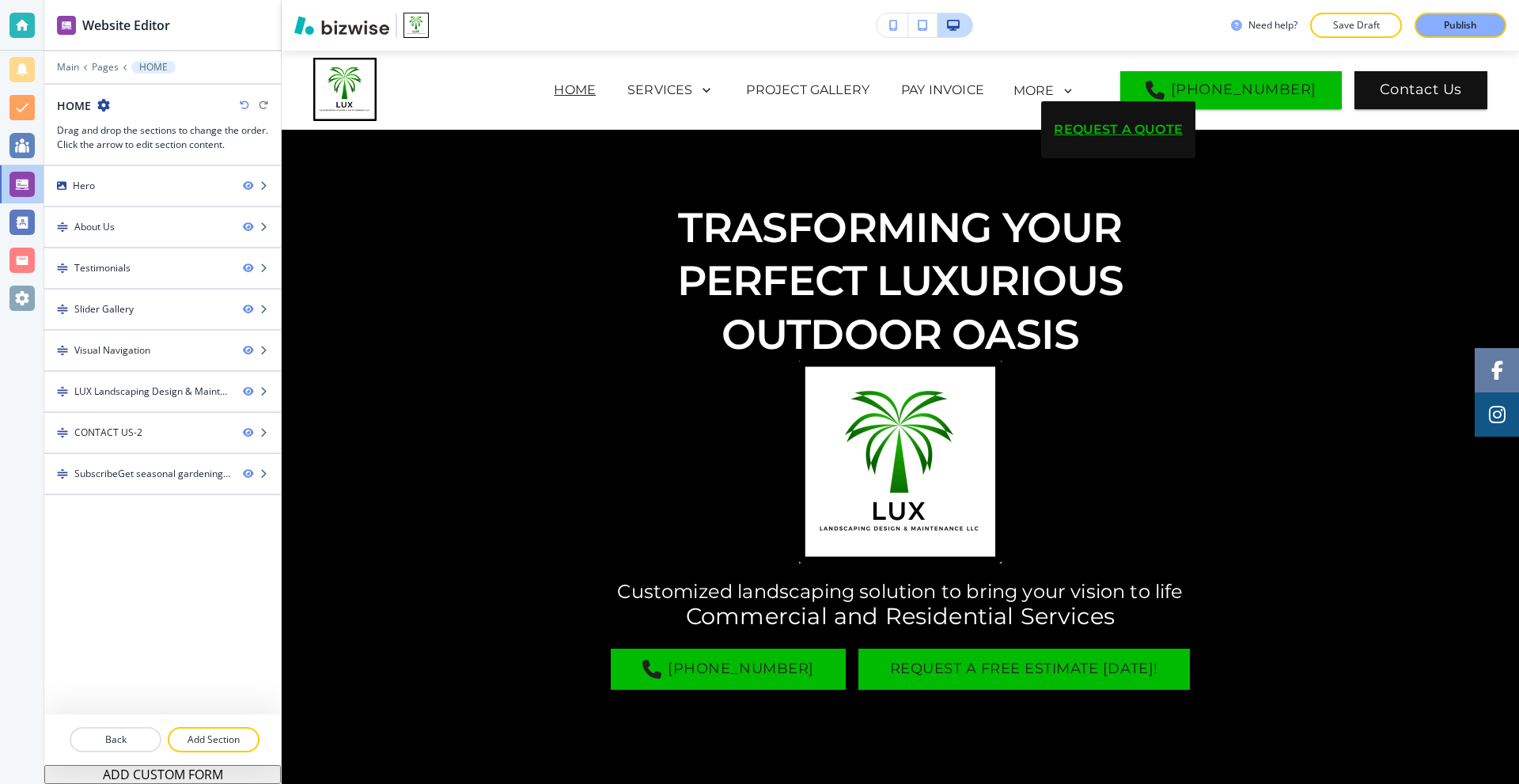
click at [1074, 128] on p "REQUEST A QUOTE" at bounding box center [1118, 129] width 129 height 44
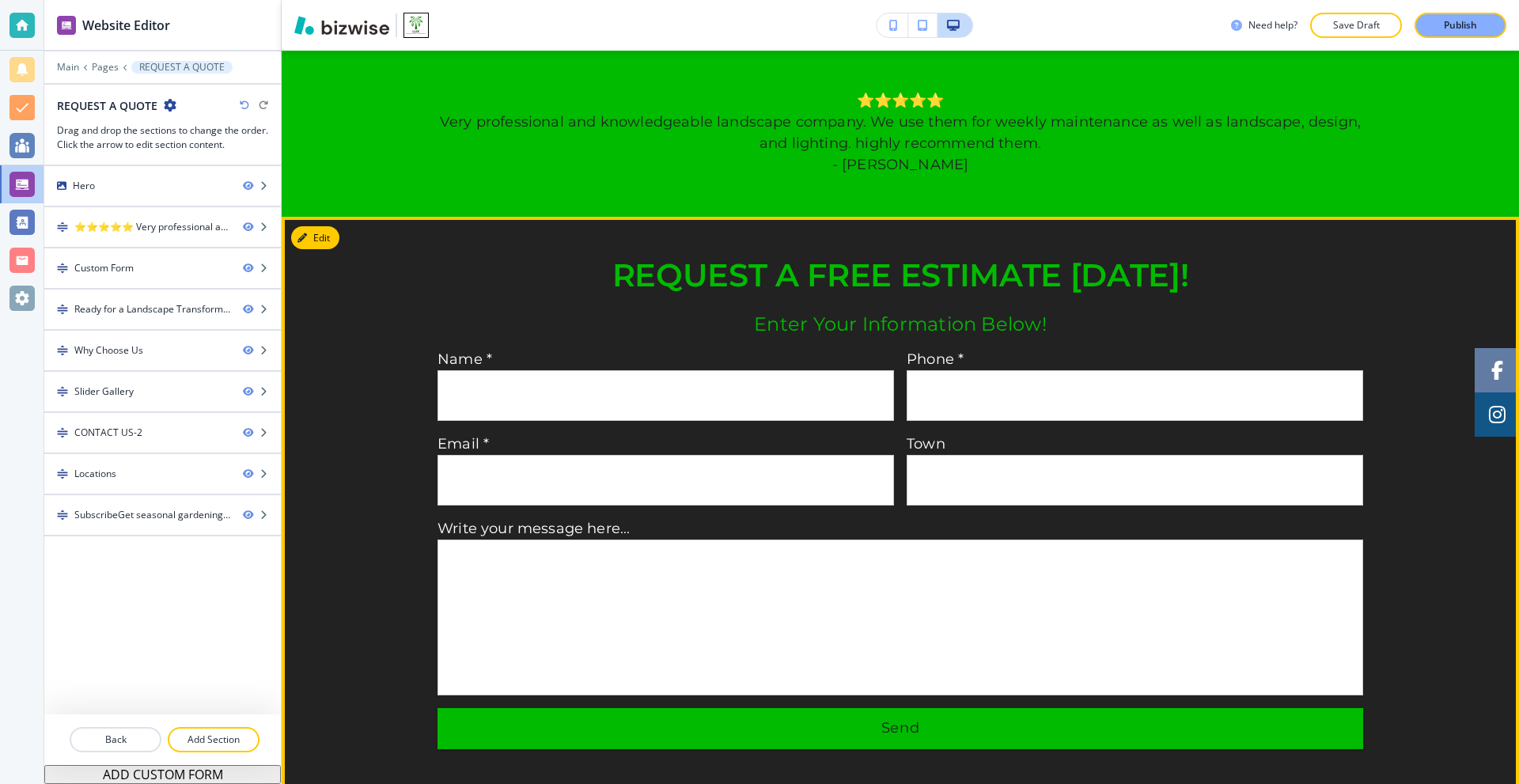
click at [316, 248] on button "Edit" at bounding box center [315, 237] width 48 height 24
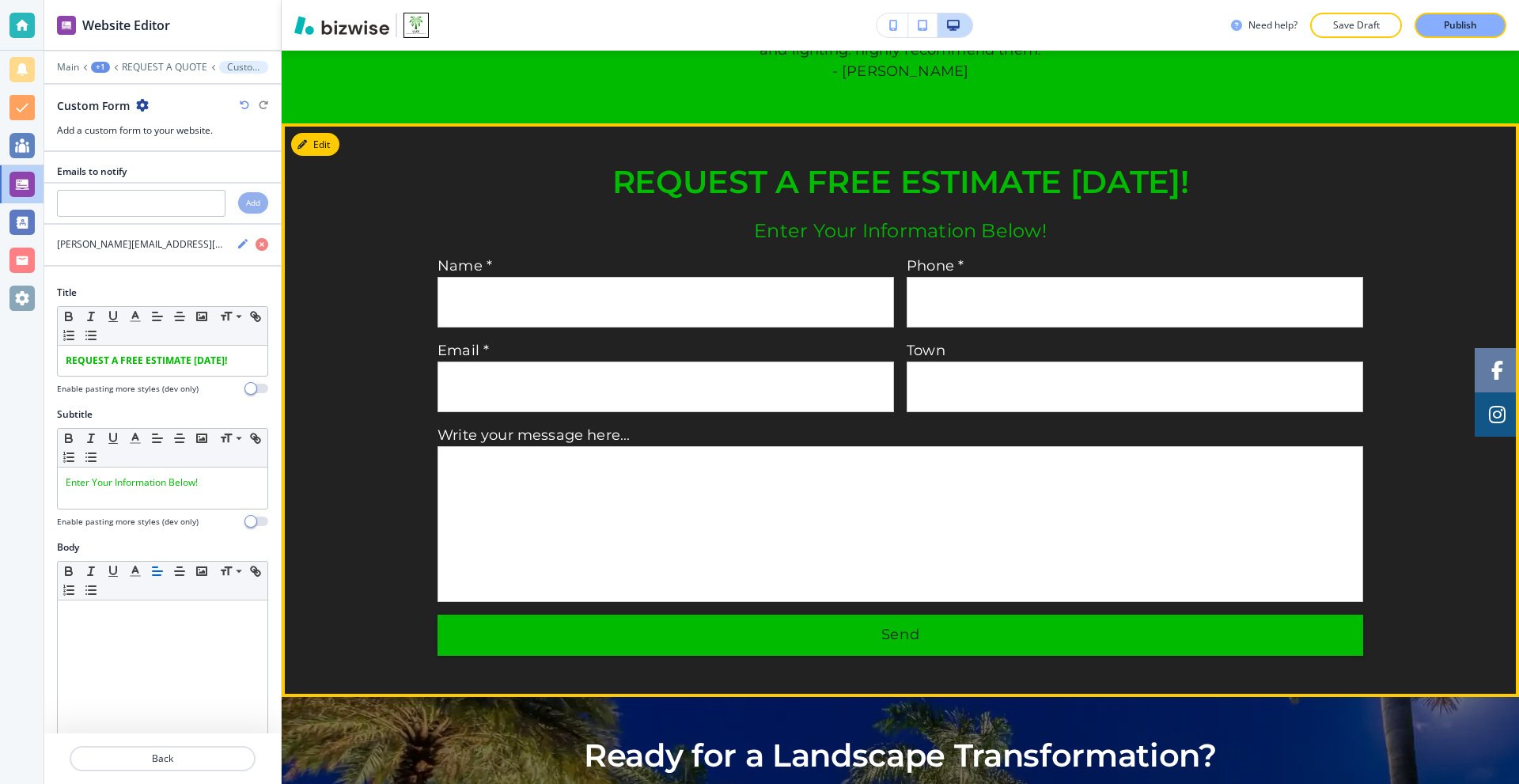
scroll to position [870, 0]
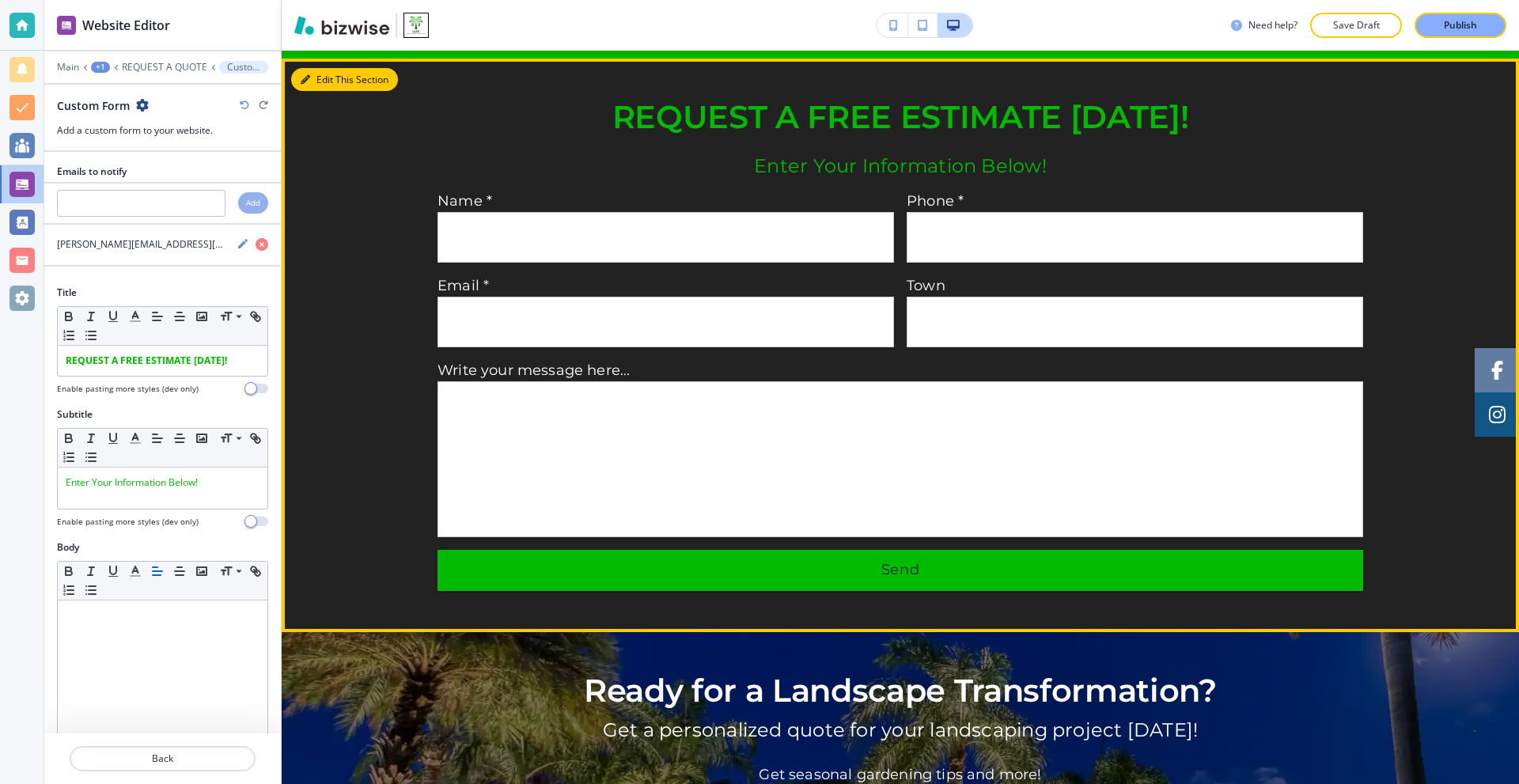
click at [330, 76] on button "Edit This Section" at bounding box center [344, 79] width 106 height 24
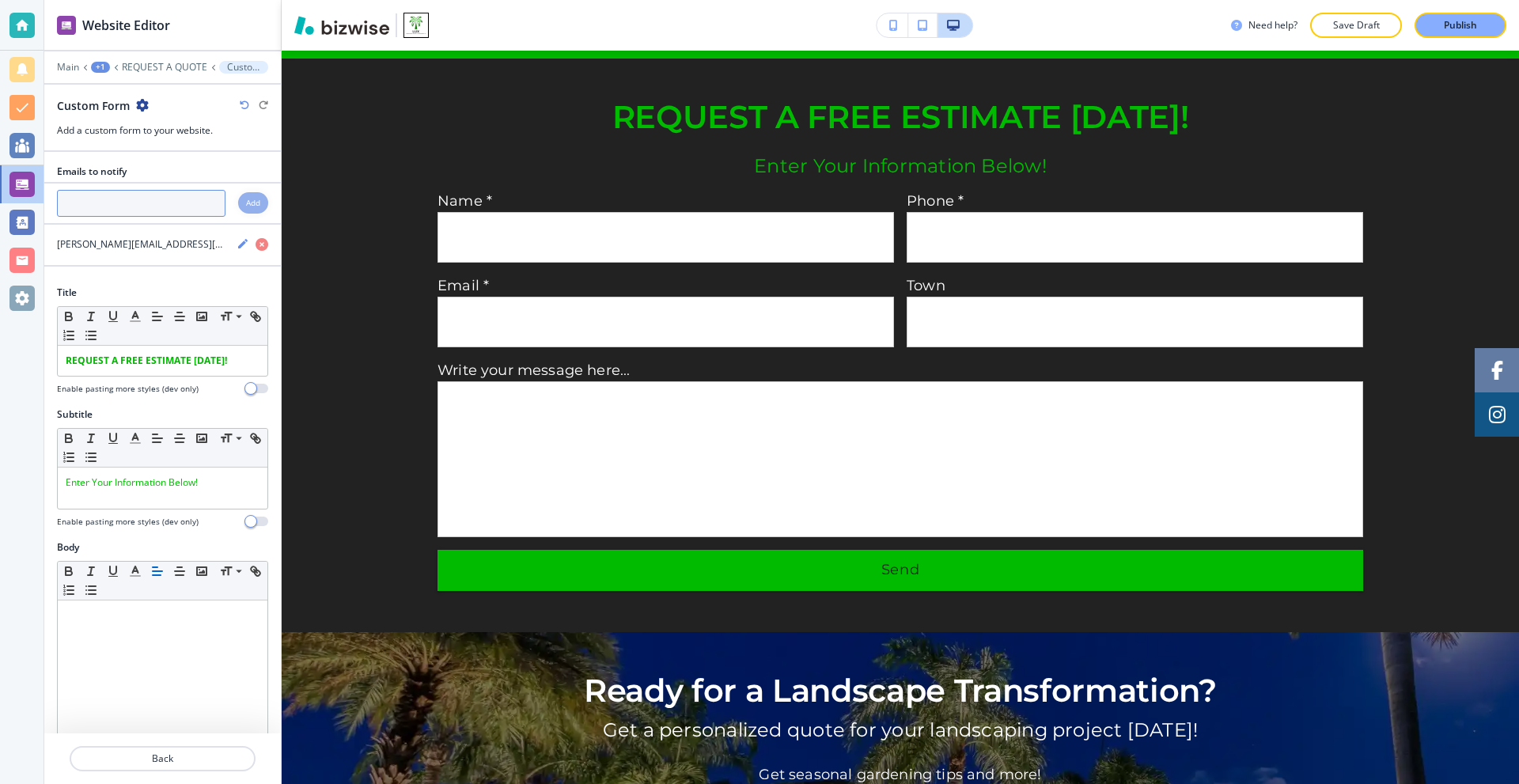
click at [135, 205] on input "text" at bounding box center [141, 203] width 169 height 27
paste input "jose@luxlandscapes.net"
type input "jose@luxlandscapes.net"
click at [246, 206] on h4 "Add" at bounding box center [252, 202] width 14 height 12
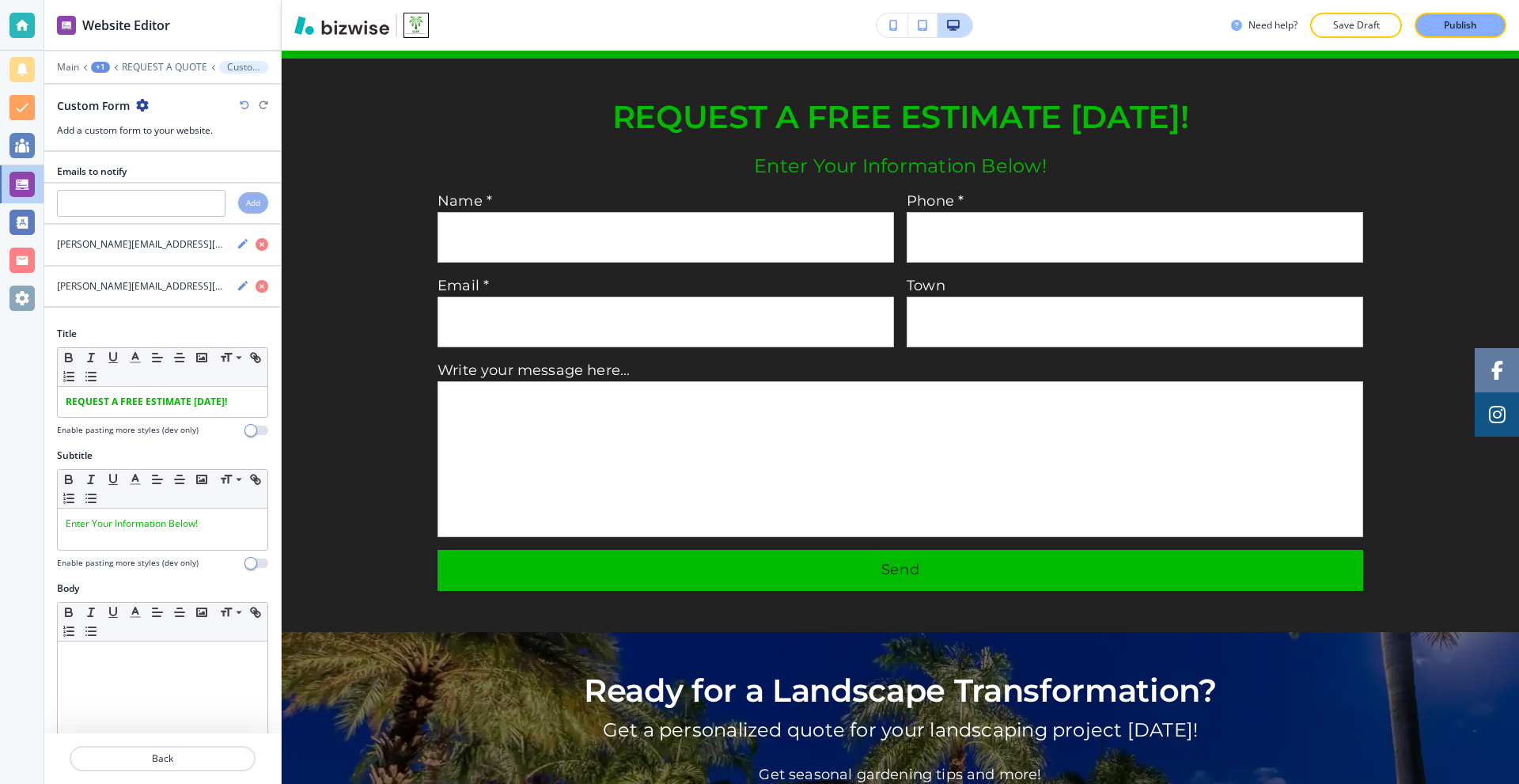
click at [167, 324] on div at bounding box center [162, 317] width 236 height 19
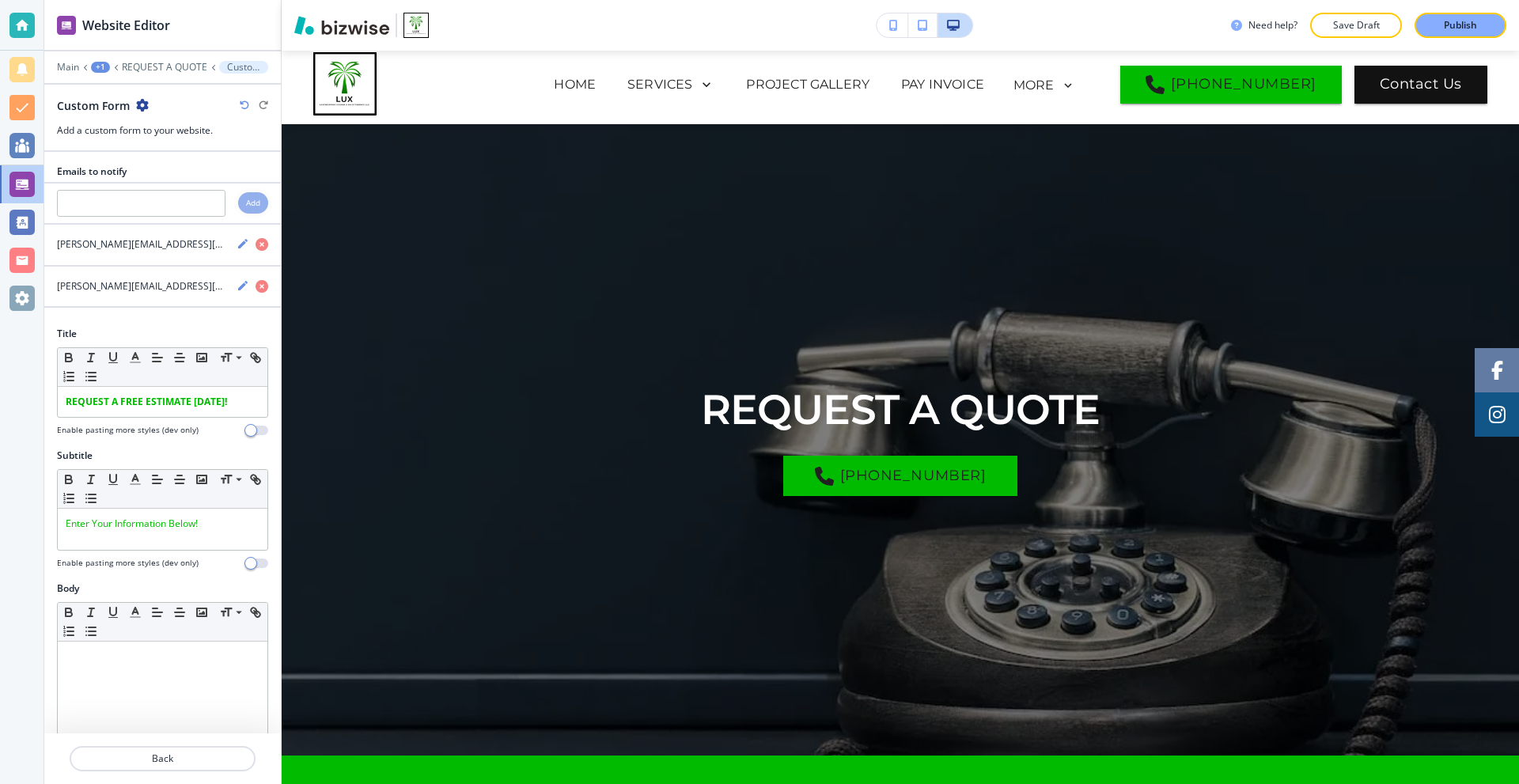
scroll to position [0, 0]
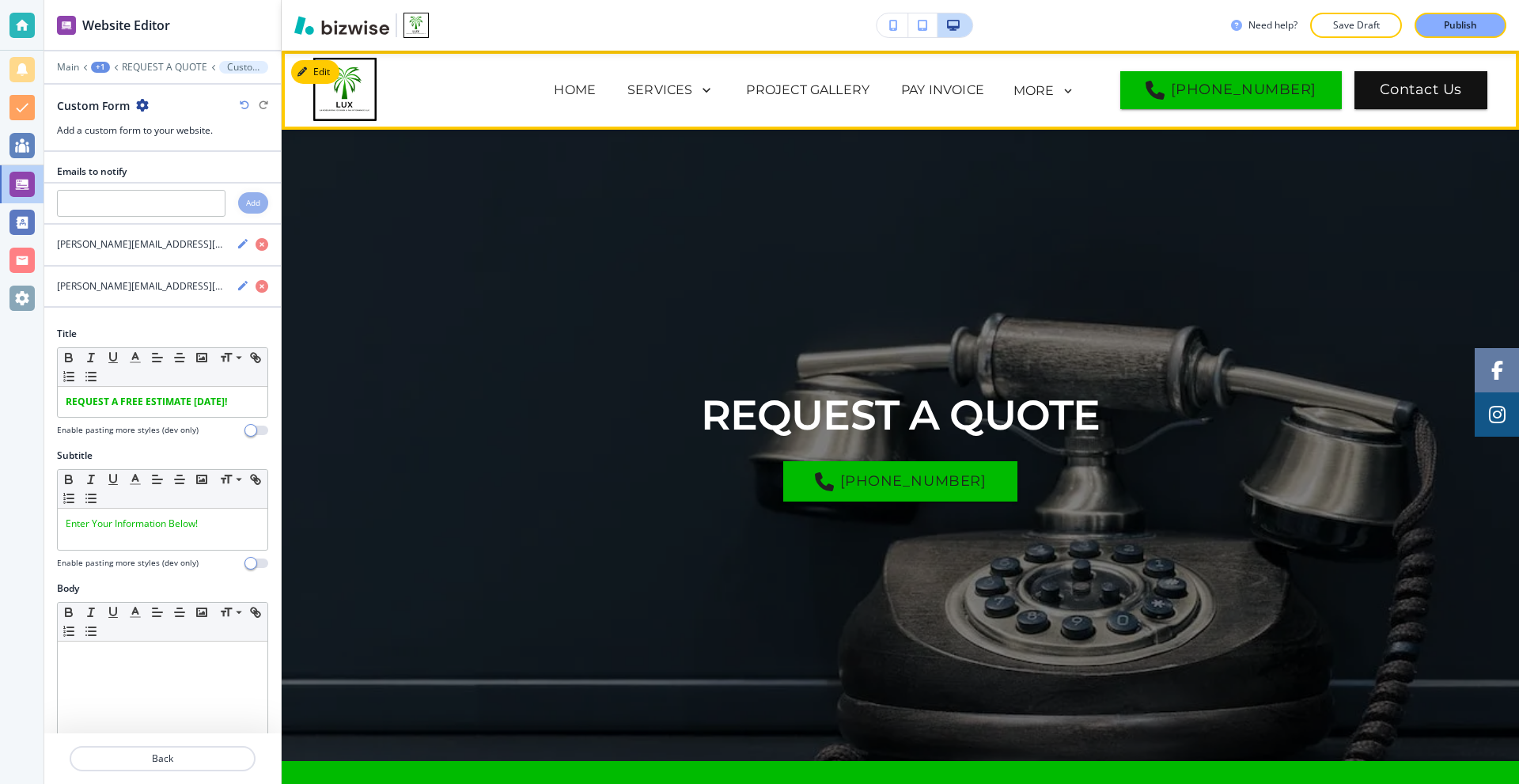
click at [827, 144] on p "ABOUT" at bounding box center [804, 153] width 47 height 19
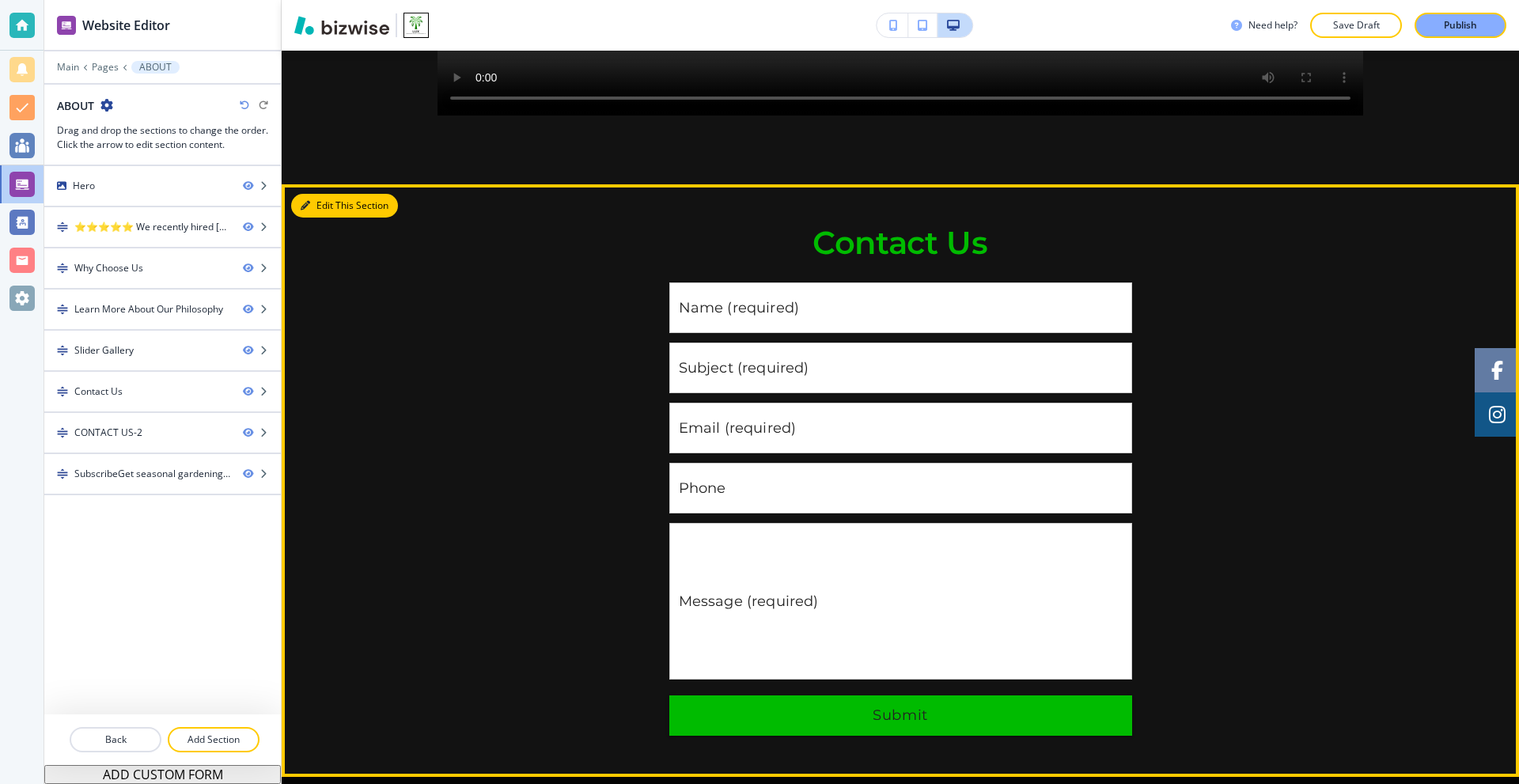
click at [326, 194] on button "Edit This Section" at bounding box center [344, 205] width 106 height 24
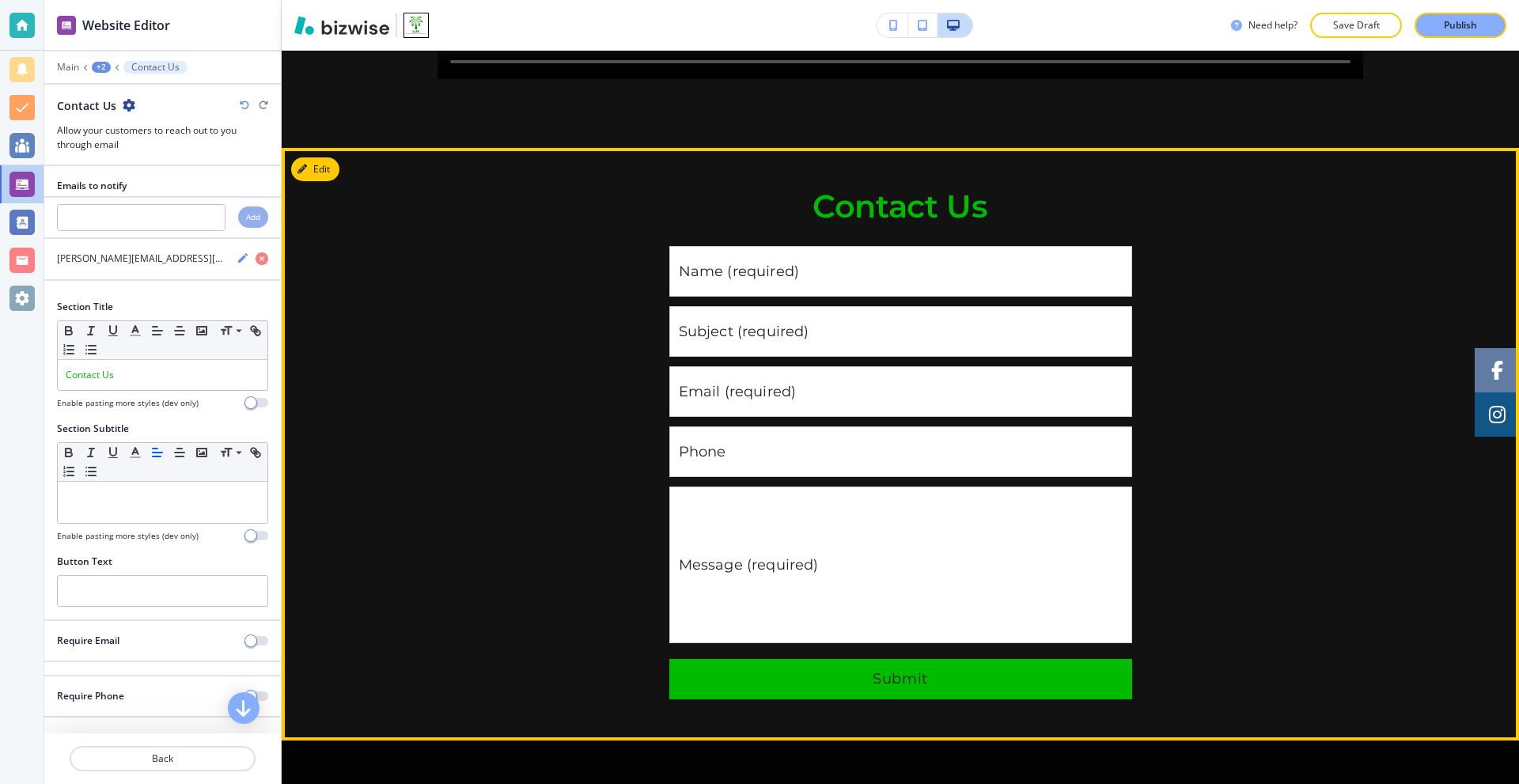
scroll to position [2010, 0]
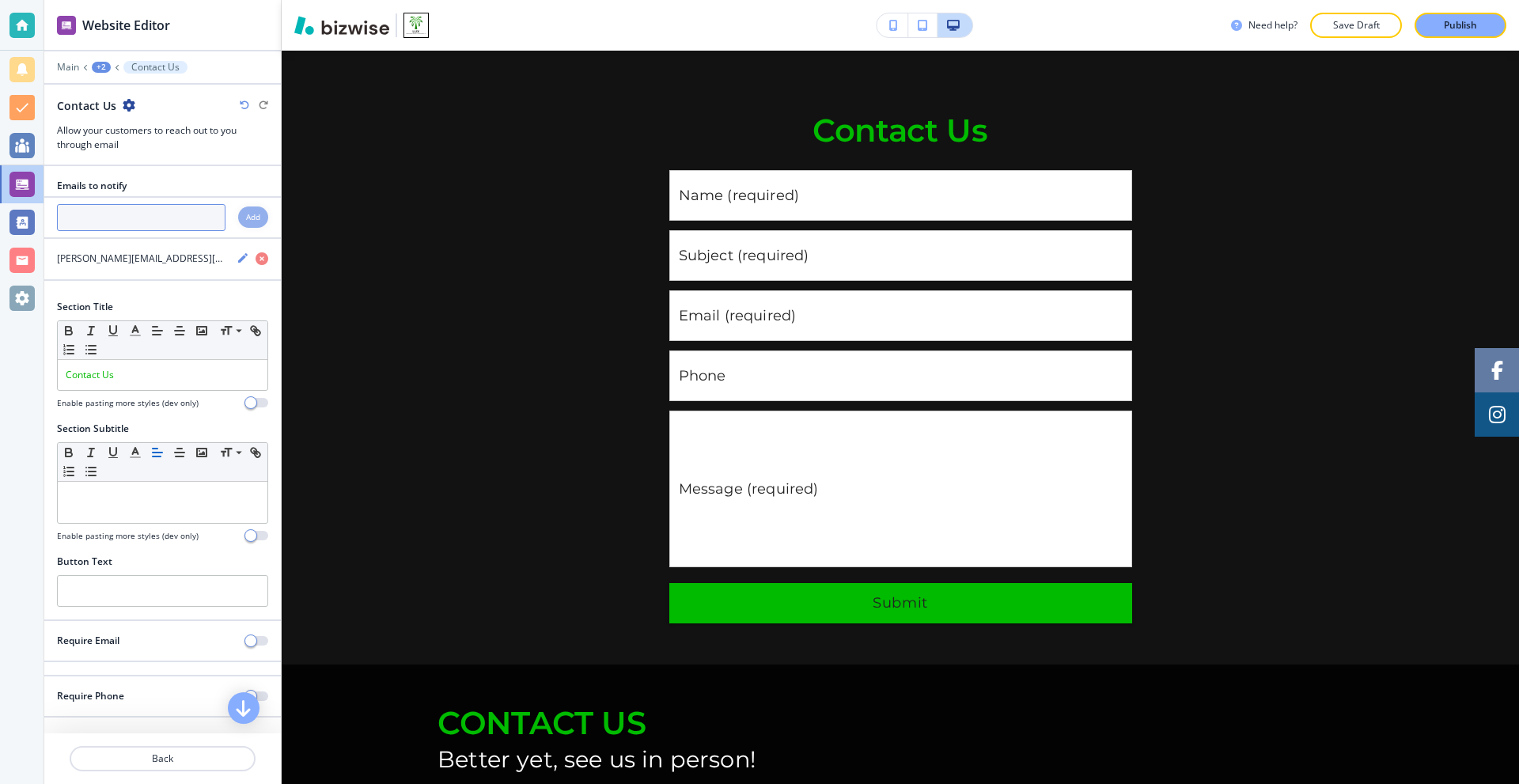
click at [117, 216] on input "text" at bounding box center [141, 217] width 169 height 27
paste input "jose@luxlandscapes.net"
type input "jose@luxlandscapes.net"
click at [246, 216] on h4 "Add" at bounding box center [252, 216] width 14 height 12
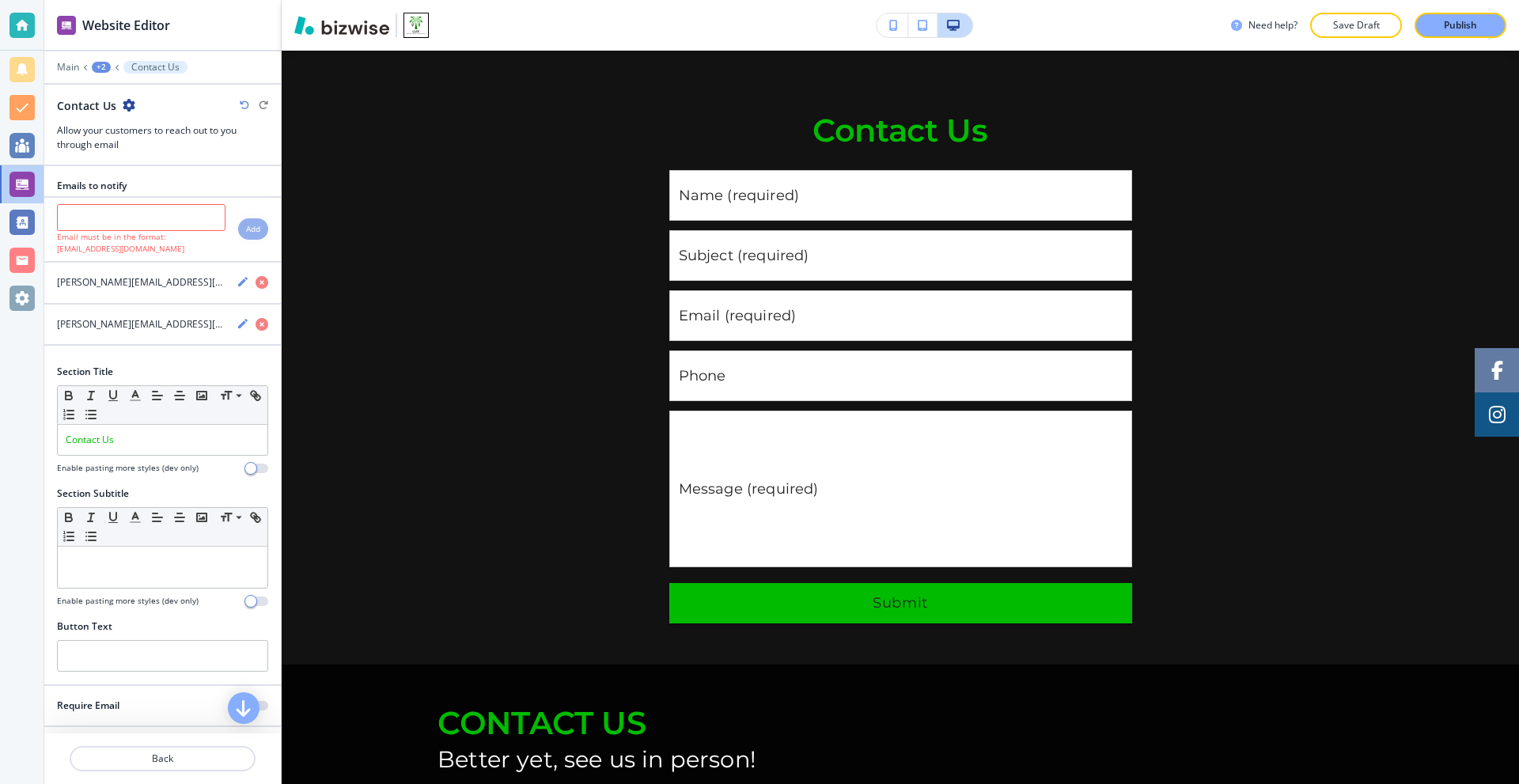
click at [189, 359] on div at bounding box center [162, 355] width 236 height 19
click at [196, 346] on div at bounding box center [162, 355] width 236 height 19
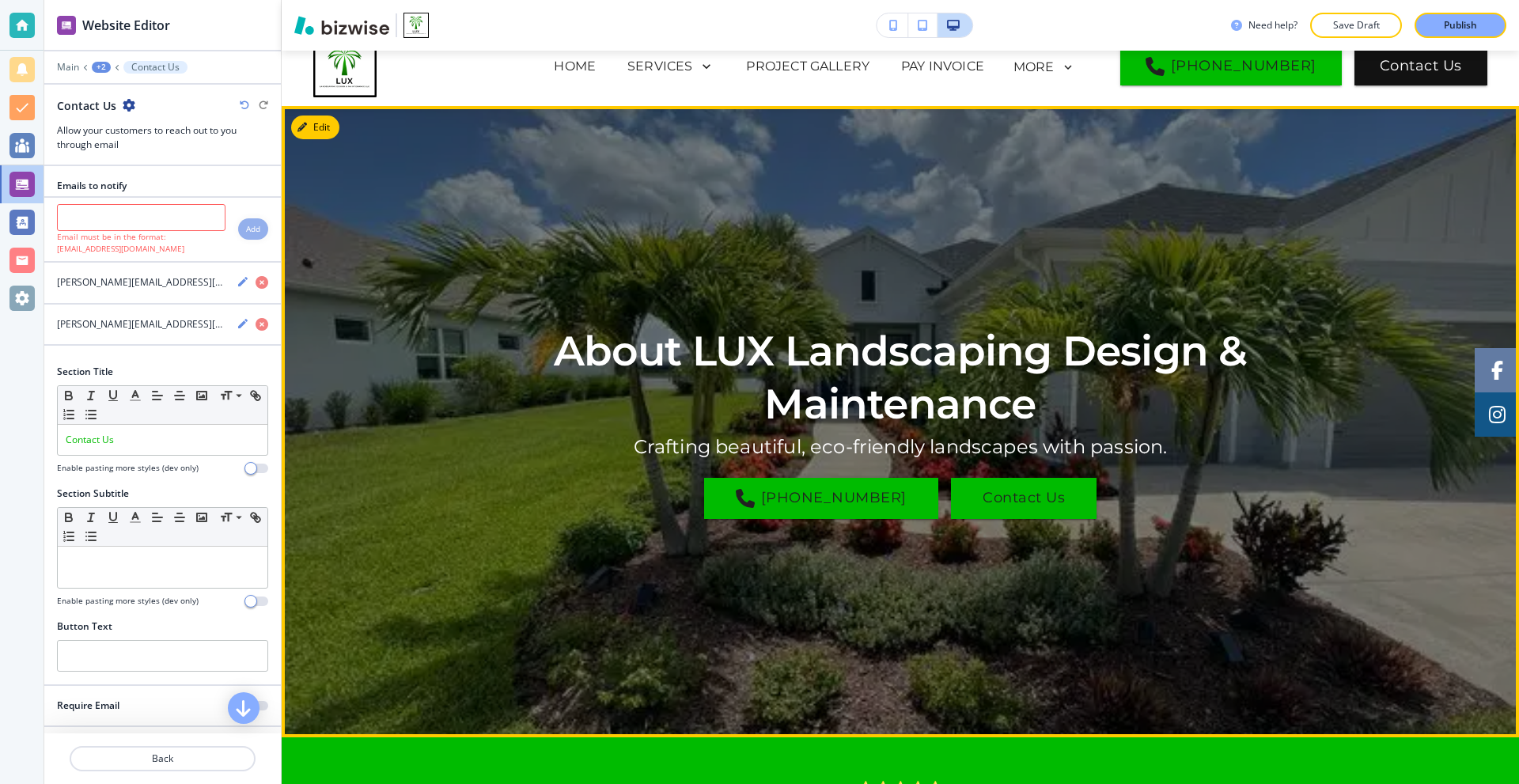
scroll to position [0, 0]
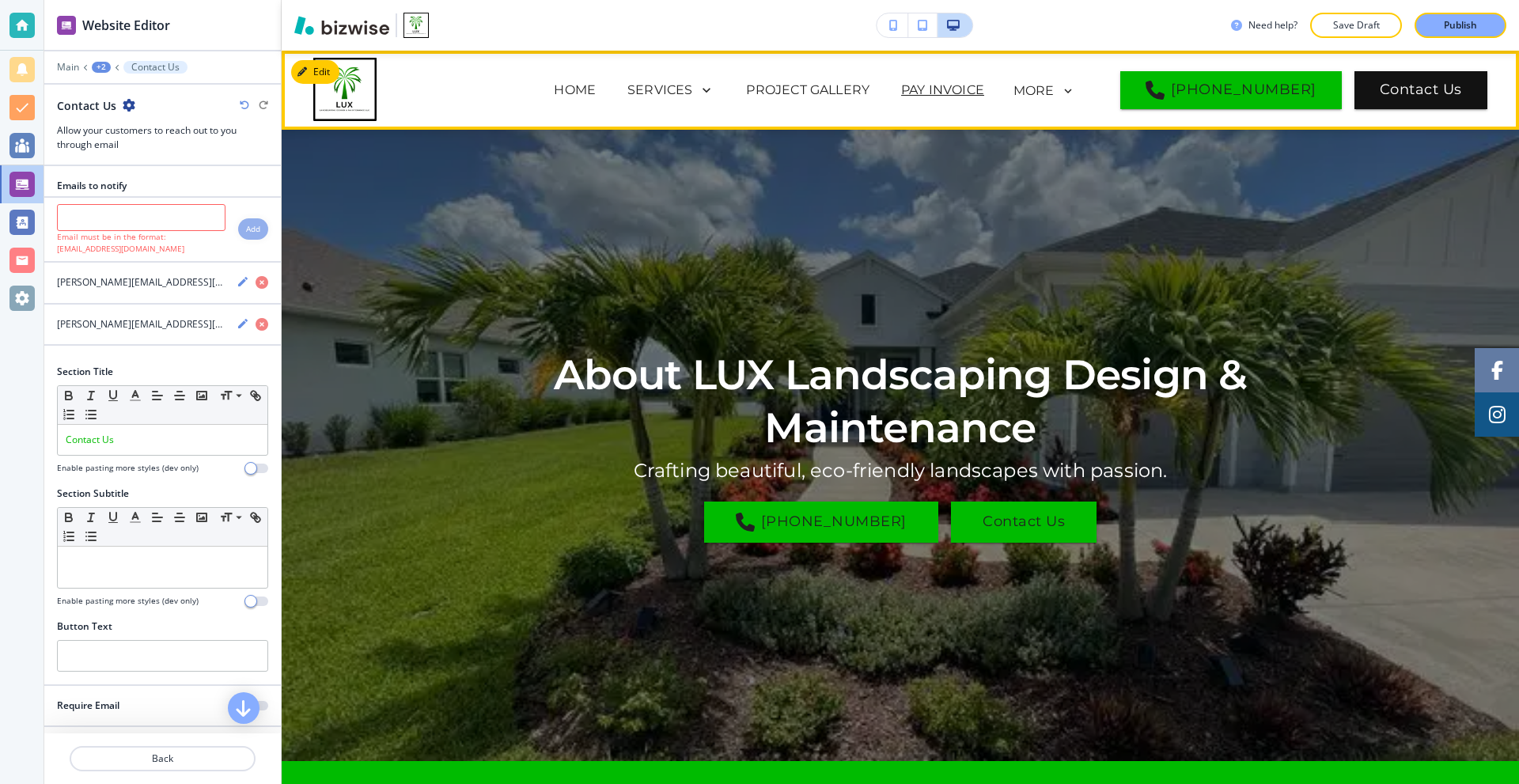
click at [901, 87] on p "PAY INVOICE" at bounding box center [943, 90] width 83 height 19
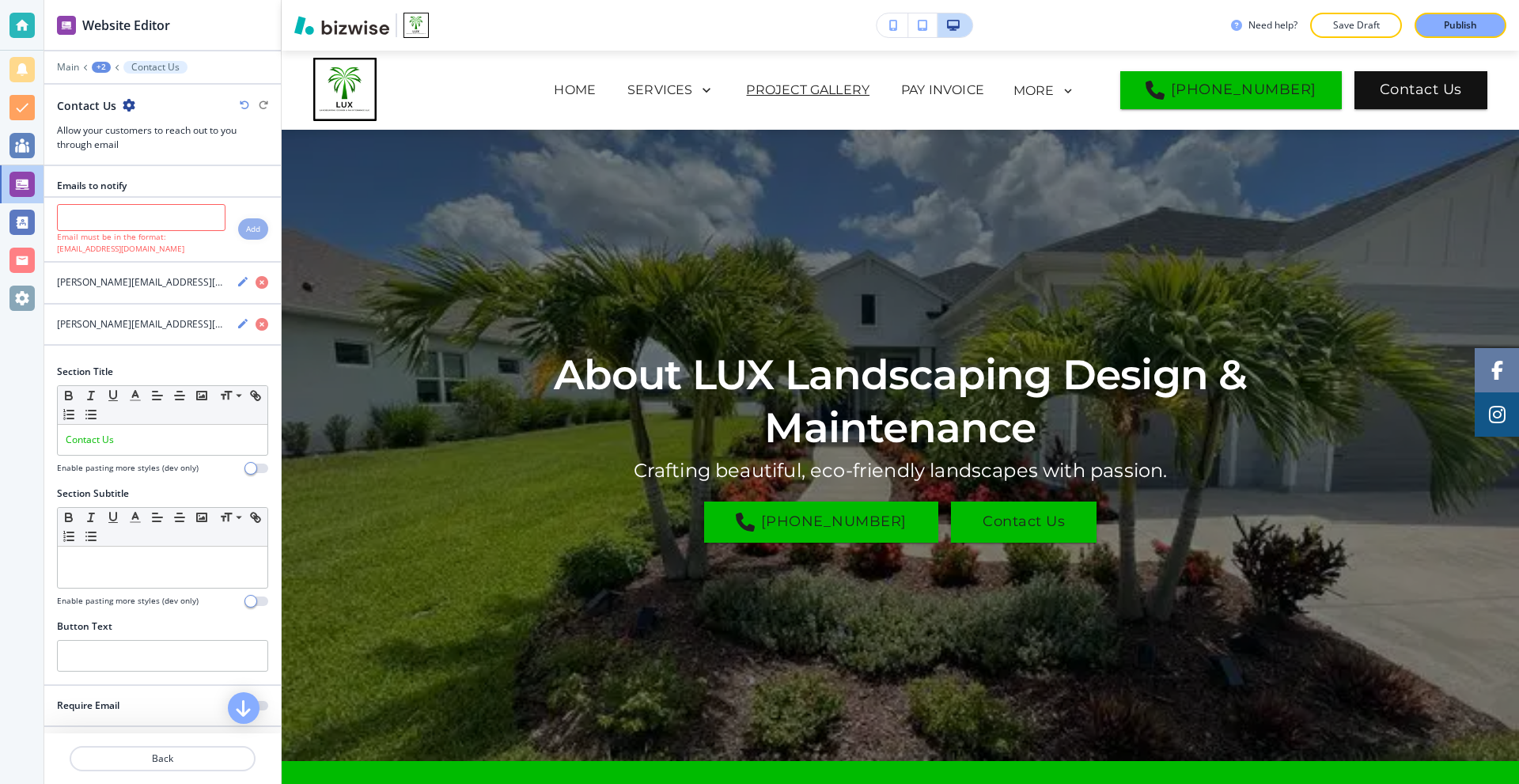
click at [784, 90] on p "PROJECT GALLERY" at bounding box center [807, 90] width 123 height 19
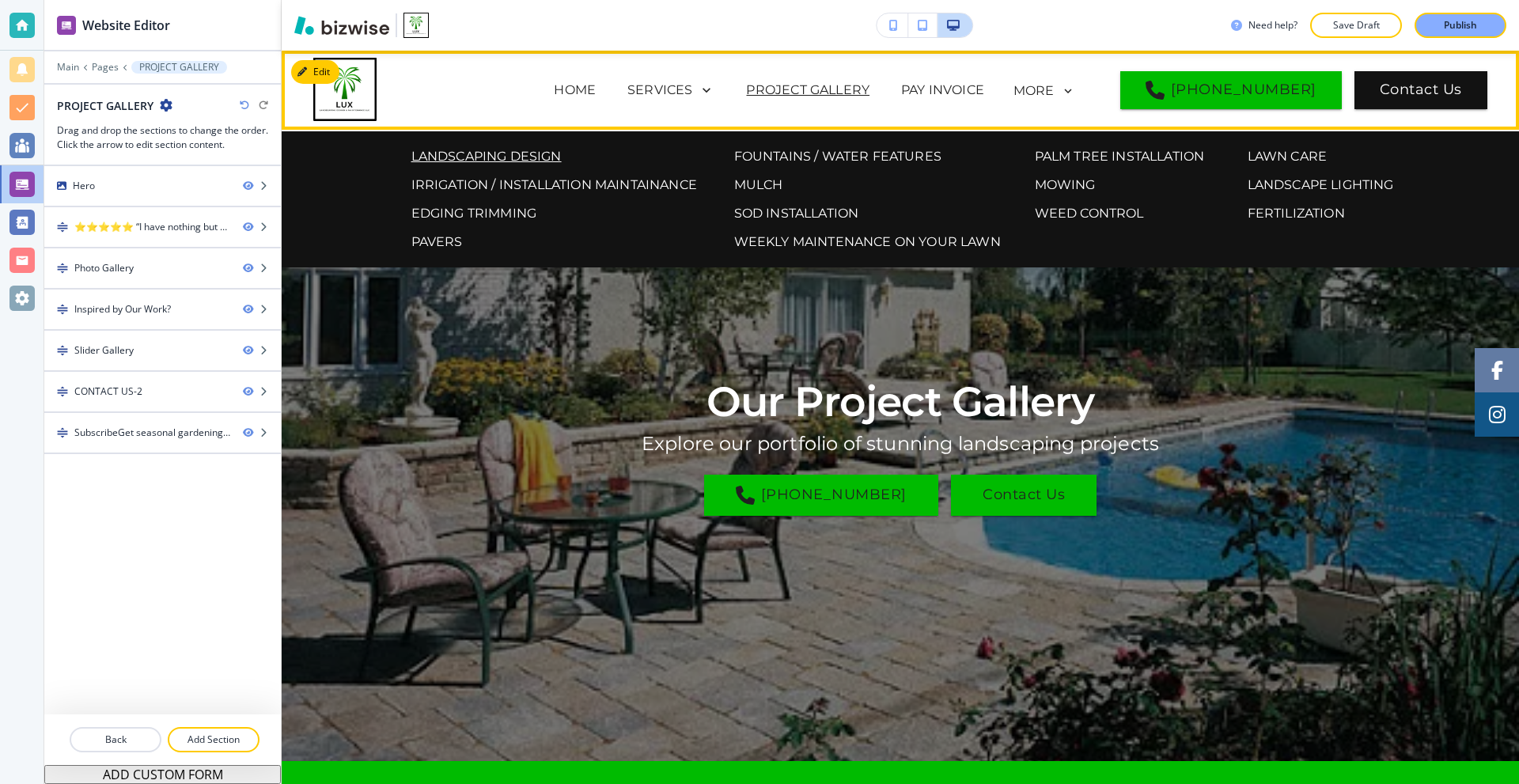
click at [508, 152] on p "LANDSCAPING DESIGN" at bounding box center [487, 156] width 151 height 19
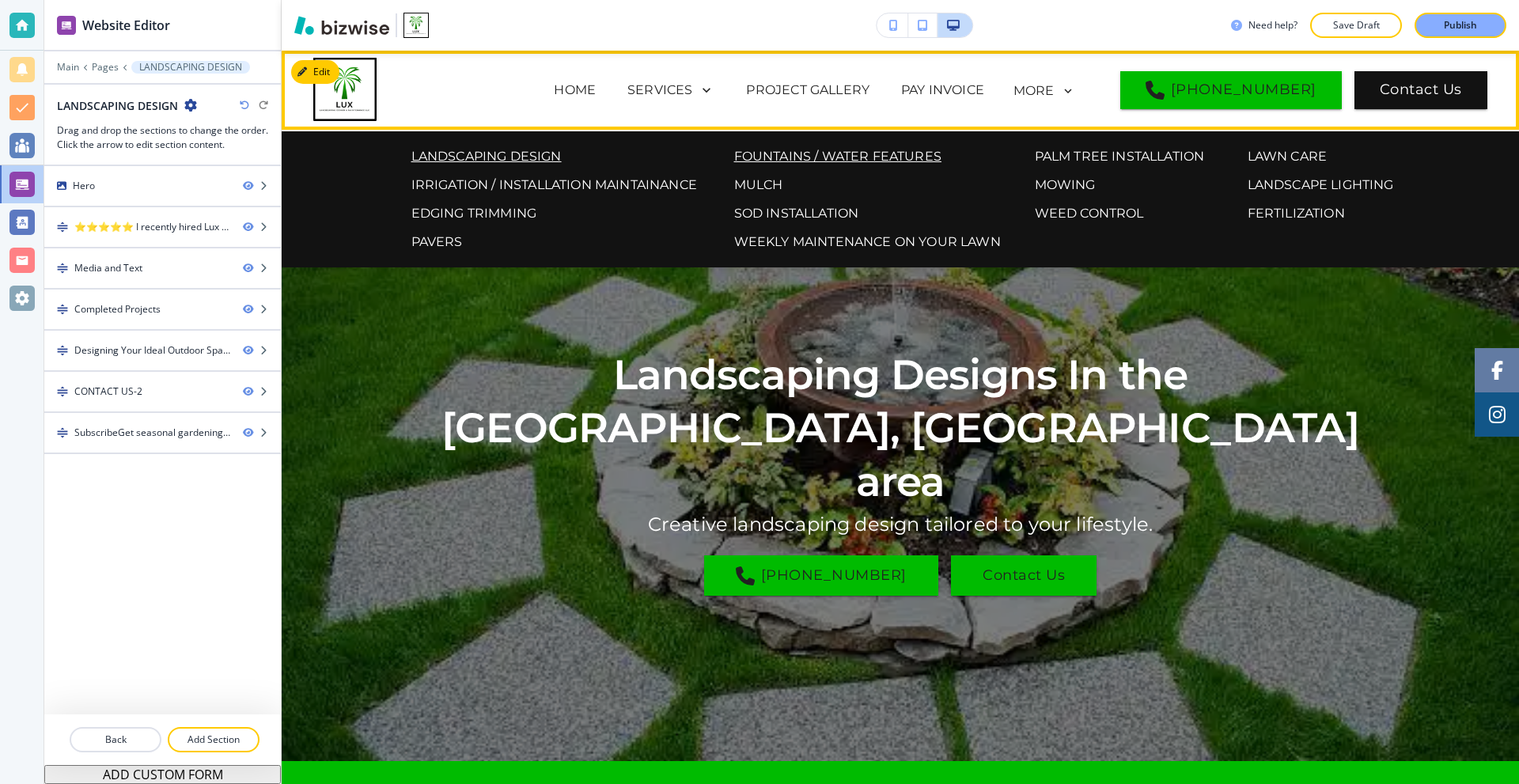
click at [789, 159] on p "FOUNTAINS / WATER FEATURES" at bounding box center [838, 156] width 207 height 19
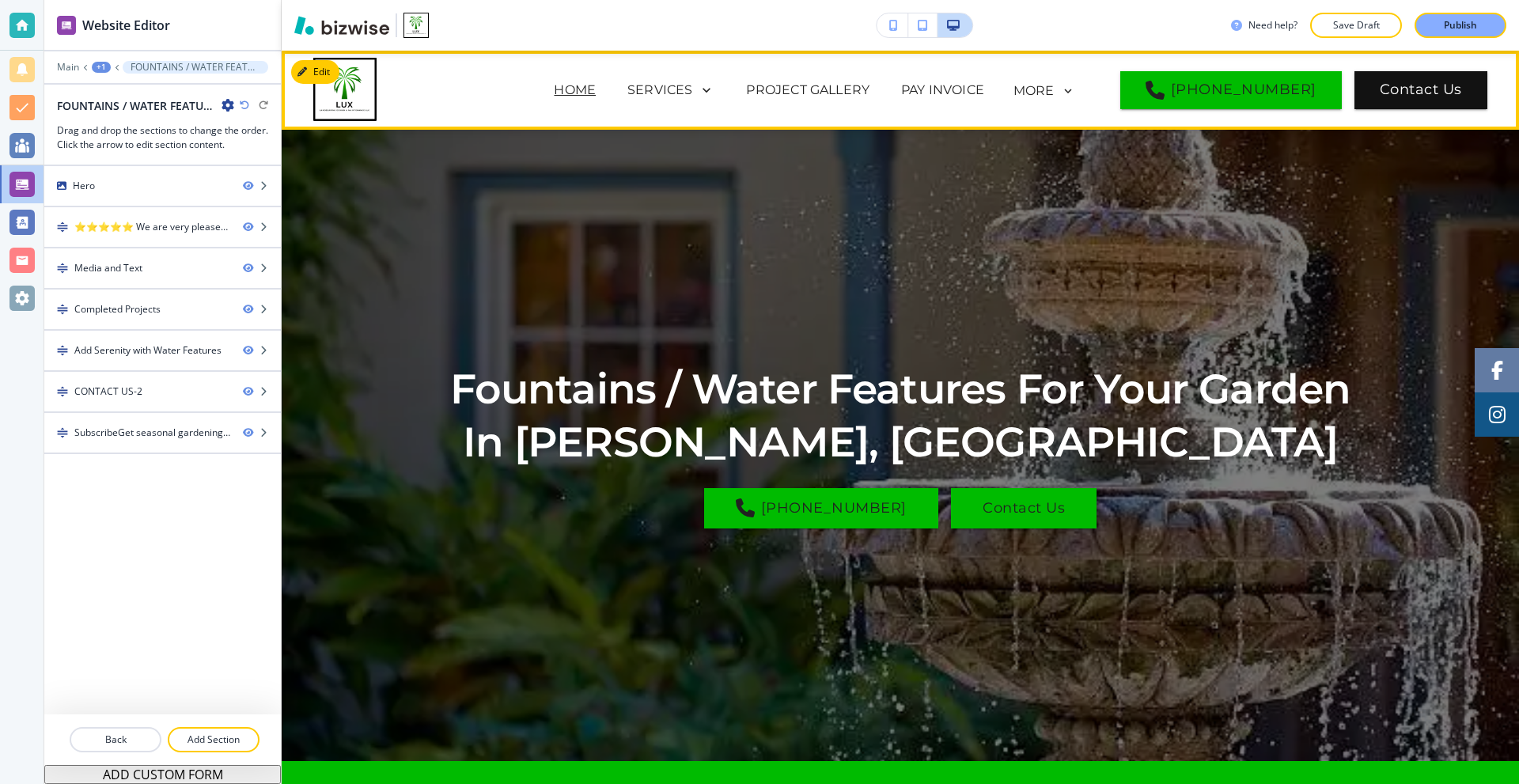
click at [554, 90] on p "HOME" at bounding box center [574, 90] width 42 height 19
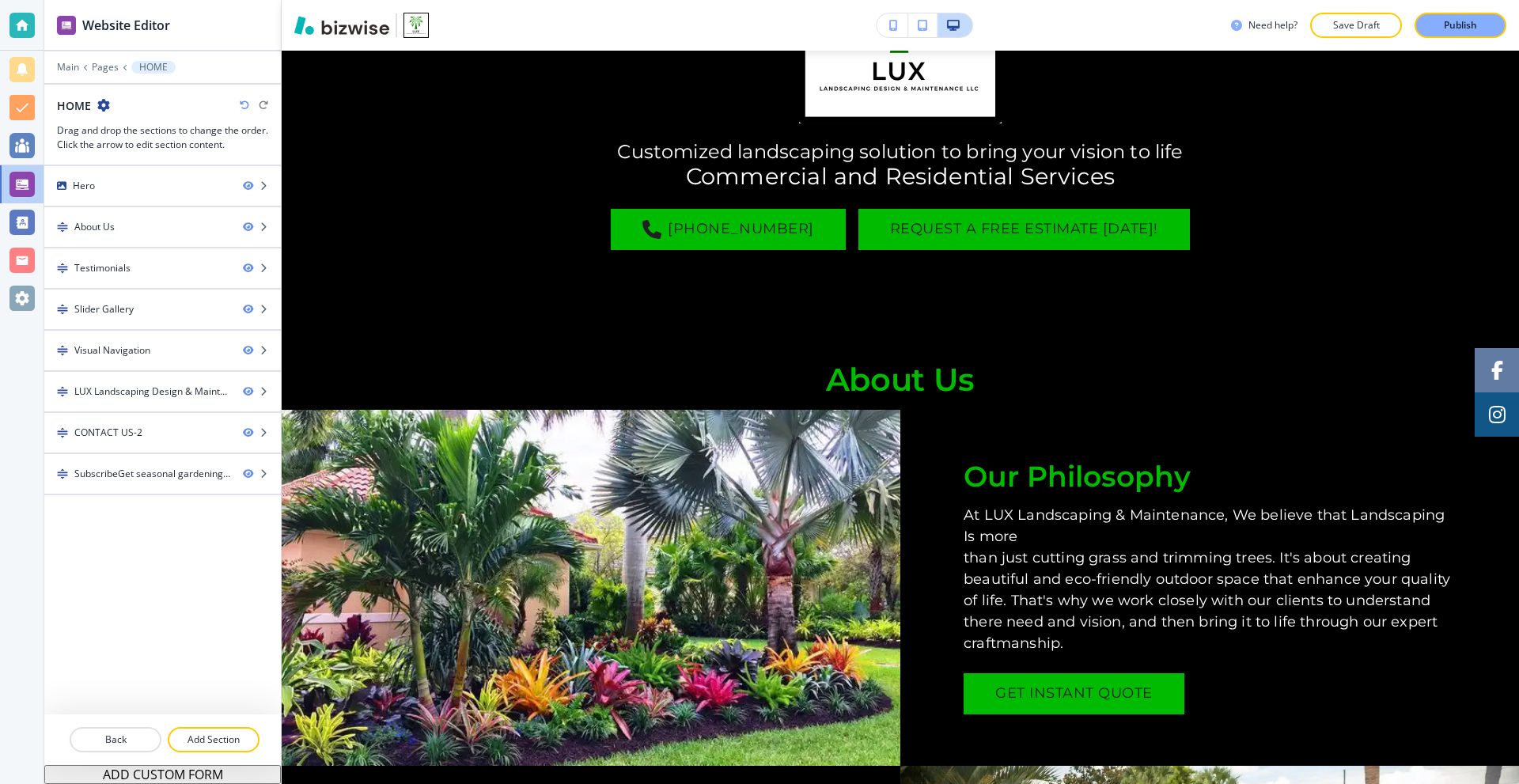
scroll to position [344, 0]
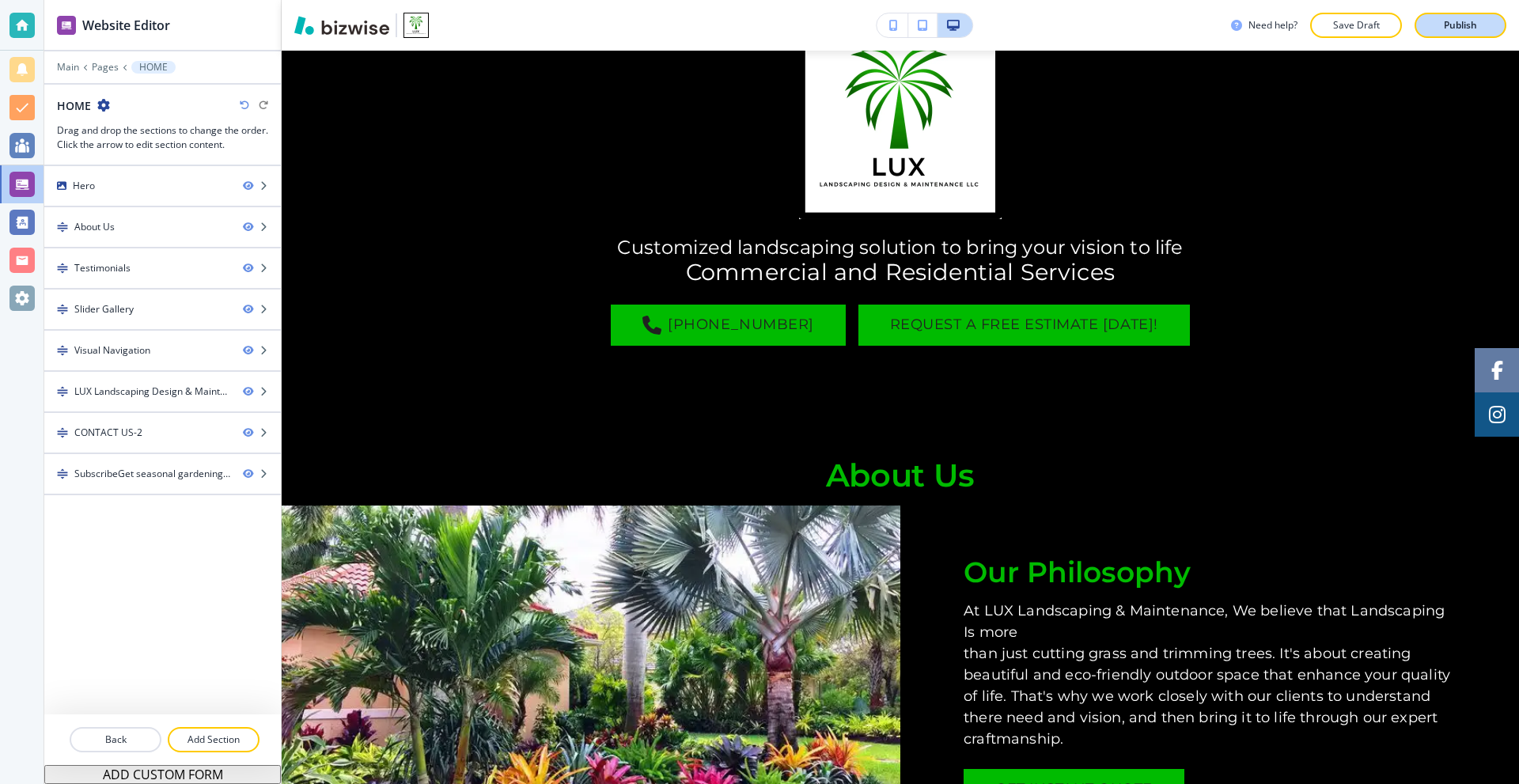
click at [1444, 38] on div "Need help? Save Draft Publish" at bounding box center [900, 25] width 1237 height 51
click at [1444, 32] on button "Publish" at bounding box center [1461, 24] width 91 height 25
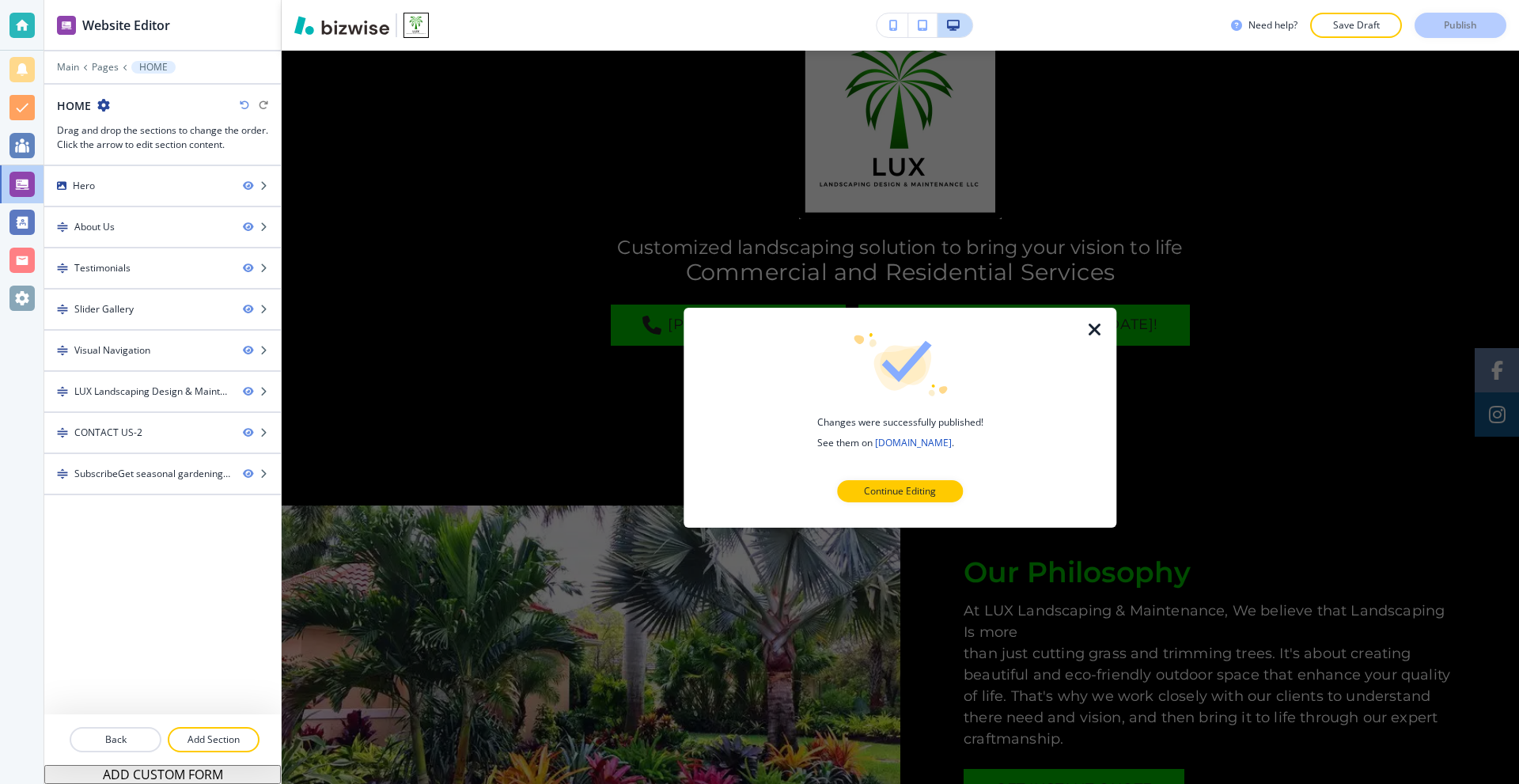
click at [1090, 330] on icon "button" at bounding box center [1095, 328] width 19 height 19
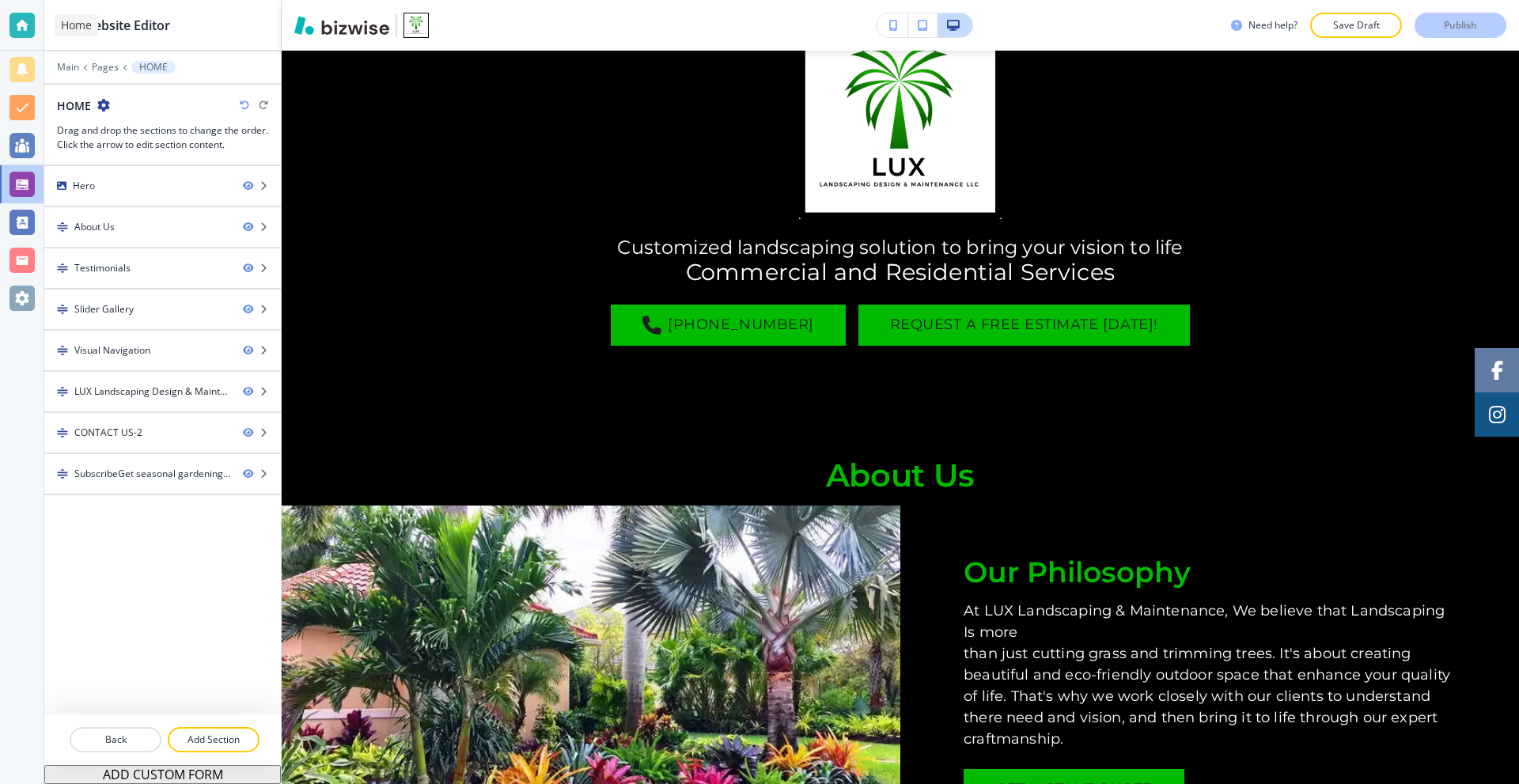
drag, startPoint x: 11, startPoint y: 15, endPoint x: 57, endPoint y: 24, distance: 46.9
click at [12, 16] on div at bounding box center [22, 24] width 25 height 25
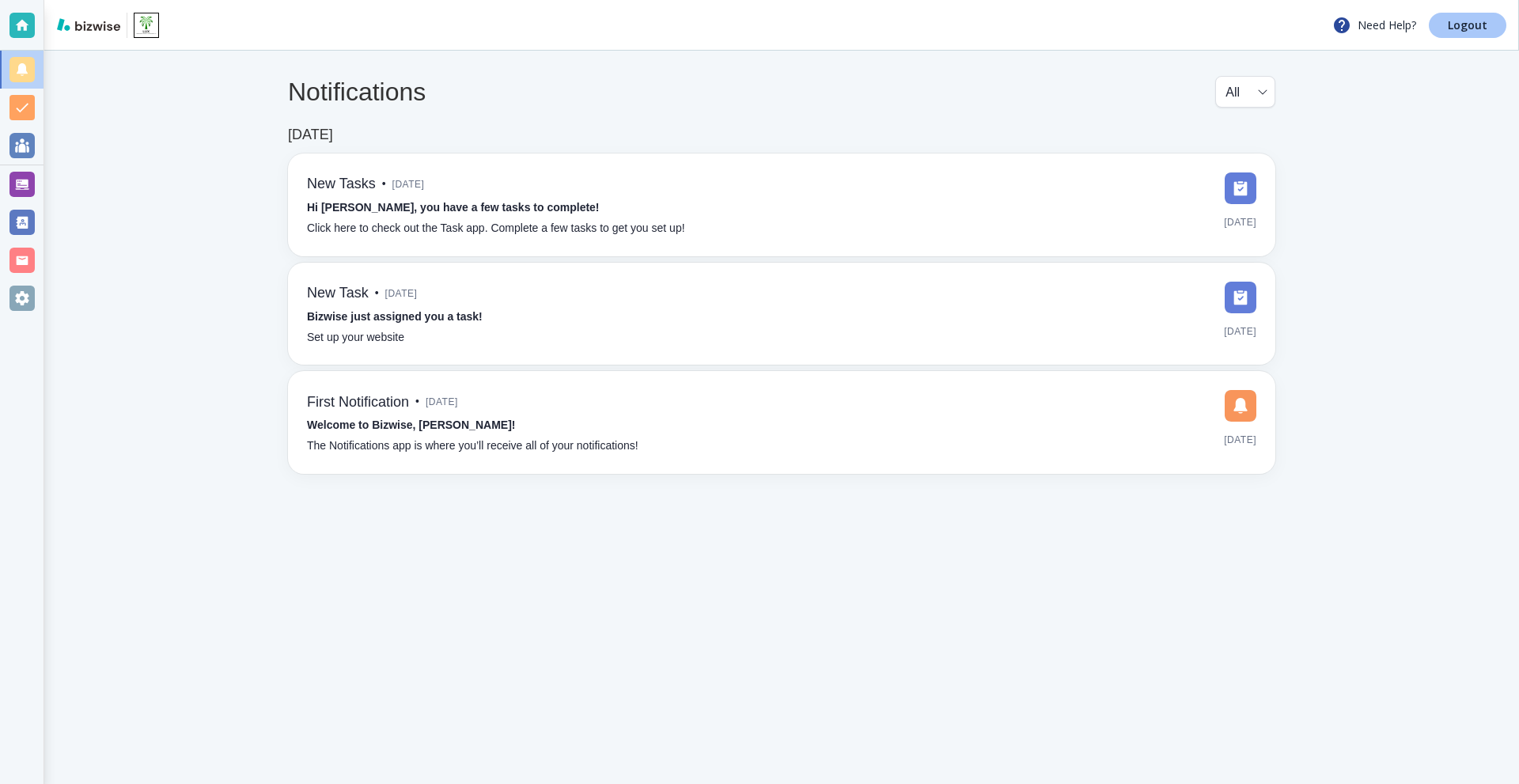
click at [1464, 26] on p "Logout" at bounding box center [1468, 25] width 40 height 11
